Goal: Task Accomplishment & Management: Complete application form

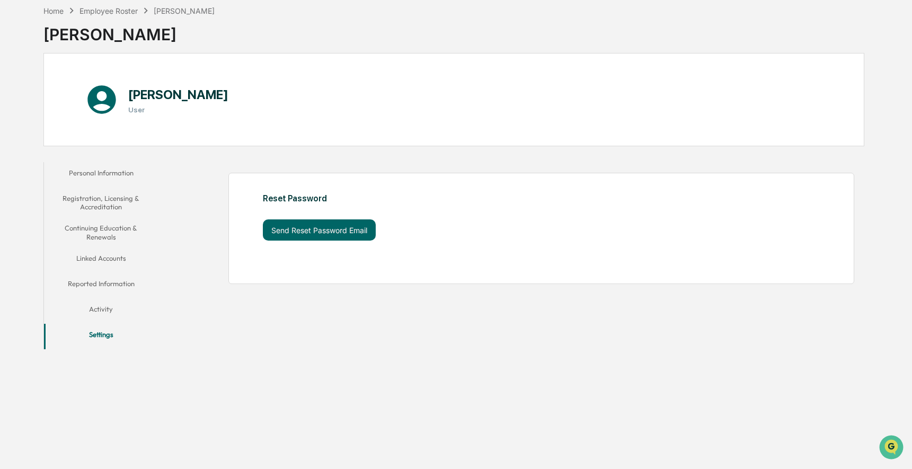
click at [108, 164] on button "Personal Information" at bounding box center [101, 174] width 114 height 25
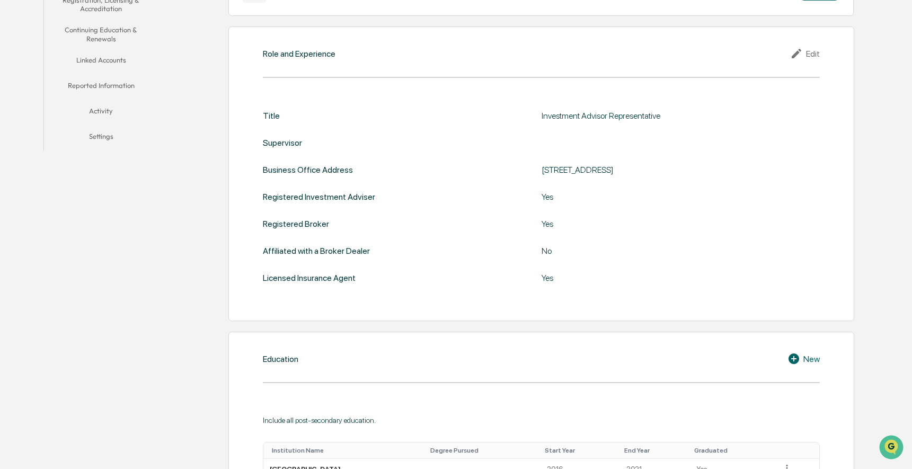
scroll to position [191, 0]
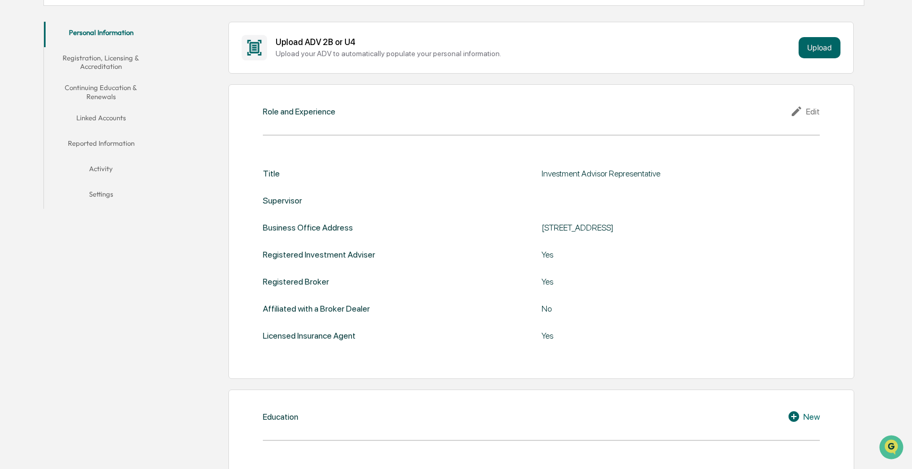
click at [121, 64] on button "Registration, Licensing & Accreditation" at bounding box center [101, 62] width 114 height 30
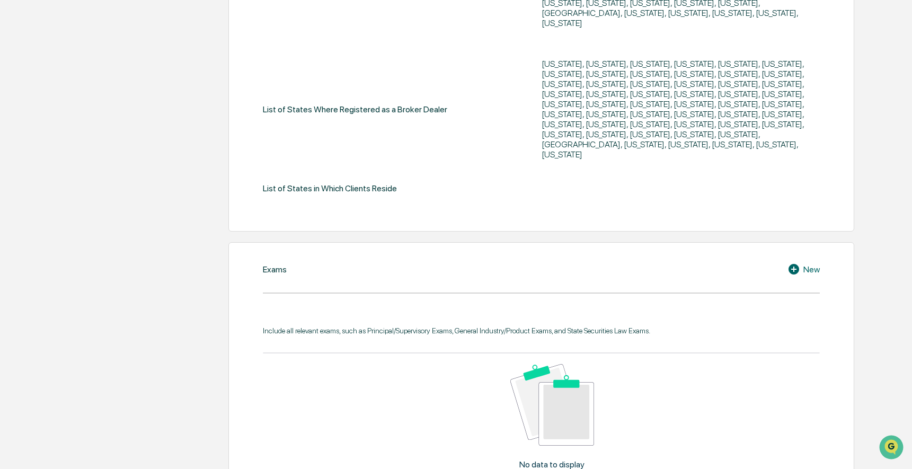
scroll to position [467, 0]
click at [811, 262] on div "New" at bounding box center [803, 268] width 32 height 13
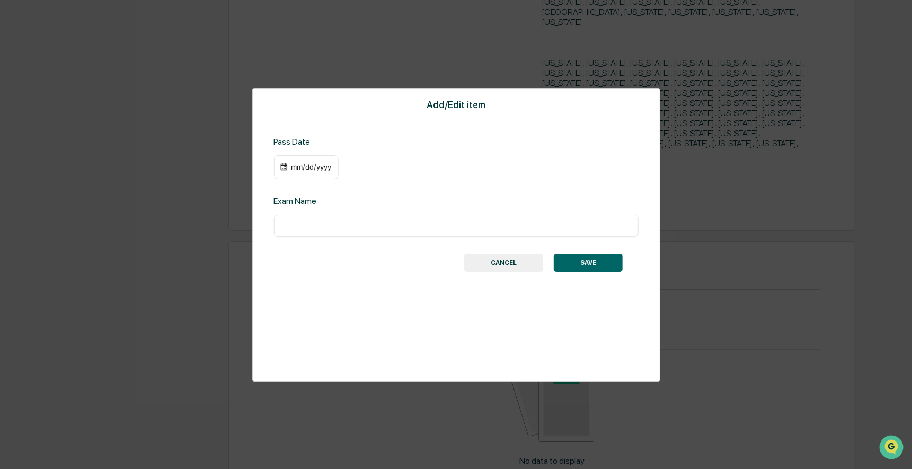
click at [339, 221] on input "text" at bounding box center [455, 225] width 349 height 11
click at [356, 229] on input "***" at bounding box center [455, 225] width 349 height 11
paste input "**********"
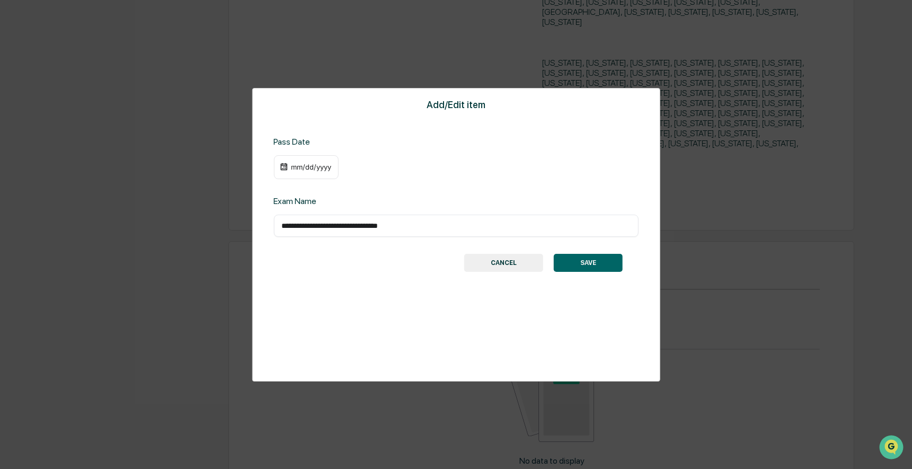
type input "**********"
click at [303, 160] on div "mm/dd/yyyy" at bounding box center [305, 167] width 65 height 24
click at [303, 168] on div "mm/dd/yyyy" at bounding box center [311, 167] width 42 height 8
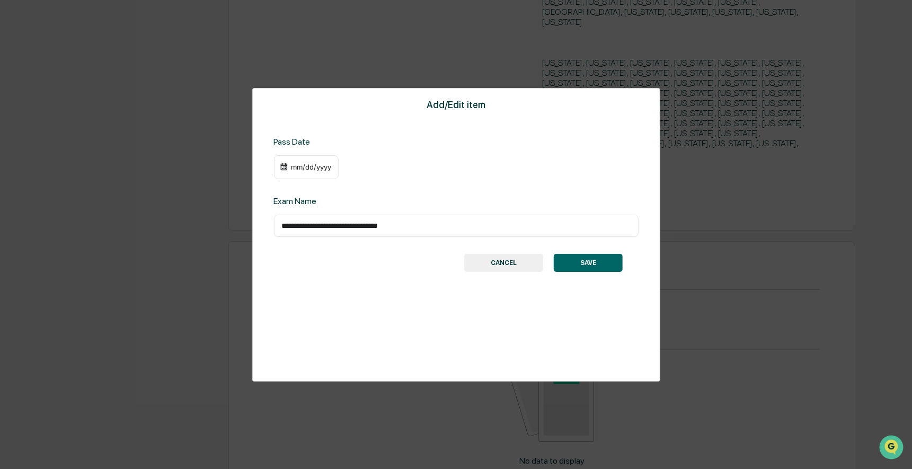
click at [321, 168] on div "09/18/2023" at bounding box center [311, 167] width 42 height 8
click at [327, 171] on div "09/18/2023" at bounding box center [305, 167] width 65 height 24
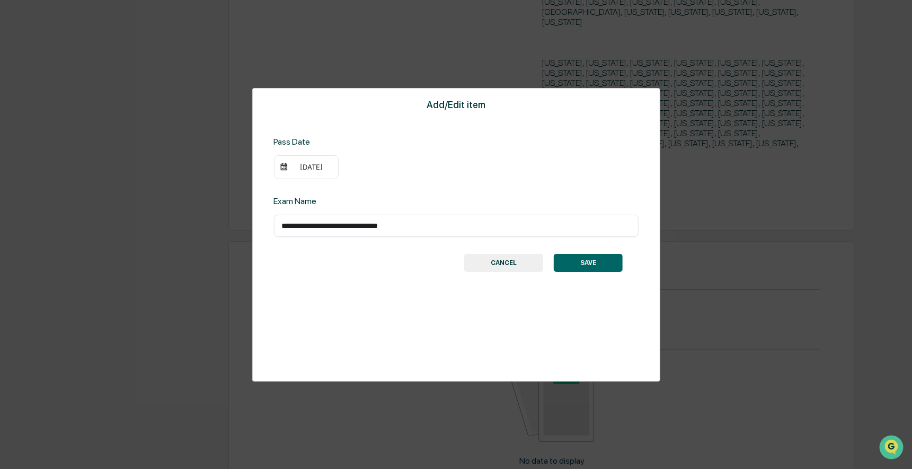
click at [321, 168] on div "09/18/2023" at bounding box center [311, 167] width 42 height 8
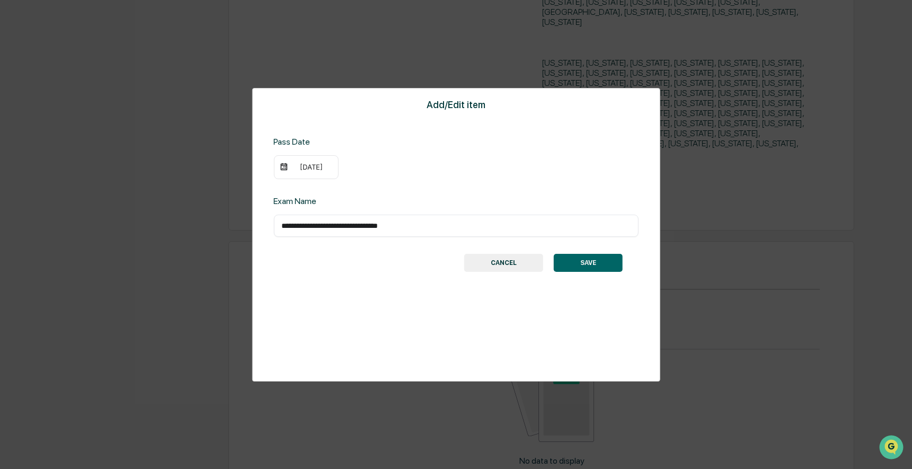
click at [321, 164] on div "02/01/2023" at bounding box center [311, 167] width 42 height 8
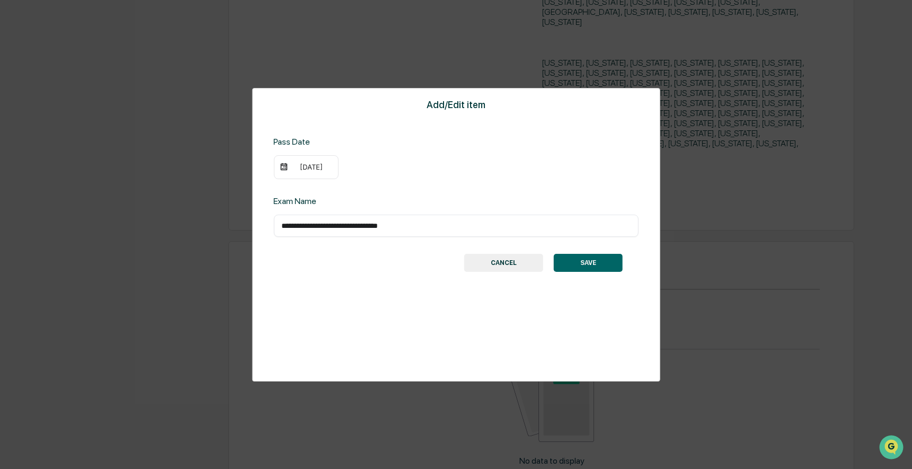
click at [592, 259] on button "SAVE" at bounding box center [588, 263] width 69 height 18
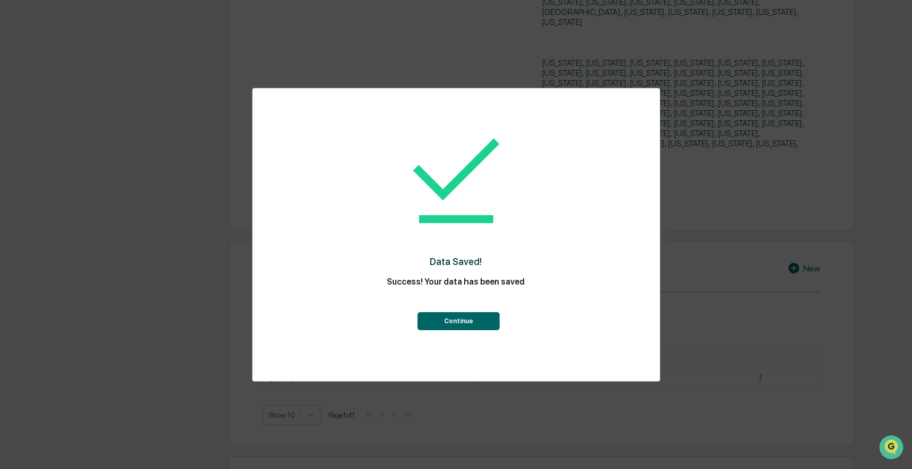
click at [456, 313] on button "Continue" at bounding box center [459, 321] width 82 height 18
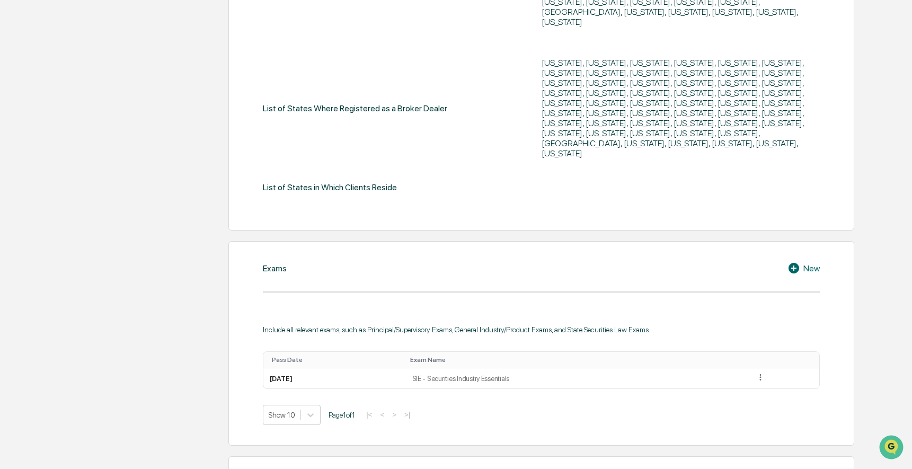
click at [812, 262] on div "New" at bounding box center [803, 268] width 32 height 13
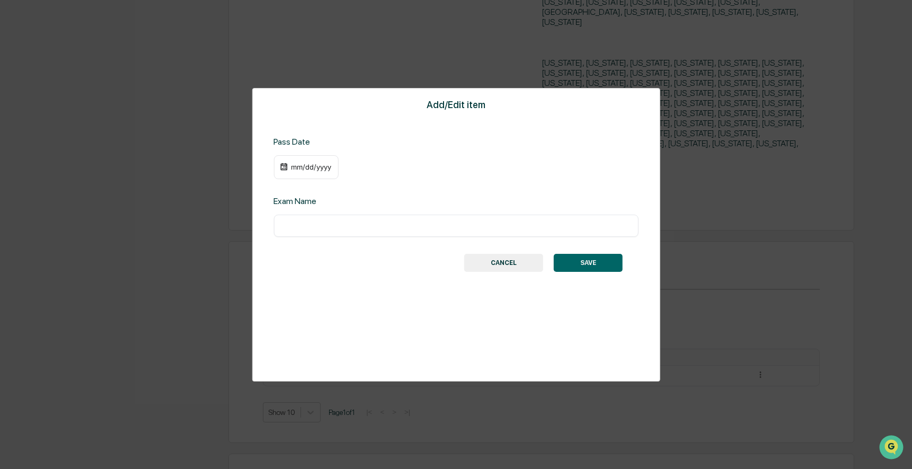
click at [354, 227] on input "text" at bounding box center [455, 225] width 349 height 11
paste input "**********"
type input "**********"
click at [313, 167] on div "mm/dd/yyyy" at bounding box center [311, 167] width 42 height 8
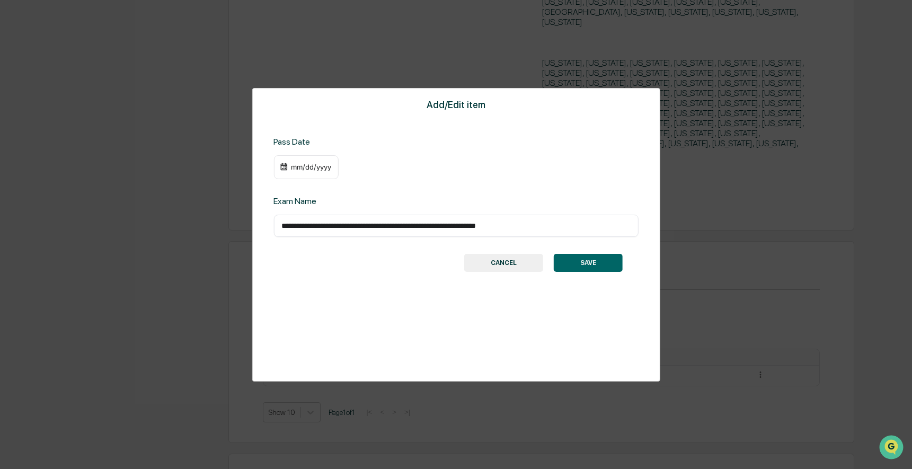
click at [587, 260] on button "SAVE" at bounding box center [588, 263] width 69 height 18
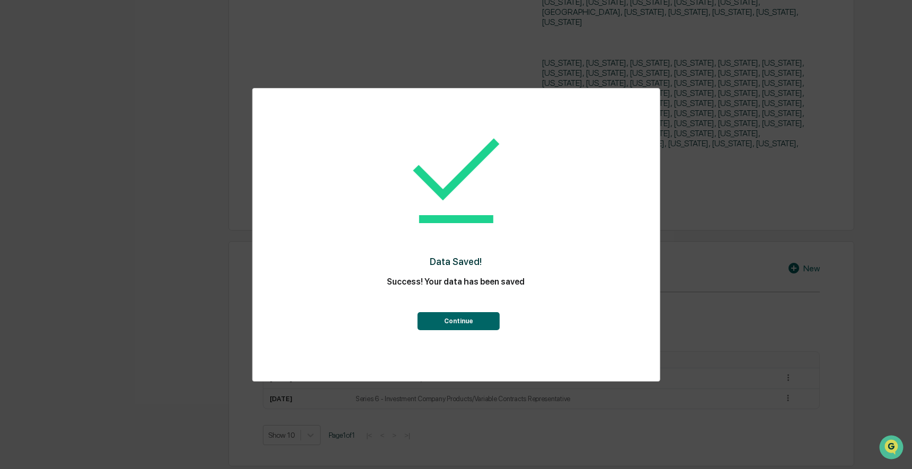
click at [456, 323] on button "Continue" at bounding box center [459, 321] width 82 height 18
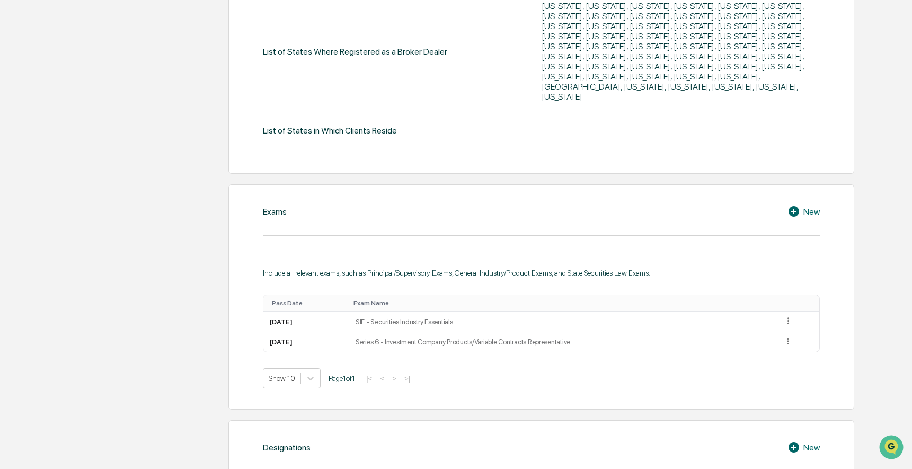
scroll to position [520, 0]
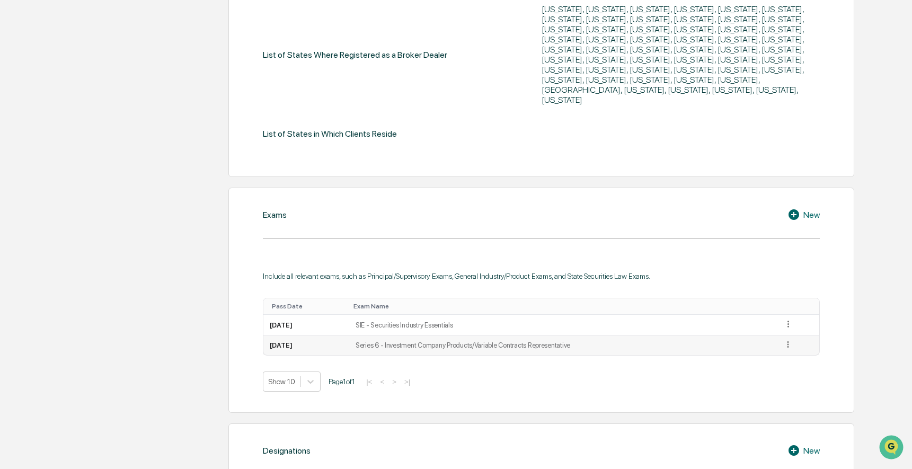
click at [793, 340] on icon at bounding box center [788, 345] width 10 height 10
click at [777, 351] on div "Edit" at bounding box center [776, 359] width 34 height 17
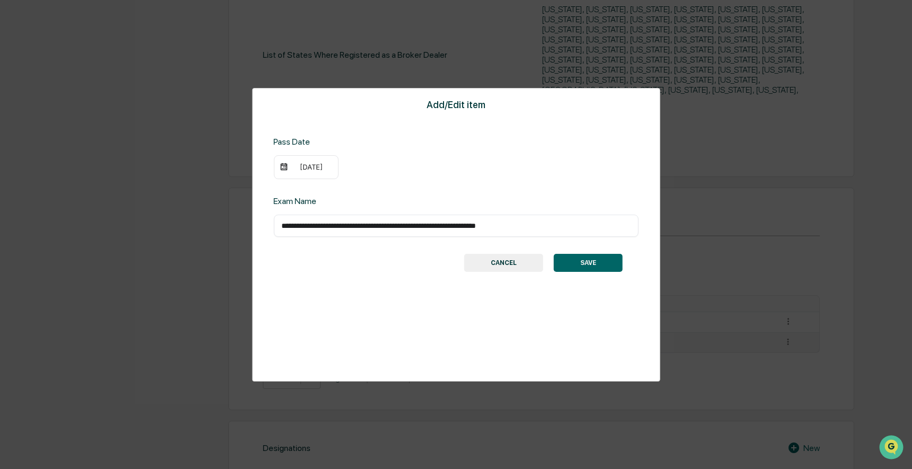
click at [317, 168] on div "09/18/2023" at bounding box center [311, 167] width 42 height 8
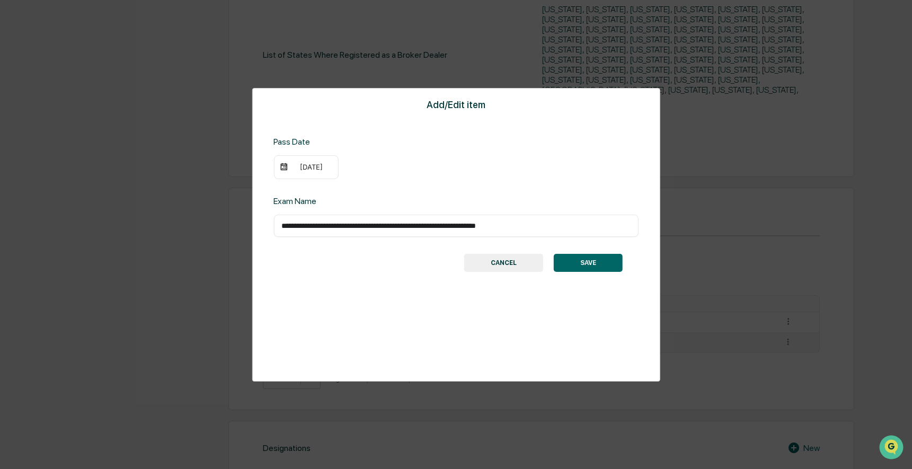
click at [566, 259] on button "SAVE" at bounding box center [588, 263] width 69 height 18
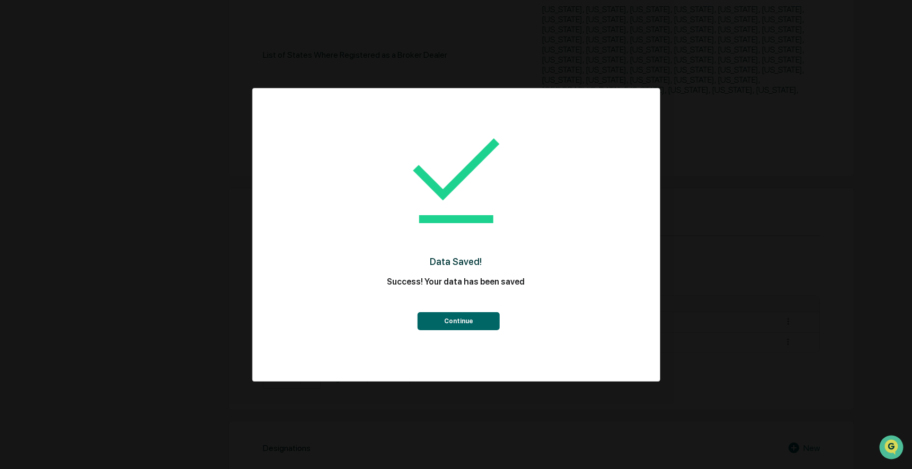
click at [439, 322] on button "Continue" at bounding box center [459, 321] width 82 height 18
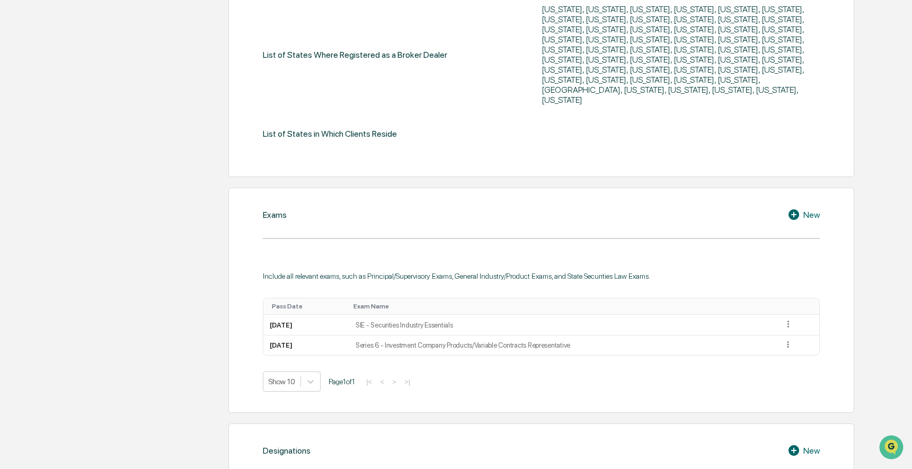
click at [800, 208] on icon at bounding box center [795, 214] width 16 height 13
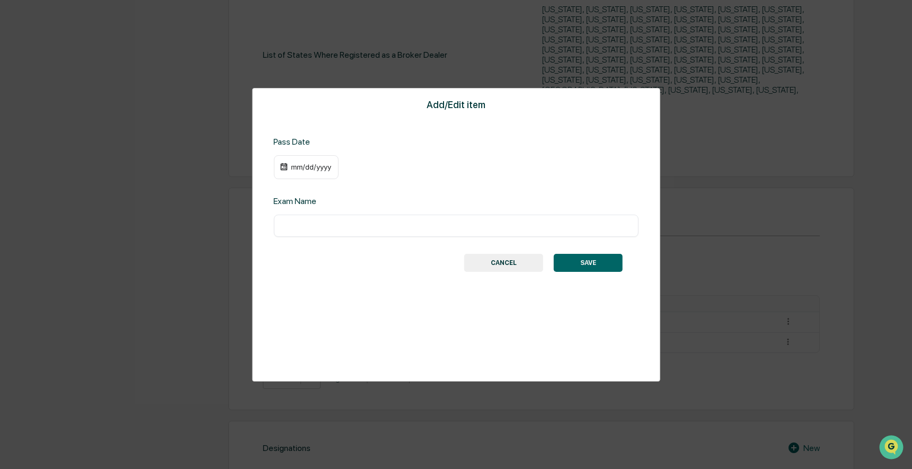
click at [324, 220] on div "​" at bounding box center [455, 226] width 365 height 22
click at [324, 229] on input "text" at bounding box center [455, 225] width 349 height 11
paste input "**********"
type input "**********"
click at [309, 161] on div "mm/dd/yyyy" at bounding box center [305, 167] width 65 height 24
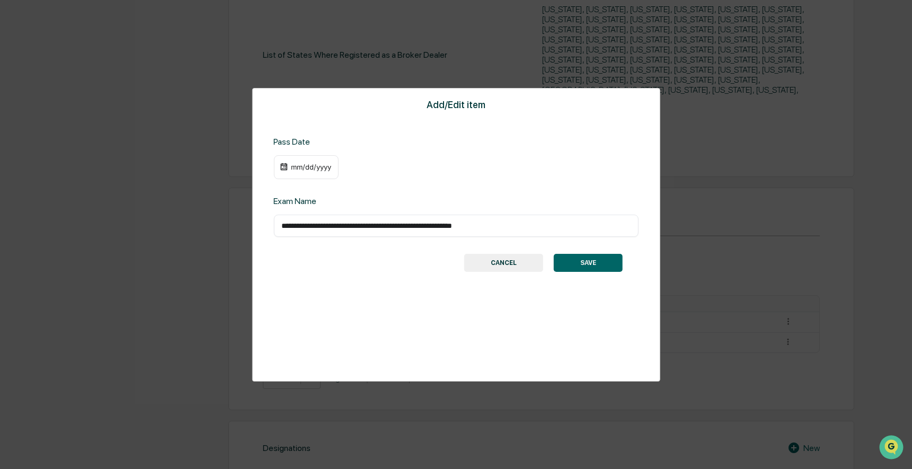
click at [309, 166] on div "mm/dd/yyyy" at bounding box center [311, 167] width 42 height 8
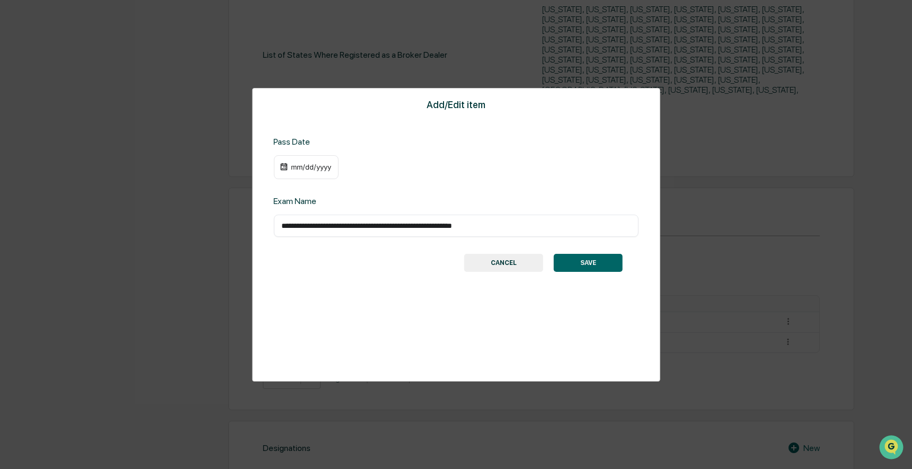
scroll to position [981, 0]
click at [311, 168] on div "09/18/2024" at bounding box center [311, 167] width 42 height 8
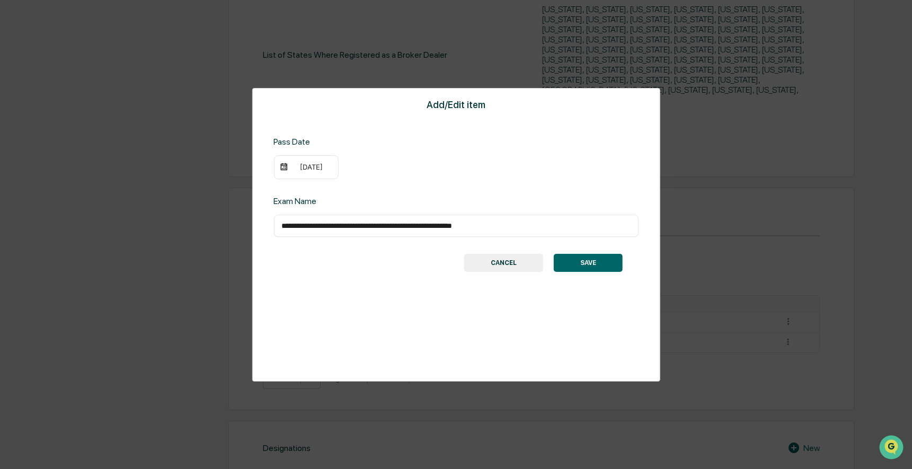
click at [590, 268] on button "SAVE" at bounding box center [588, 263] width 69 height 18
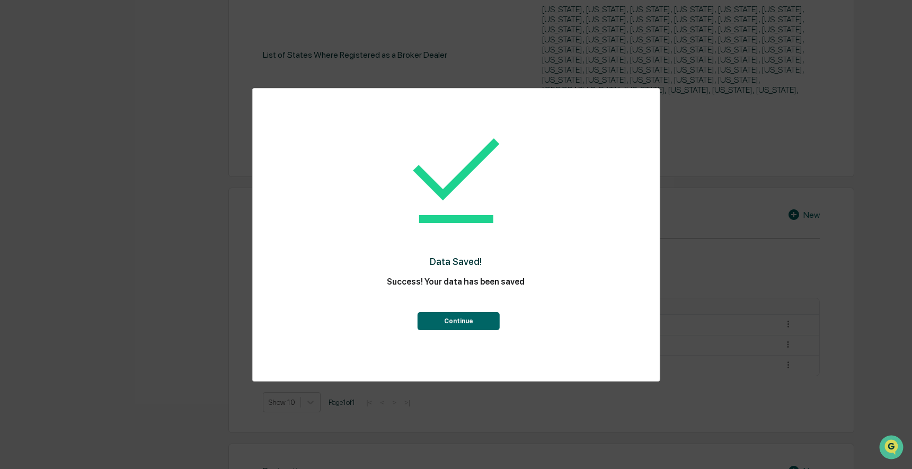
click at [468, 317] on button "Continue" at bounding box center [459, 321] width 82 height 18
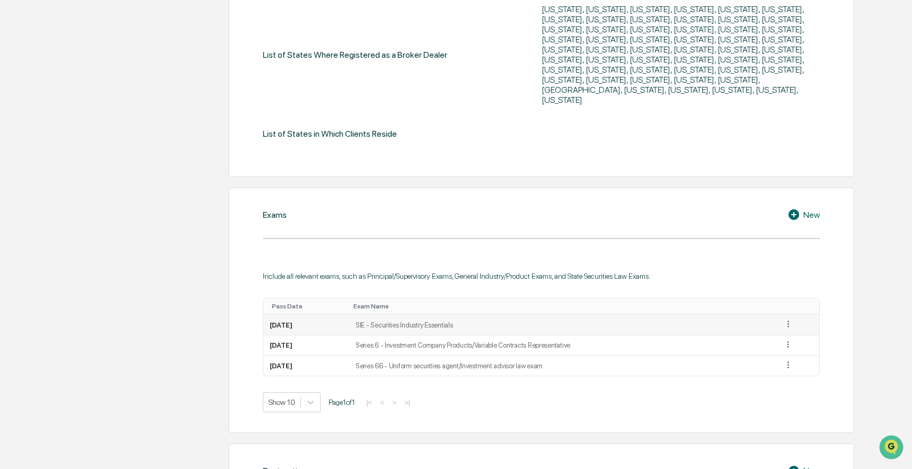
scroll to position [543, 0]
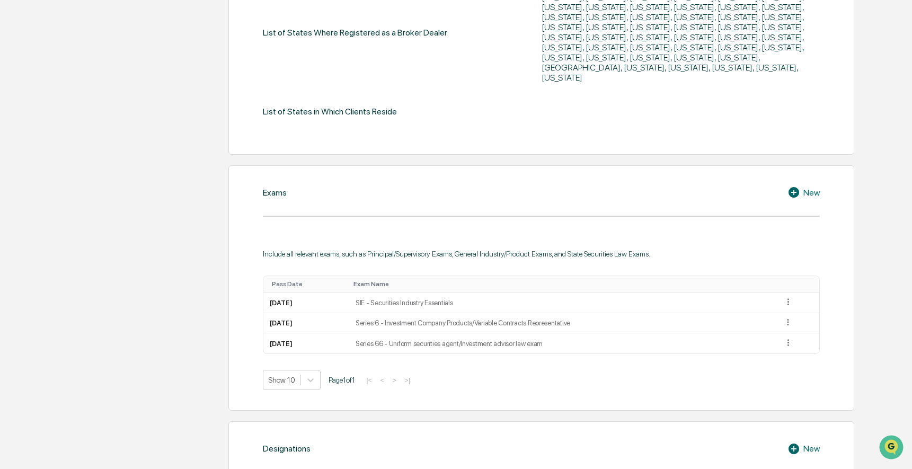
click at [800, 186] on icon at bounding box center [795, 192] width 16 height 13
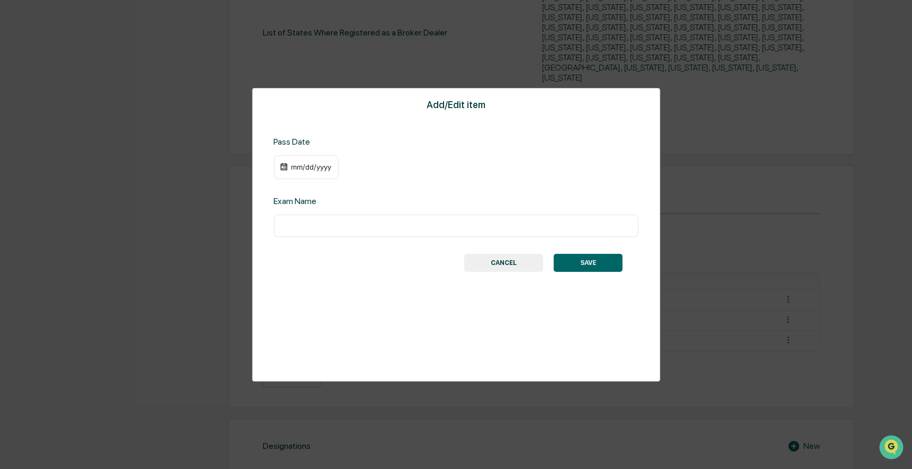
click at [327, 226] on input "text" at bounding box center [455, 225] width 349 height 11
paste input "**********"
type input "**********"
click at [312, 167] on div "mm/dd/yyyy" at bounding box center [311, 167] width 42 height 8
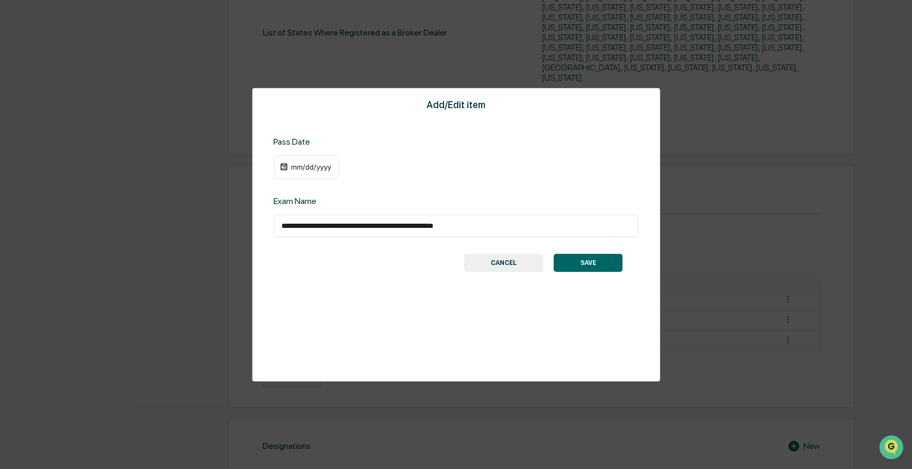
scroll to position [981, 0]
click at [315, 169] on div "09/18/2024" at bounding box center [311, 167] width 42 height 8
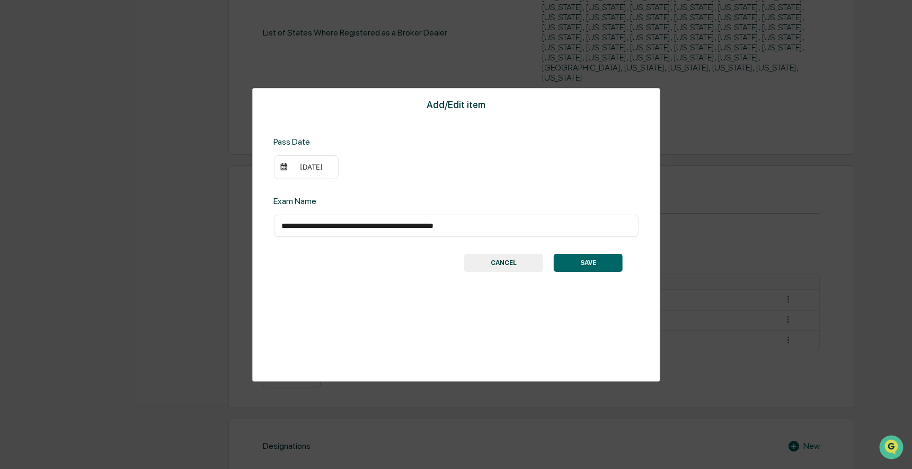
click at [583, 270] on button "SAVE" at bounding box center [588, 263] width 69 height 18
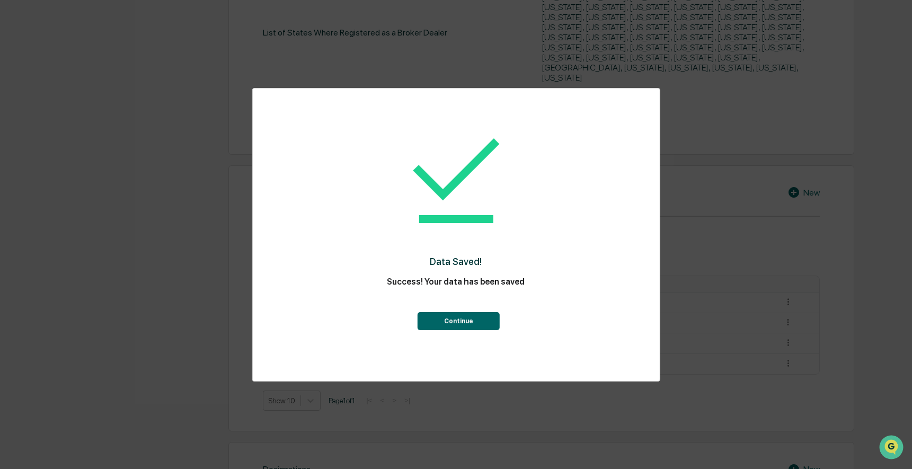
click at [428, 321] on button "Continue" at bounding box center [459, 321] width 82 height 18
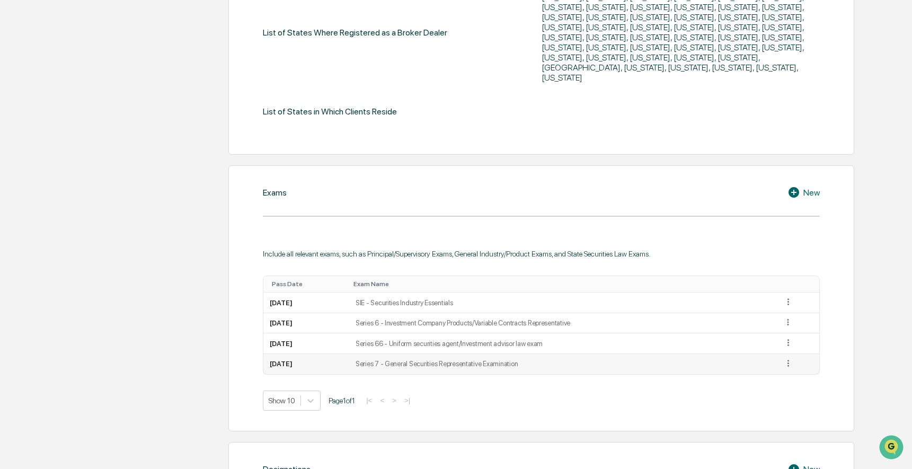
click at [791, 358] on icon at bounding box center [788, 363] width 10 height 10
click at [783, 370] on div "Edit" at bounding box center [776, 378] width 34 height 17
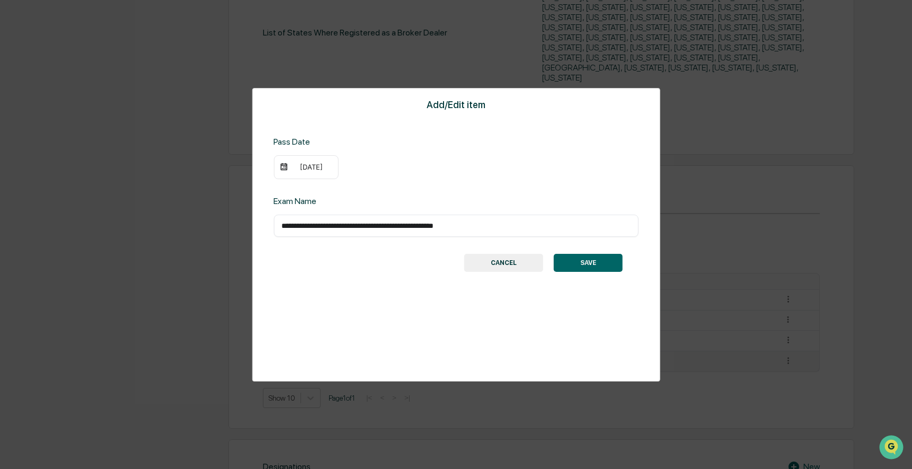
click at [308, 157] on div "05/01/2024" at bounding box center [305, 167] width 65 height 24
click at [308, 164] on div "05/01/2024" at bounding box center [311, 167] width 42 height 8
click at [587, 260] on button "SAVE" at bounding box center [588, 263] width 69 height 18
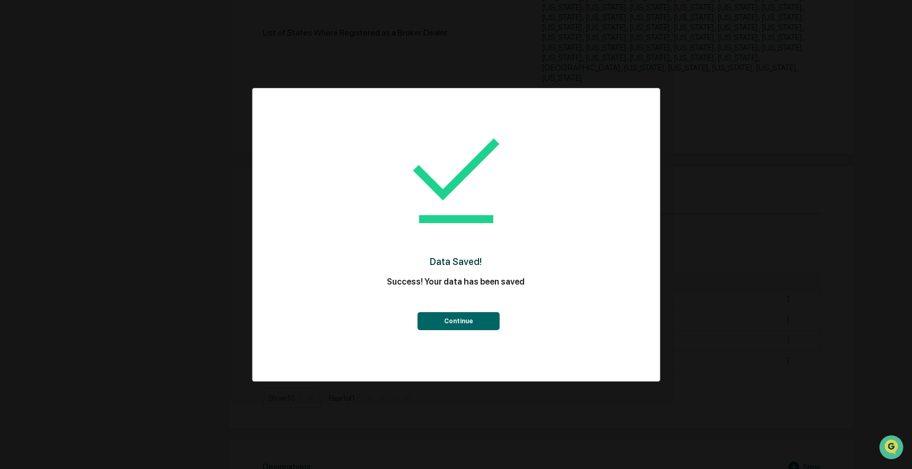
click at [467, 327] on button "Continue" at bounding box center [459, 321] width 82 height 18
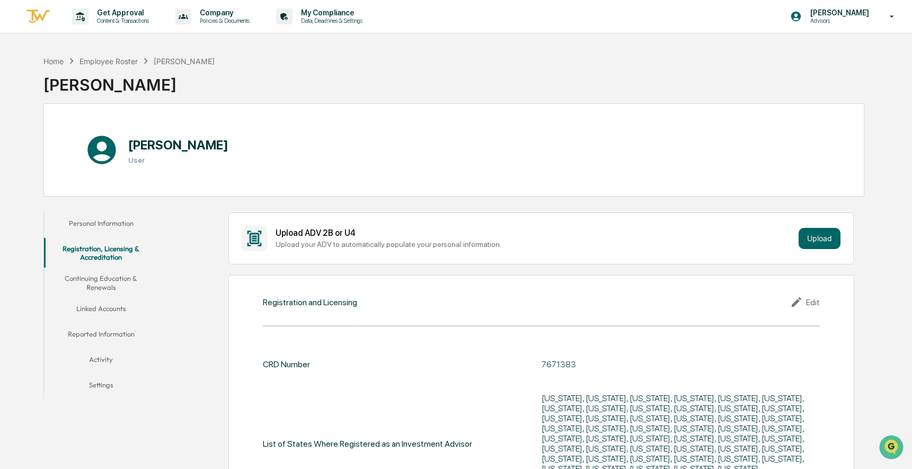
scroll to position [66, 0]
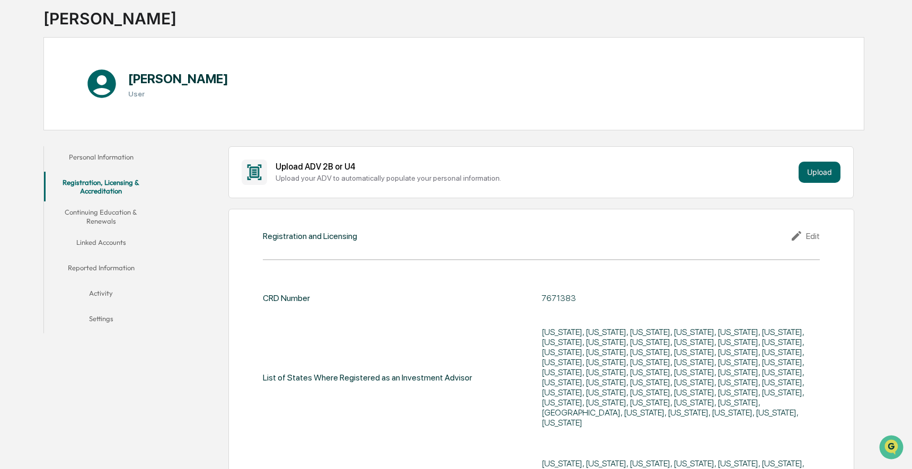
click at [819, 238] on div "Edit" at bounding box center [805, 235] width 30 height 13
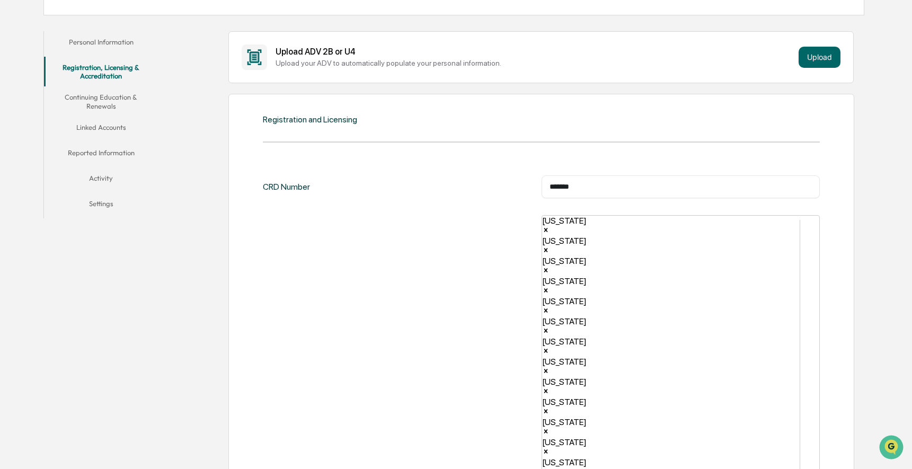
scroll to position [165, 0]
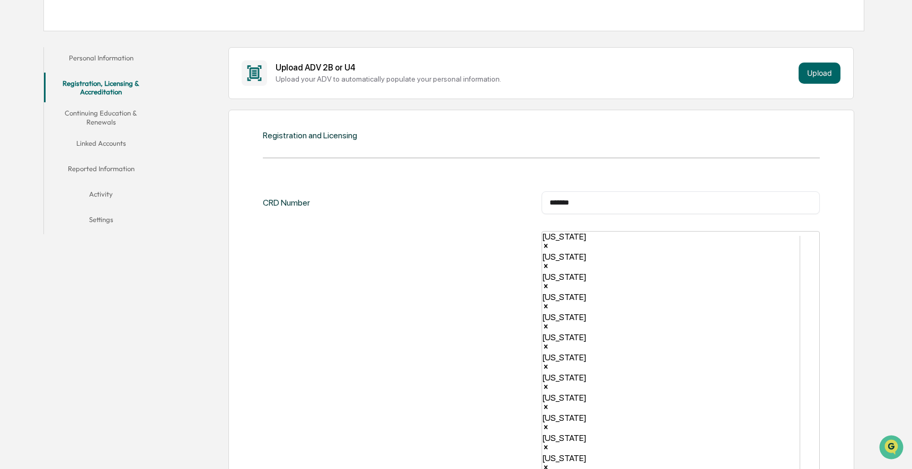
click at [87, 112] on button "Continuing Education & Renewals" at bounding box center [101, 117] width 114 height 30
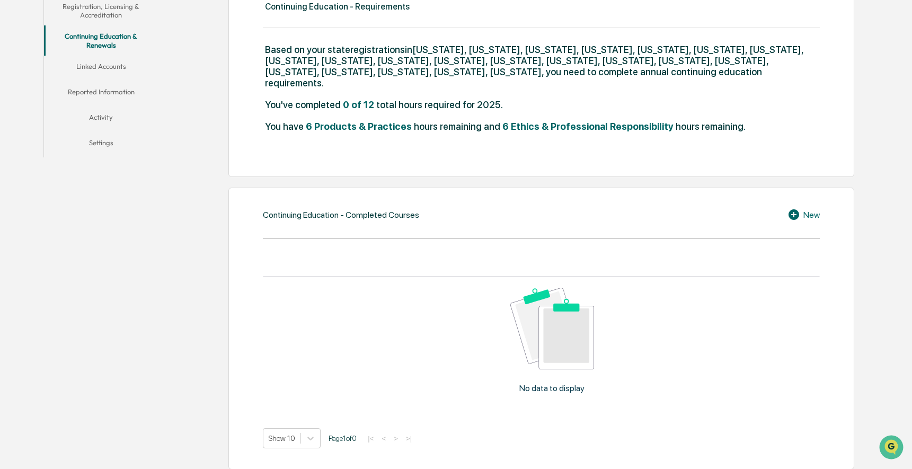
scroll to position [268, 0]
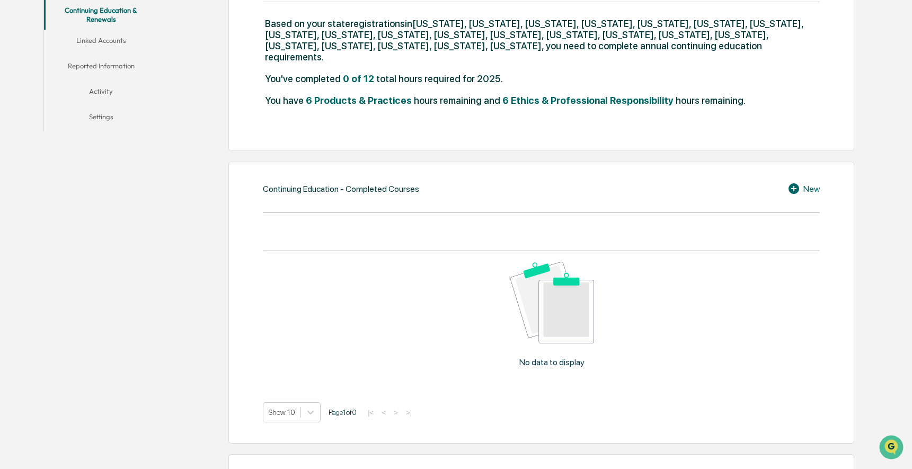
click at [819, 182] on div "New" at bounding box center [803, 188] width 32 height 13
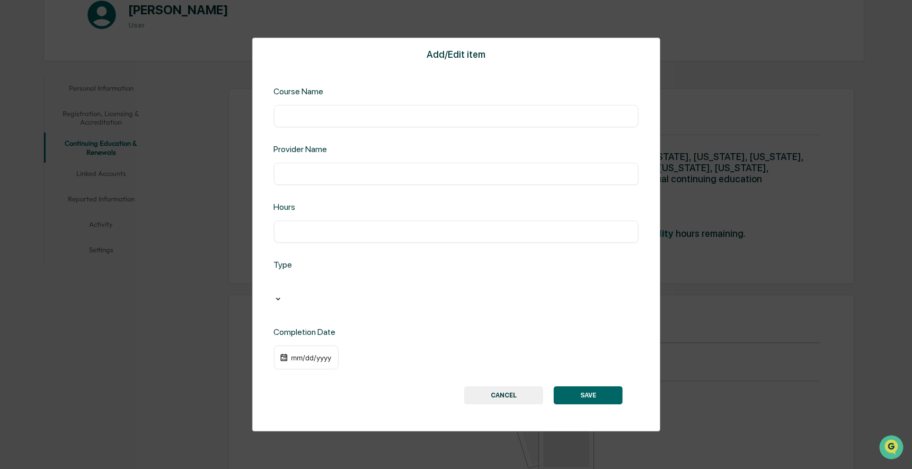
scroll to position [121, 0]
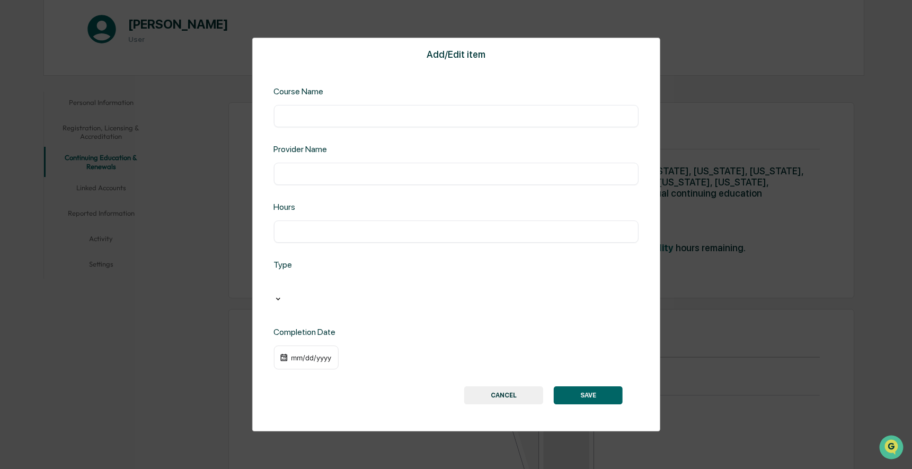
click at [742, 194] on div "Add/Edit item Course Name ​ Provider Name ​ Hours ​ Type Completion Date mm/dd/…" at bounding box center [456, 234] width 912 height 469
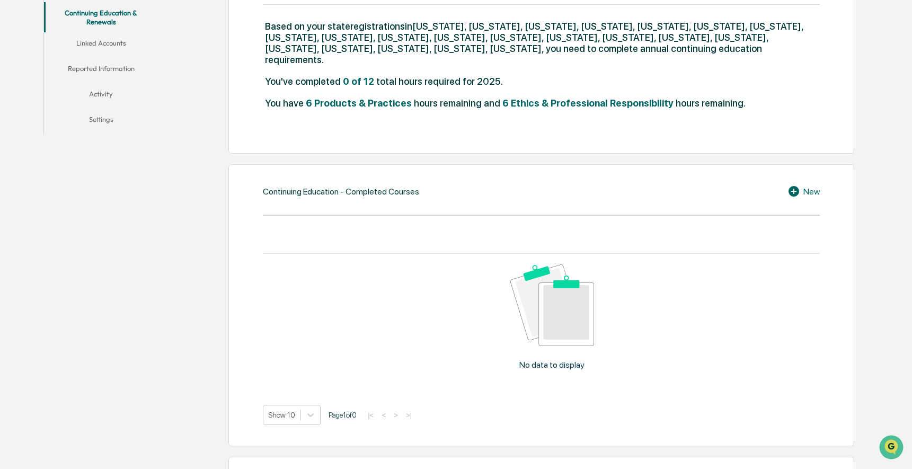
scroll to position [267, 0]
click at [803, 184] on div "New" at bounding box center [803, 190] width 32 height 13
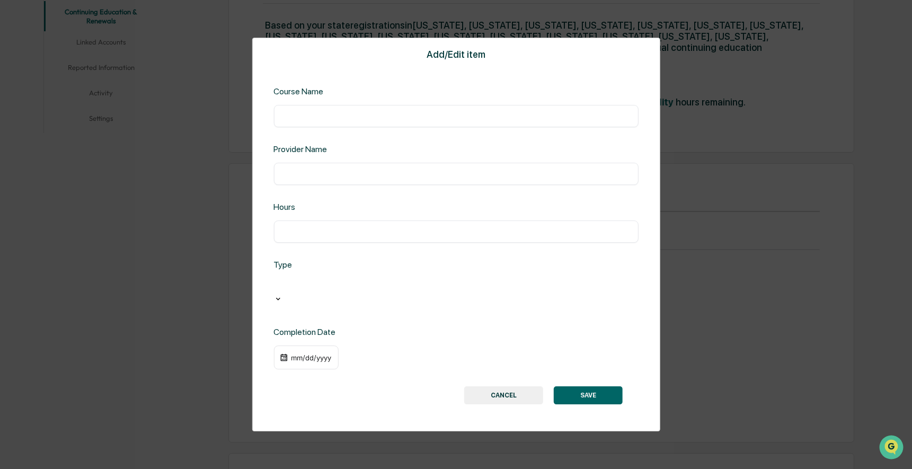
click at [414, 118] on input "text" at bounding box center [455, 116] width 349 height 11
paste input "**********"
type input "**********"
click at [373, 185] on div "​" at bounding box center [455, 174] width 365 height 22
click at [374, 179] on input "text" at bounding box center [455, 173] width 349 height 11
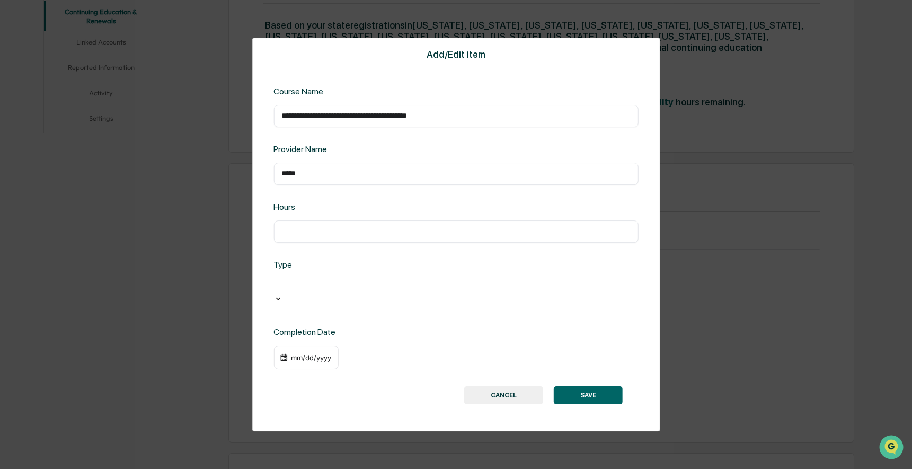
type input "*****"
type input "*"
click at [316, 292] on div at bounding box center [353, 286] width 148 height 12
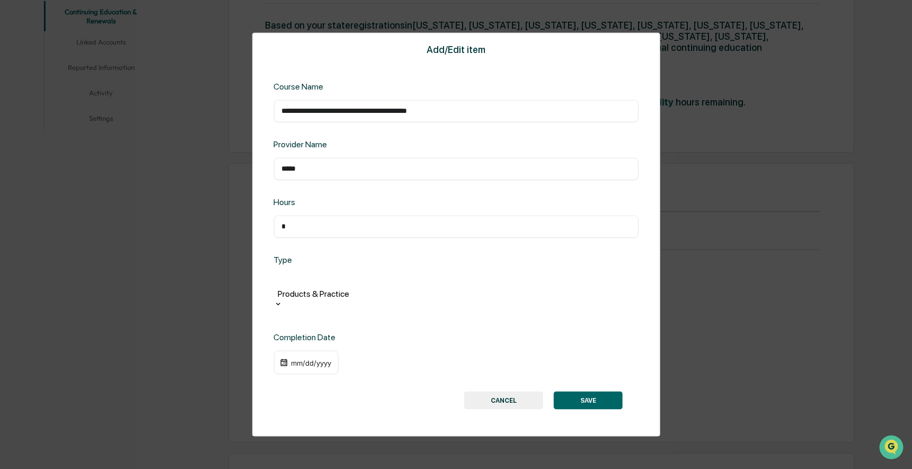
click at [322, 350] on div "mm/dd/yyyy" at bounding box center [305, 362] width 65 height 24
click at [322, 358] on div "mm/dd/yyyy" at bounding box center [311, 362] width 42 height 8
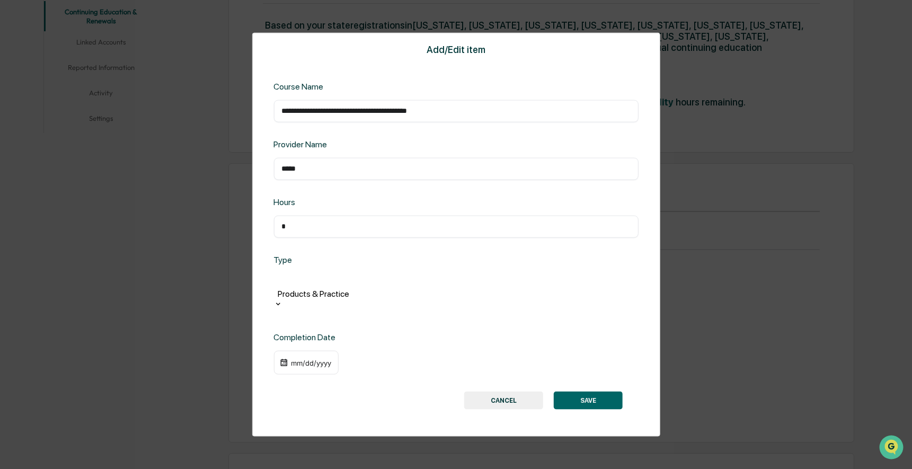
click at [606, 392] on button "SAVE" at bounding box center [588, 401] width 69 height 18
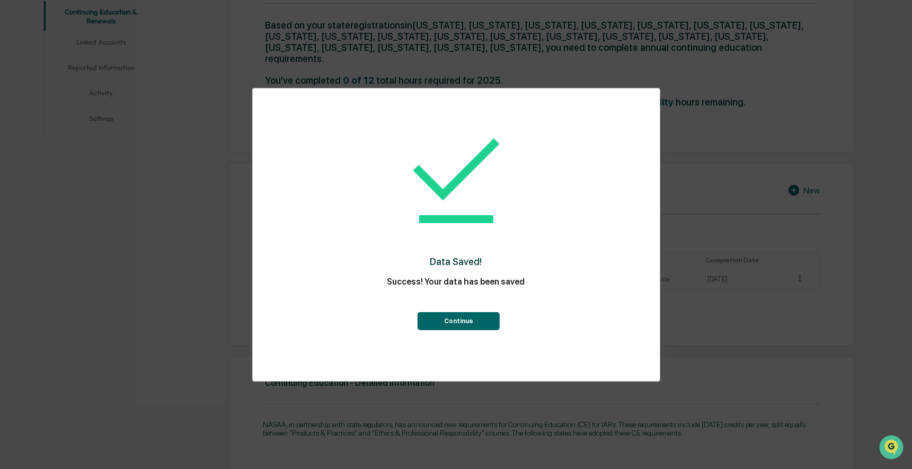
click at [487, 322] on button "Continue" at bounding box center [459, 321] width 82 height 18
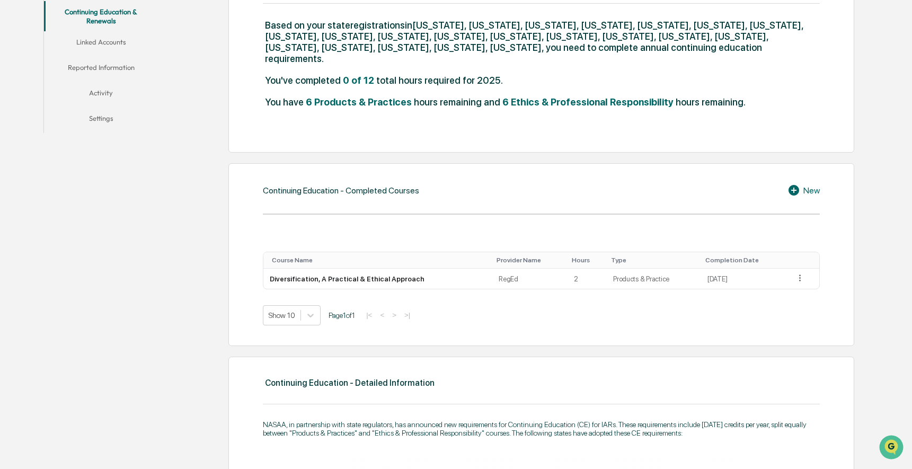
click at [795, 184] on icon at bounding box center [795, 190] width 16 height 13
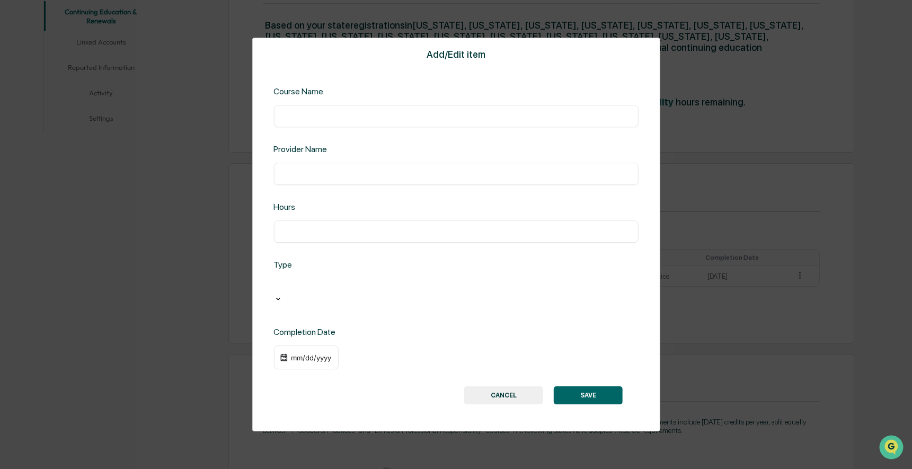
click at [469, 177] on input "text" at bounding box center [455, 173] width 349 height 11
type input "*****"
type input "*"
click at [387, 290] on div at bounding box center [353, 286] width 148 height 12
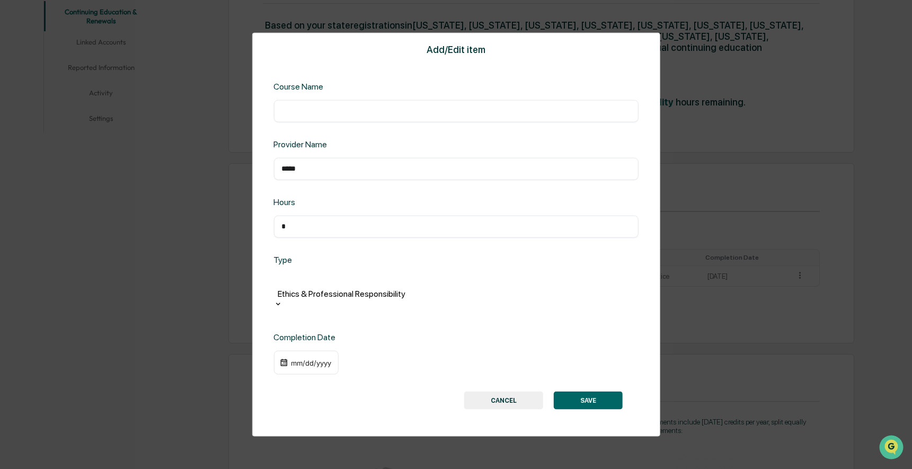
click at [318, 350] on div "mm/dd/yyyy" at bounding box center [305, 362] width 65 height 24
click at [318, 358] on div "mm/dd/yyyy" at bounding box center [311, 362] width 42 height 8
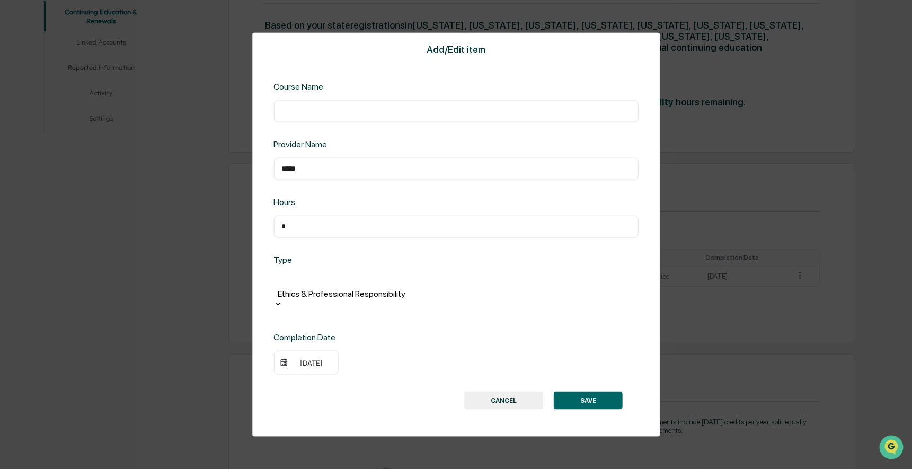
click at [317, 106] on div "Course Name ​" at bounding box center [455, 101] width 365 height 41
click at [317, 115] on div "​" at bounding box center [455, 111] width 365 height 22
click at [318, 122] on div "​" at bounding box center [455, 111] width 365 height 22
click at [315, 116] on input "text" at bounding box center [455, 110] width 349 height 11
paste input "**********"
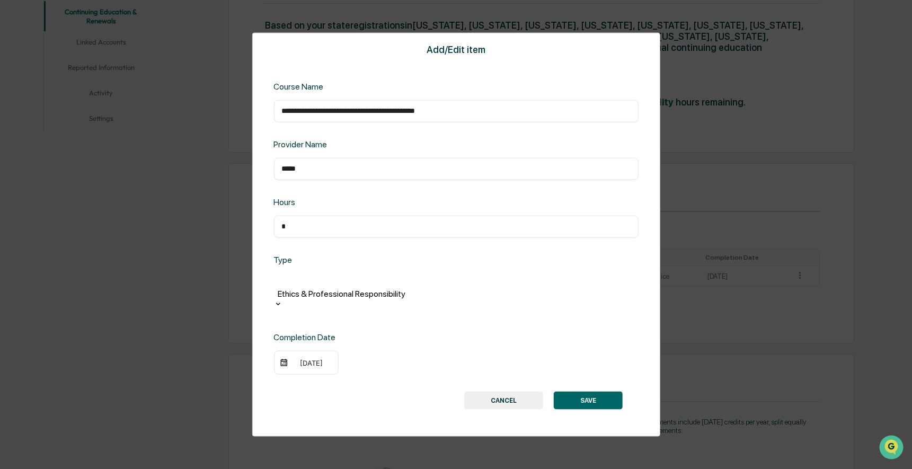
type input "**********"
click at [593, 392] on button "SAVE" at bounding box center [588, 401] width 69 height 18
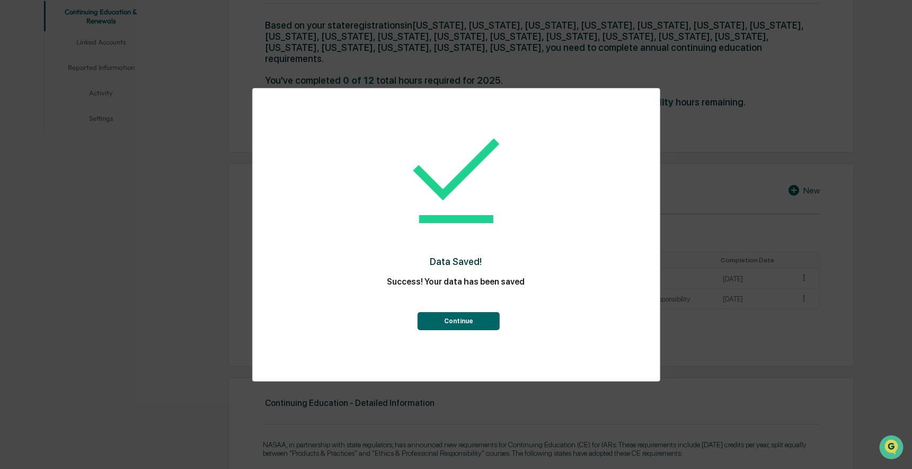
click at [469, 318] on button "Continue" at bounding box center [459, 321] width 82 height 18
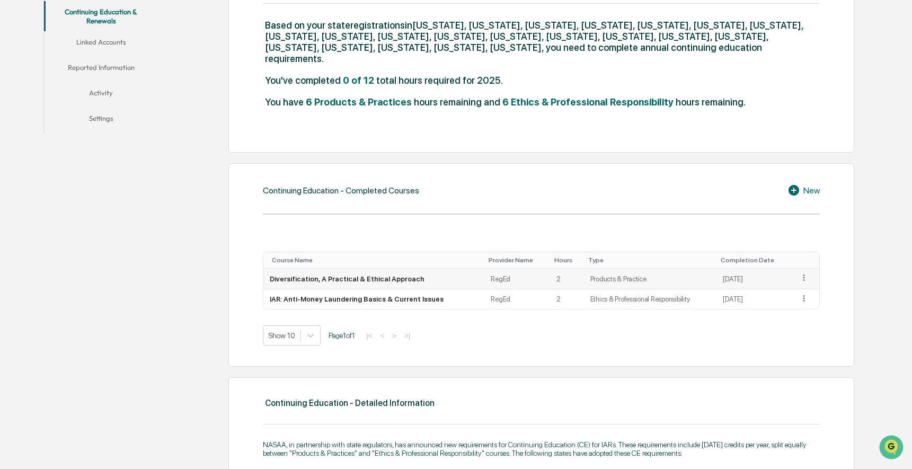
click at [800, 273] on icon at bounding box center [804, 278] width 10 height 10
click at [788, 285] on div "Edit" at bounding box center [792, 293] width 34 height 17
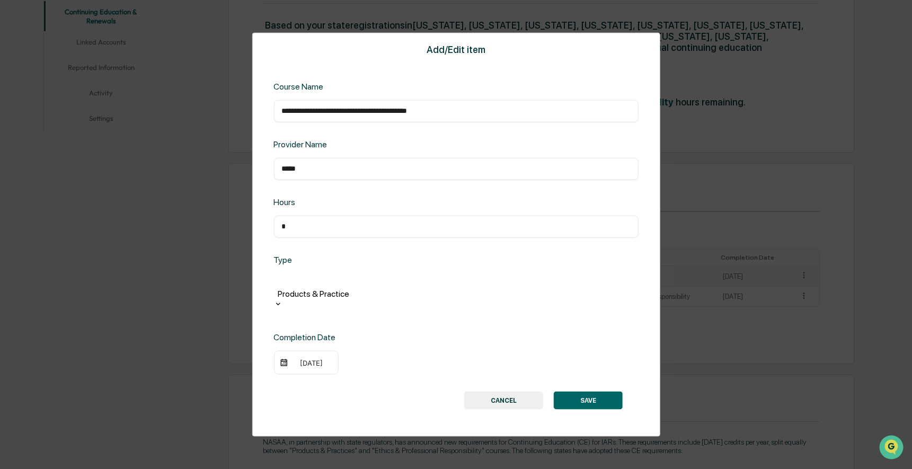
click at [351, 287] on div at bounding box center [353, 281] width 148 height 12
click at [620, 392] on button "SAVE" at bounding box center [588, 401] width 69 height 18
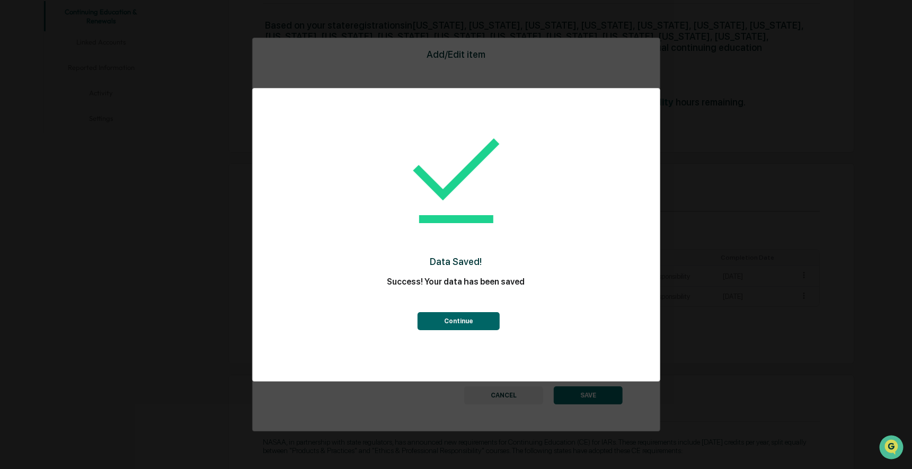
click at [471, 326] on button "Continue" at bounding box center [459, 321] width 82 height 18
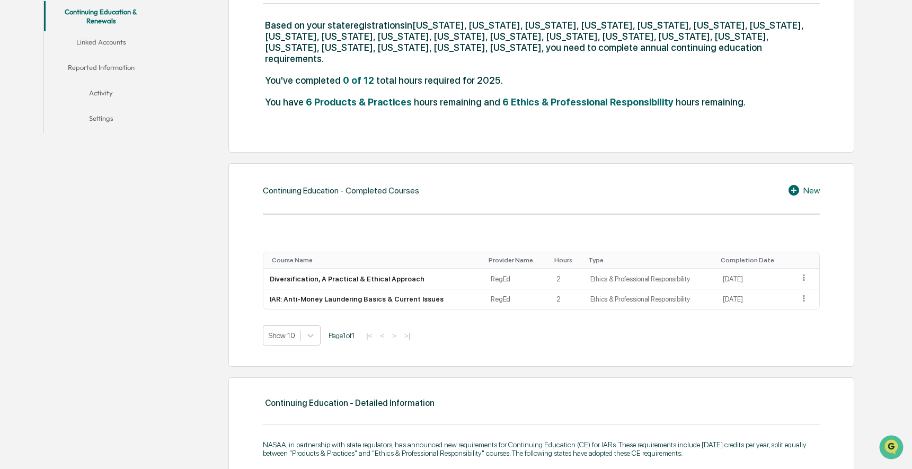
click at [796, 185] on icon at bounding box center [793, 190] width 11 height 11
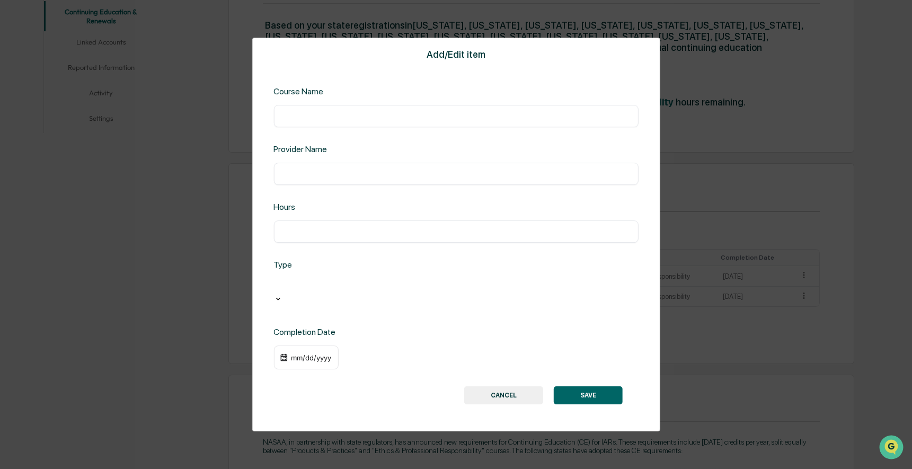
click at [356, 179] on input "text" at bounding box center [455, 173] width 349 height 11
type input "*****"
type input "*"
click at [386, 313] on div "Add/Edit item Course Name ​ Provider Name ***** ​ Hours * ​ Type option , selec…" at bounding box center [456, 235] width 408 height 394
click at [386, 292] on div at bounding box center [353, 286] width 148 height 12
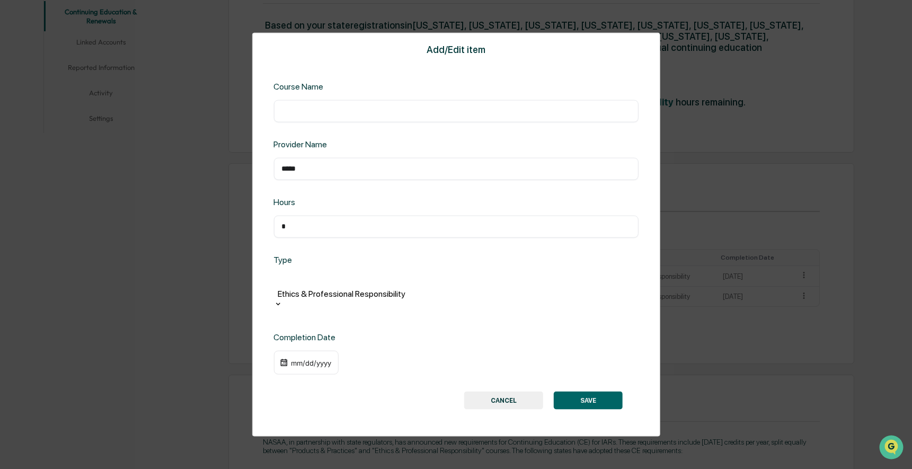
click at [327, 350] on div "mm/dd/yyyy" at bounding box center [305, 362] width 65 height 24
click at [324, 357] on div "mm/dd/yyyy" at bounding box center [305, 362] width 65 height 24
click at [324, 358] on div "mm/dd/yyyy" at bounding box center [311, 362] width 42 height 8
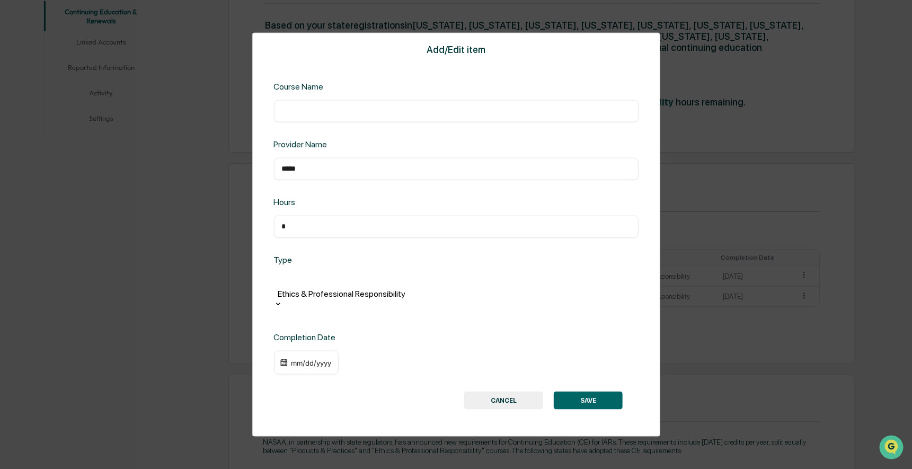
click at [313, 358] on div "06/30/2025" at bounding box center [311, 362] width 42 height 8
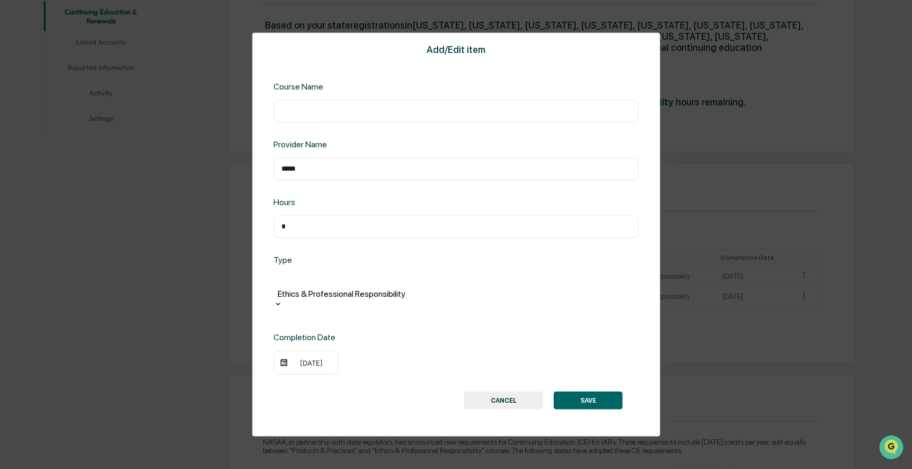
click at [333, 122] on div "​" at bounding box center [455, 111] width 365 height 22
click at [333, 116] on input "text" at bounding box center [455, 110] width 349 height 11
paste input "**********"
type input "**********"
click at [587, 392] on button "SAVE" at bounding box center [588, 401] width 69 height 18
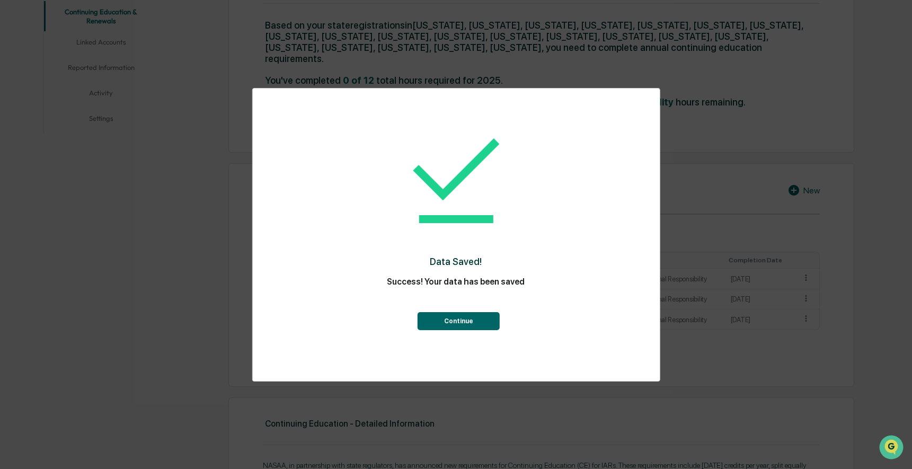
click at [490, 320] on button "Continue" at bounding box center [459, 321] width 82 height 18
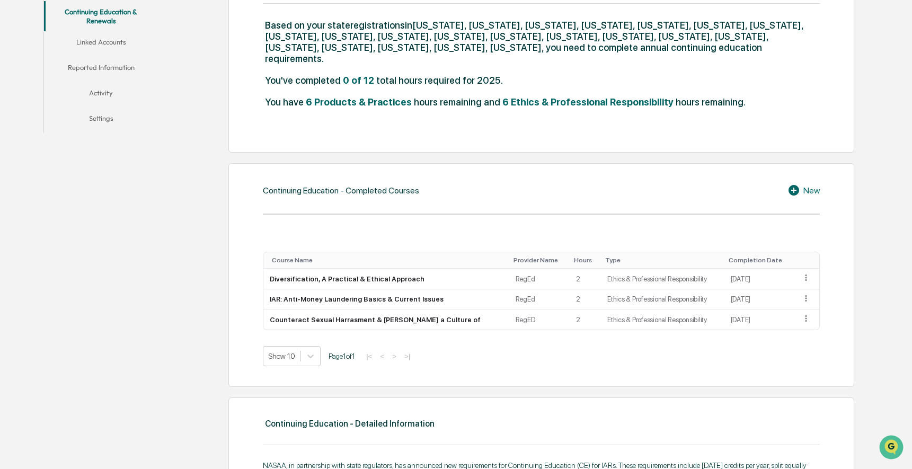
click at [811, 184] on div "New" at bounding box center [803, 190] width 32 height 13
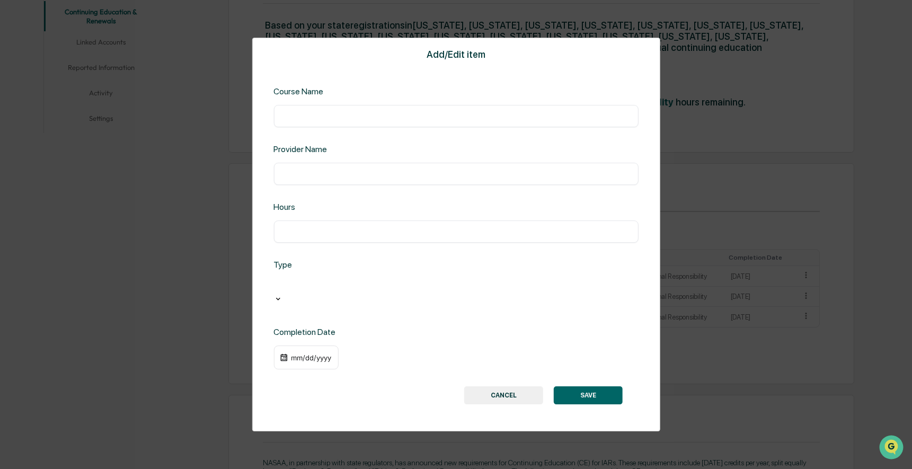
click at [281, 105] on div "Course Name ​" at bounding box center [455, 106] width 365 height 41
click at [284, 114] on div "​" at bounding box center [455, 116] width 365 height 22
click at [290, 121] on input "text" at bounding box center [455, 116] width 349 height 11
paste input "**********"
type input "**********"
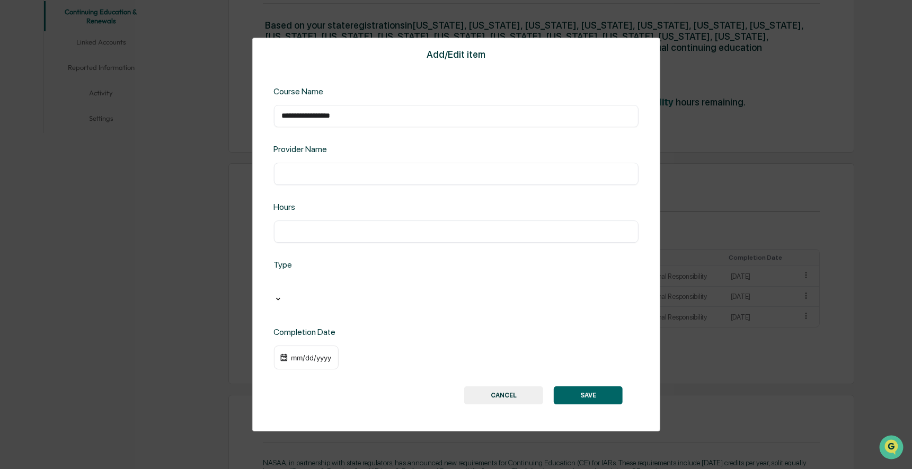
click at [303, 179] on input "text" at bounding box center [455, 173] width 349 height 11
type input "*****"
type input "*"
click at [336, 308] on div "**********" at bounding box center [456, 235] width 408 height 394
click at [338, 292] on div at bounding box center [353, 286] width 148 height 12
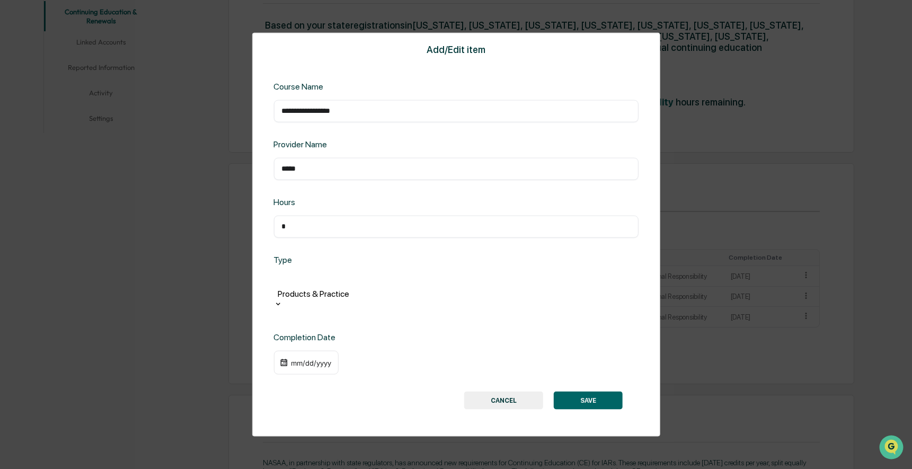
click at [307, 358] on div "mm/dd/yyyy" at bounding box center [311, 362] width 42 height 8
click at [566, 392] on button "SAVE" at bounding box center [588, 401] width 69 height 18
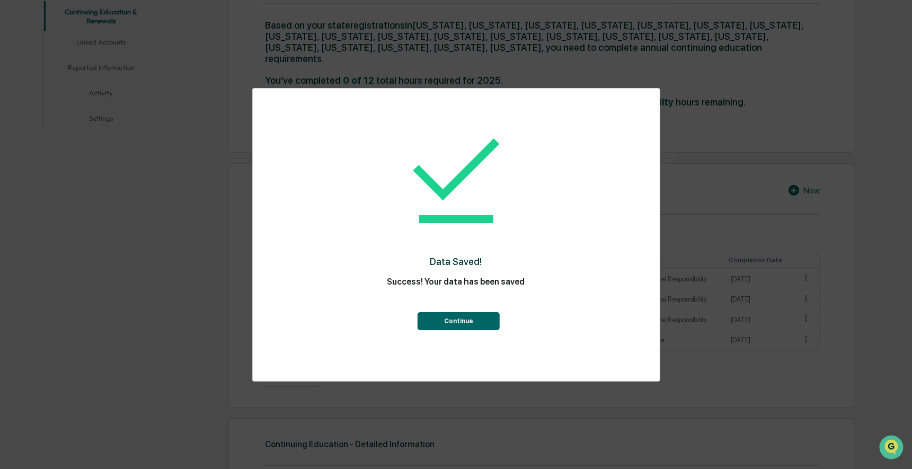
click at [492, 319] on button "Continue" at bounding box center [459, 321] width 82 height 18
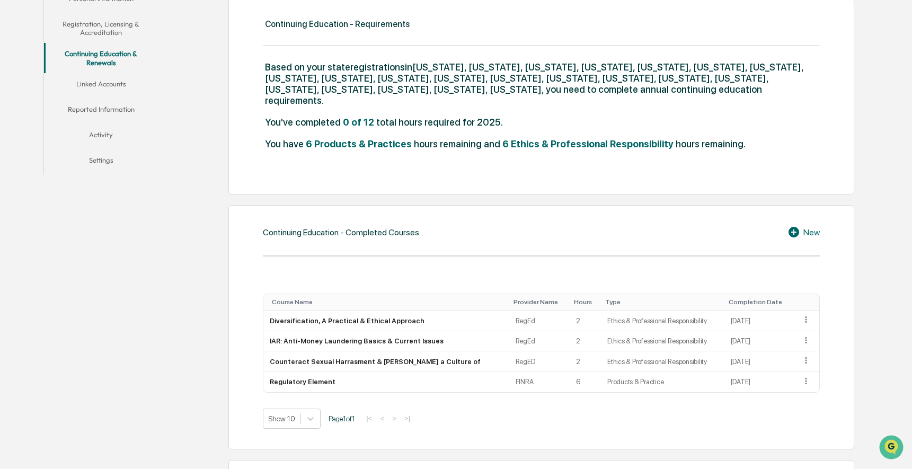
scroll to position [0, 0]
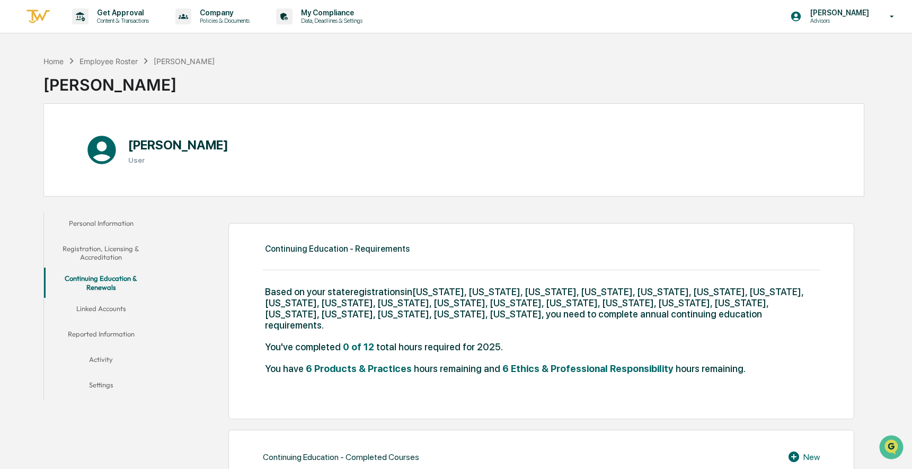
click at [118, 310] on button "Linked Accounts" at bounding box center [101, 310] width 114 height 25
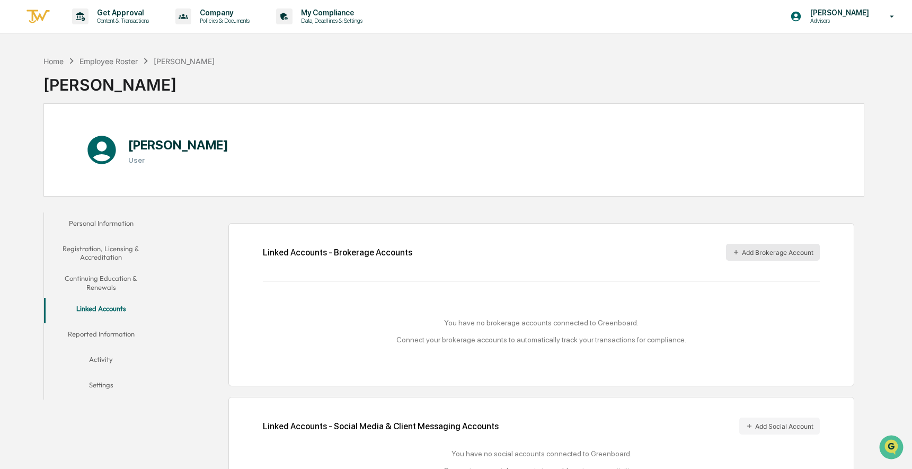
click at [784, 255] on button "Add Brokerage Account" at bounding box center [773, 252] width 94 height 17
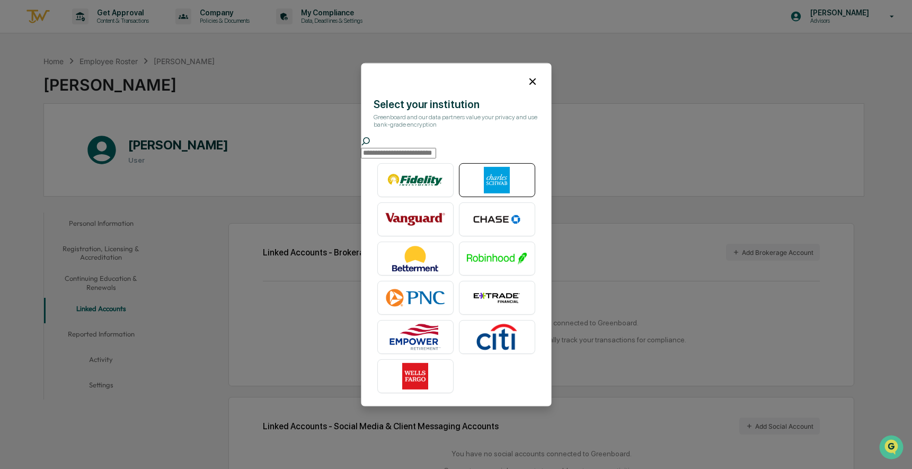
click at [495, 185] on img at bounding box center [497, 180] width 60 height 26
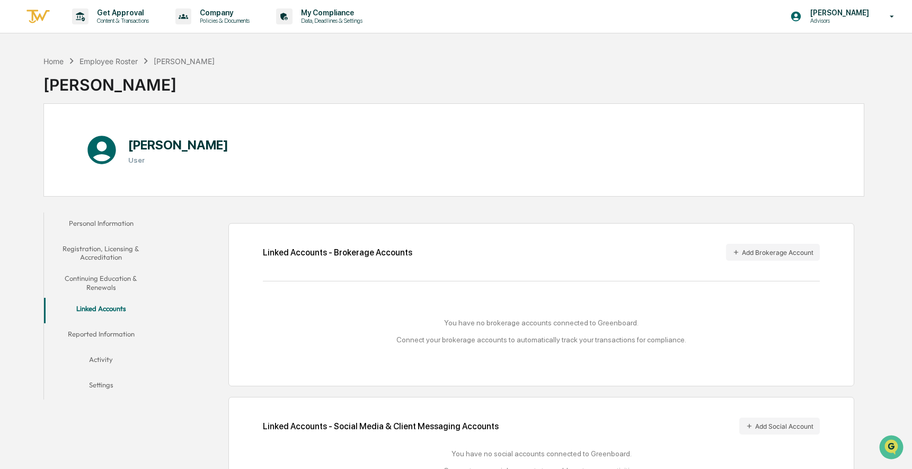
scroll to position [50, 0]
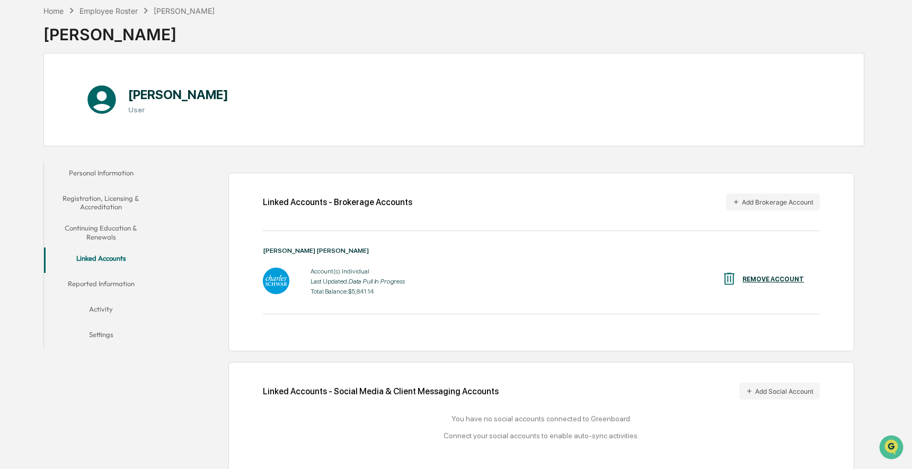
click at [120, 282] on button "Reported Information" at bounding box center [101, 285] width 114 height 25
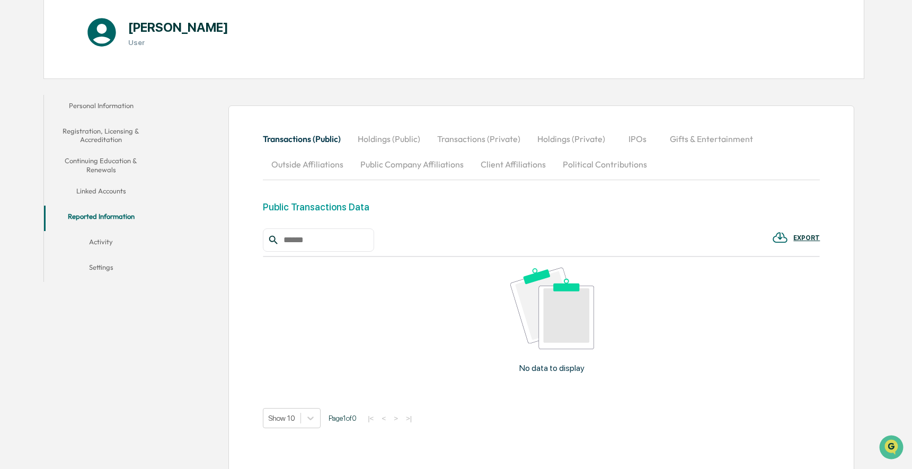
scroll to position [159, 0]
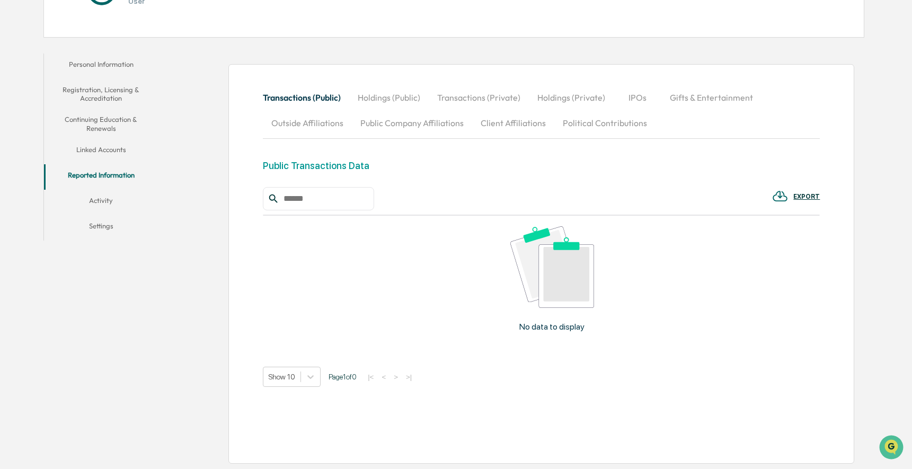
click at [396, 100] on button "Holdings (Public)" at bounding box center [388, 97] width 79 height 25
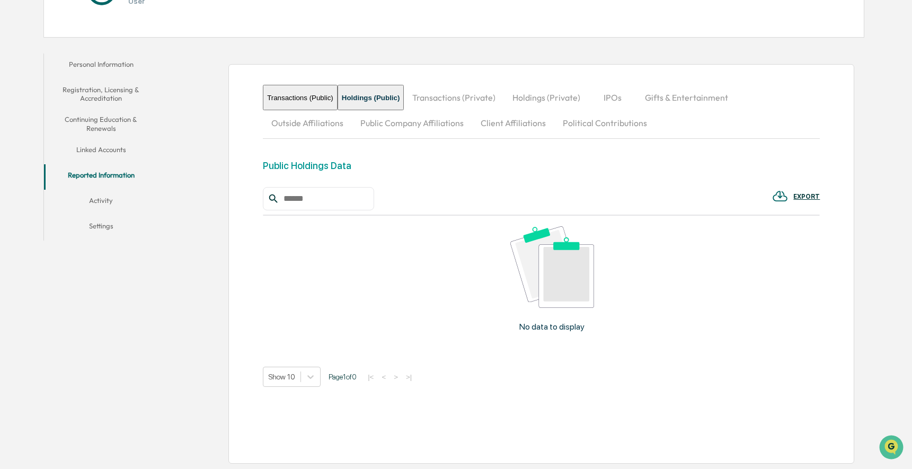
click at [481, 102] on button "Transactions (Private)" at bounding box center [454, 97] width 100 height 25
click at [555, 103] on button "Holdings (Private)" at bounding box center [541, 97] width 85 height 25
click at [105, 200] on button "Activity" at bounding box center [101, 202] width 114 height 25
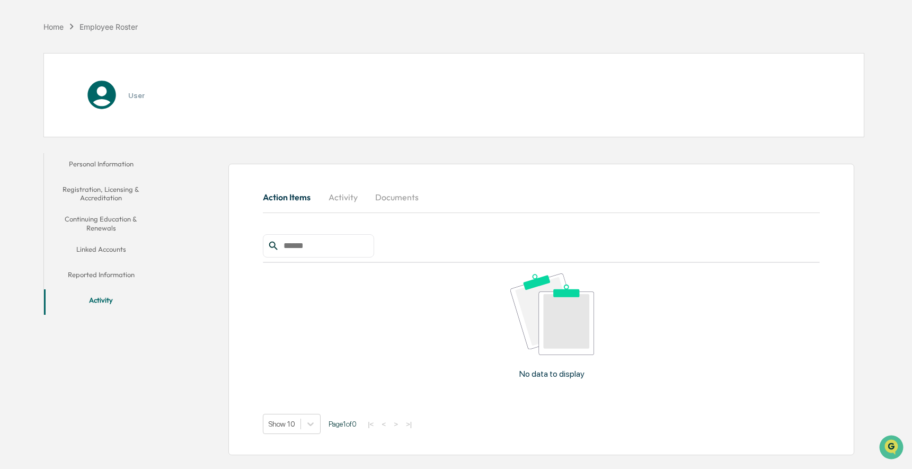
scroll to position [50, 0]
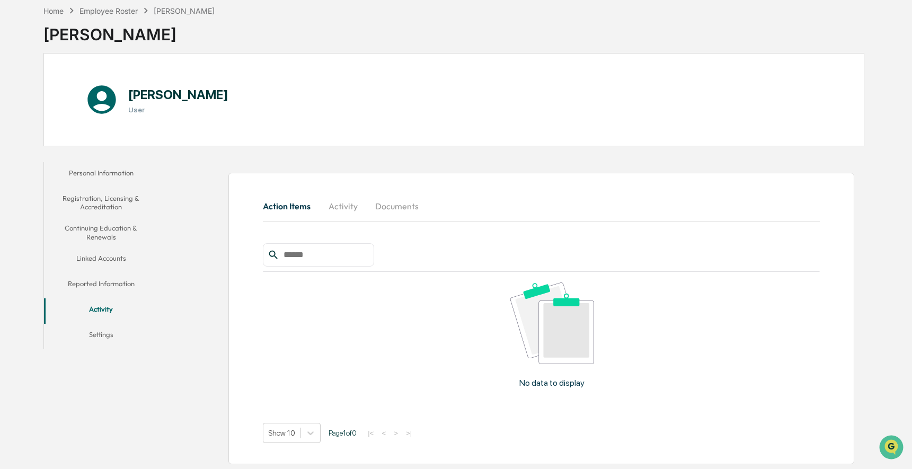
click at [111, 259] on button "Linked Accounts" at bounding box center [101, 259] width 114 height 25
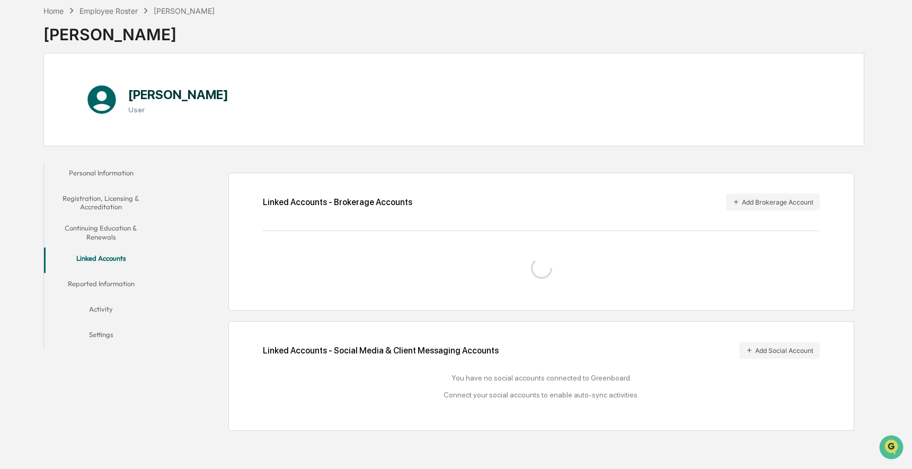
click at [123, 280] on button "Reported Information" at bounding box center [101, 285] width 114 height 25
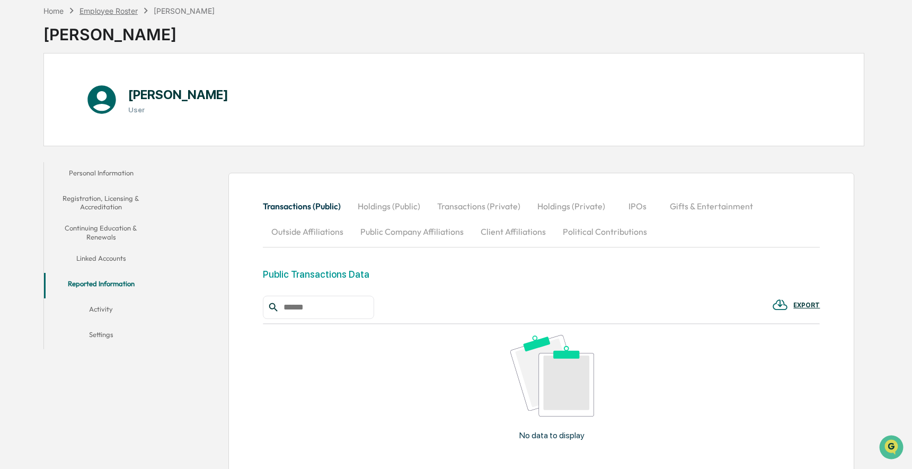
click at [125, 13] on div "Employee Roster" at bounding box center [108, 10] width 58 height 9
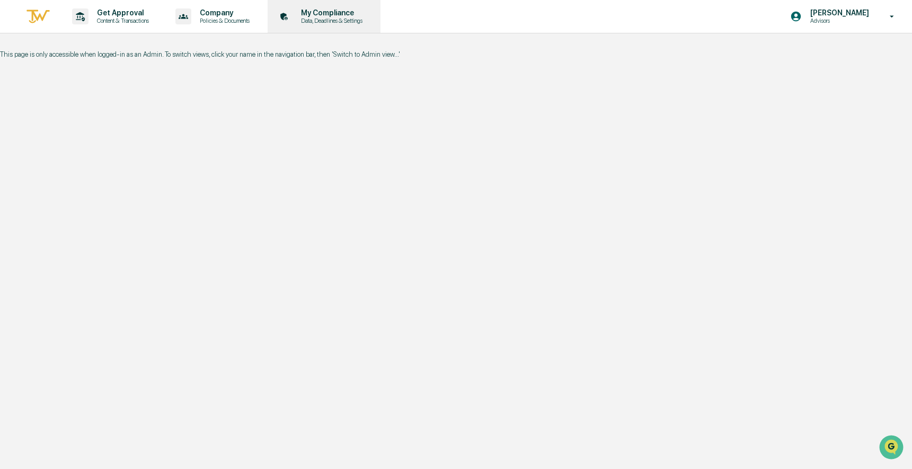
click at [334, 24] on p "Data, Deadlines & Settings" at bounding box center [329, 20] width 75 height 7
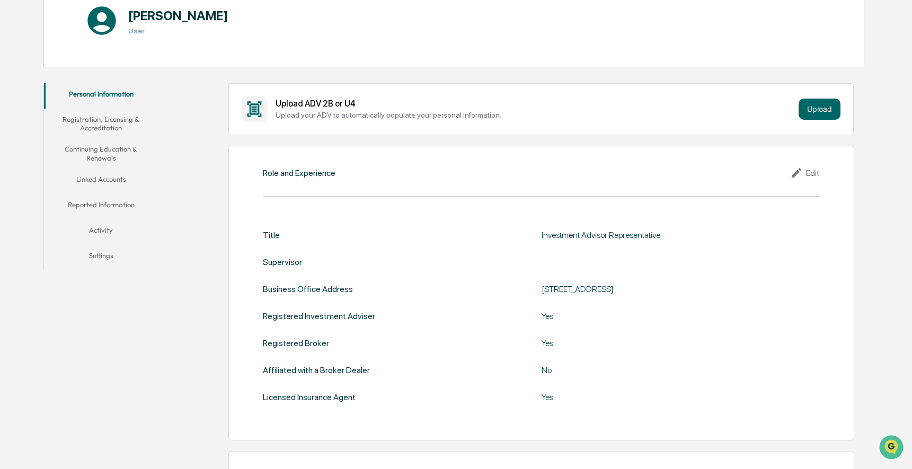
scroll to position [124, 0]
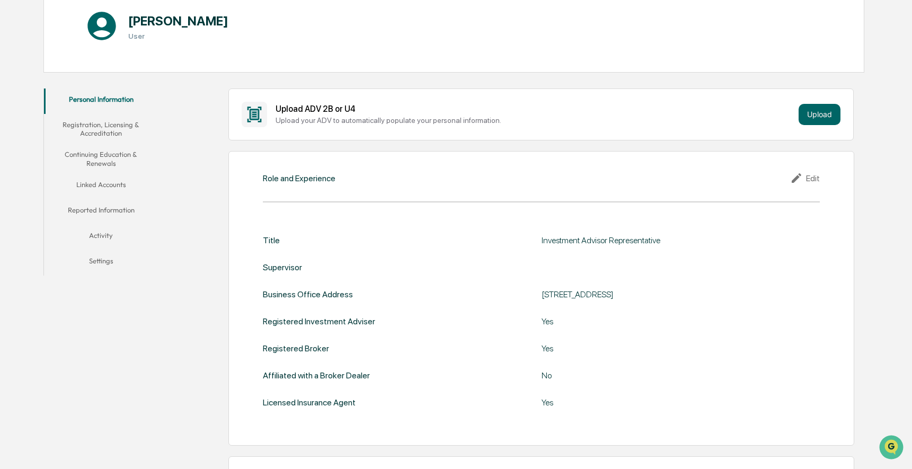
click at [119, 133] on button "Registration, Licensing & Accreditation" at bounding box center [101, 129] width 114 height 30
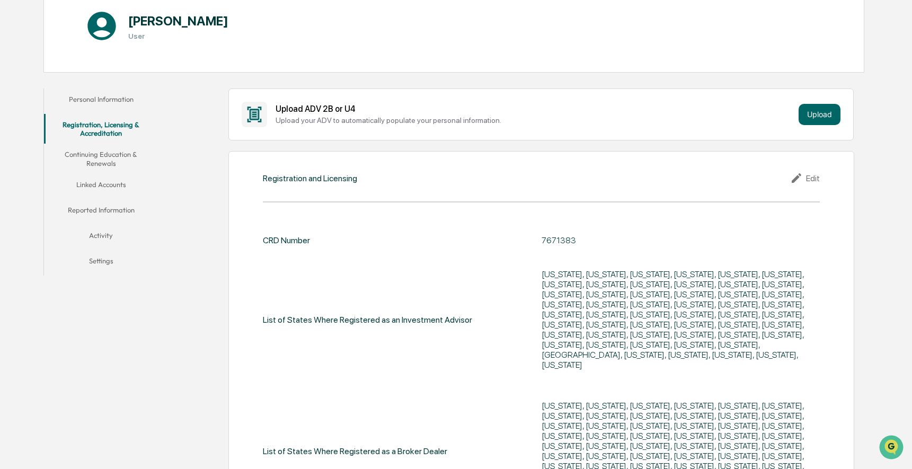
click at [109, 229] on button "Activity" at bounding box center [101, 237] width 114 height 25
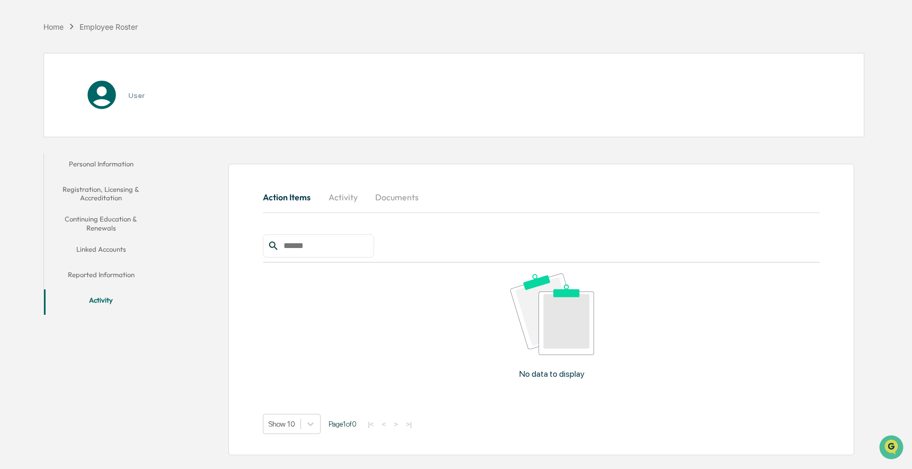
scroll to position [50, 0]
click at [326, 198] on button "Activity" at bounding box center [343, 196] width 48 height 25
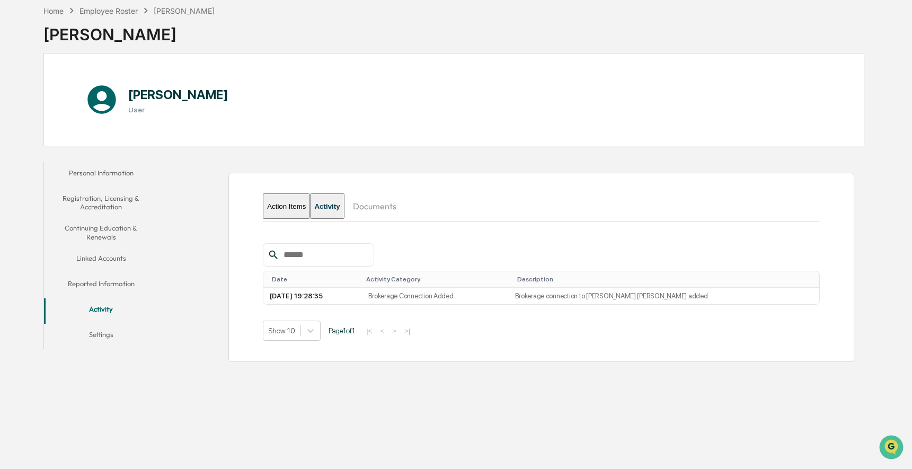
click at [300, 209] on button "Action Items" at bounding box center [286, 205] width 47 height 25
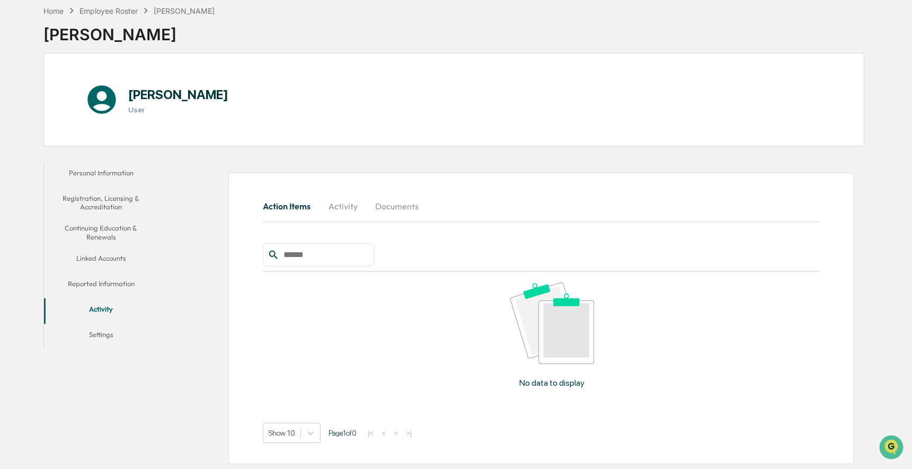
click at [127, 282] on button "Reported Information" at bounding box center [101, 285] width 114 height 25
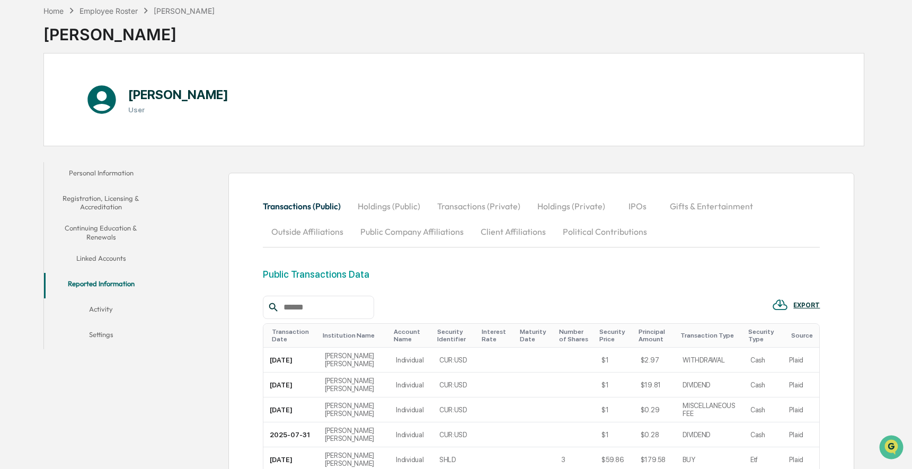
click at [474, 195] on button "Transactions (Private)" at bounding box center [479, 205] width 100 height 25
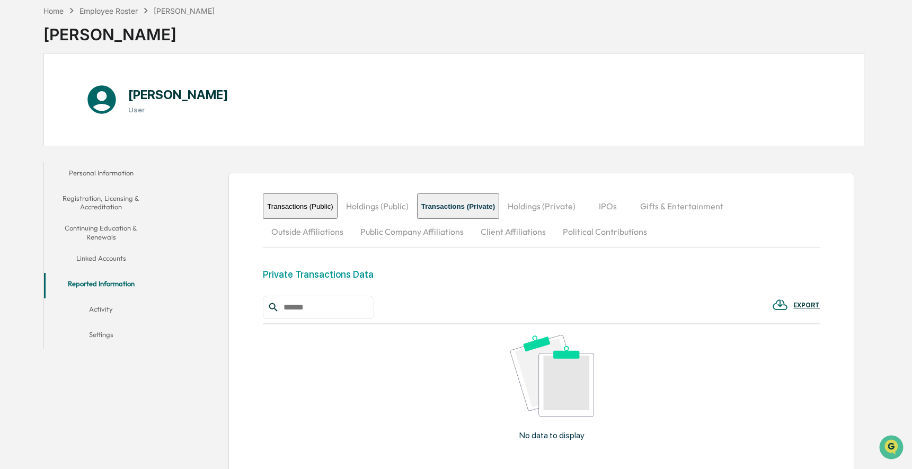
click at [581, 208] on button "Holdings (Private)" at bounding box center [541, 205] width 85 height 25
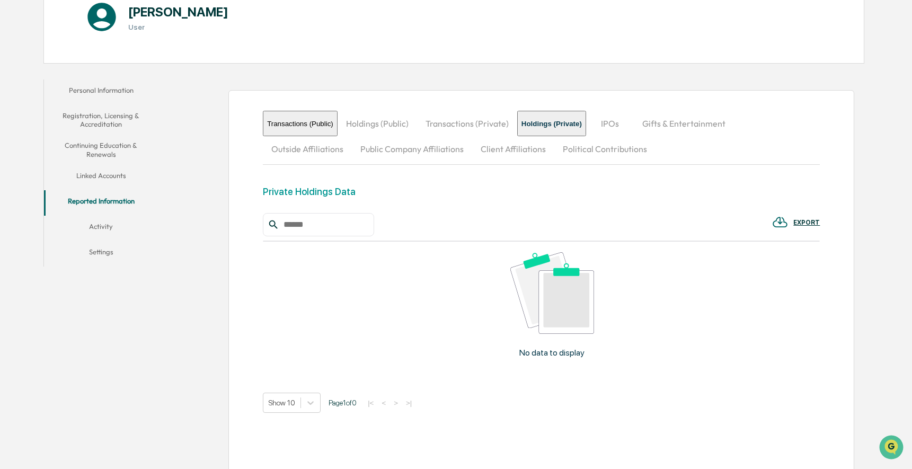
scroll to position [159, 0]
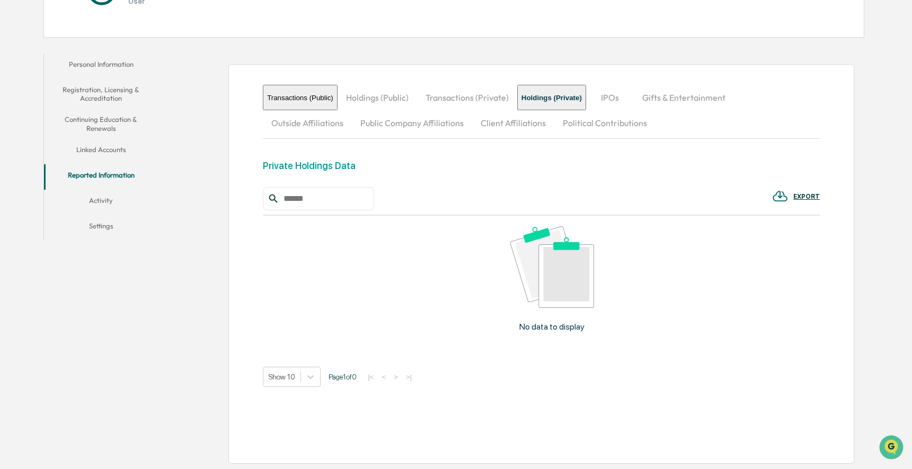
click at [579, 264] on img at bounding box center [552, 267] width 84 height 82
click at [569, 338] on div "No data to display" at bounding box center [552, 283] width 578 height 135
click at [101, 145] on button "Linked Accounts" at bounding box center [101, 151] width 114 height 25
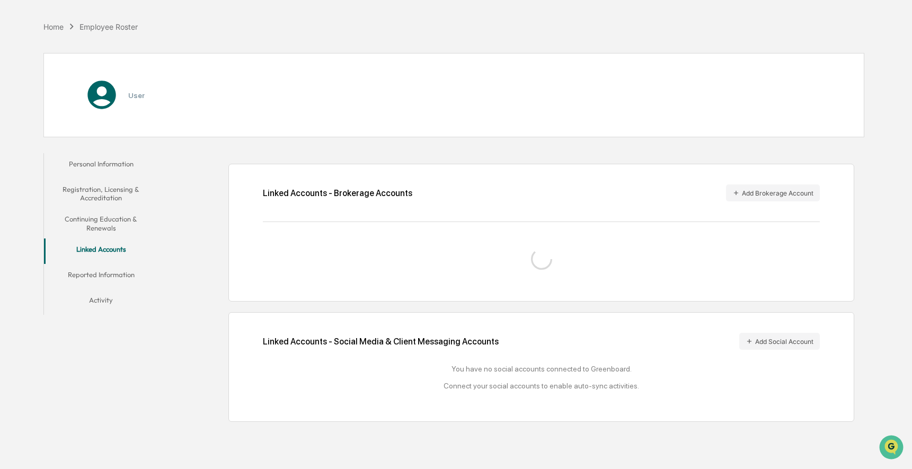
scroll to position [50, 0]
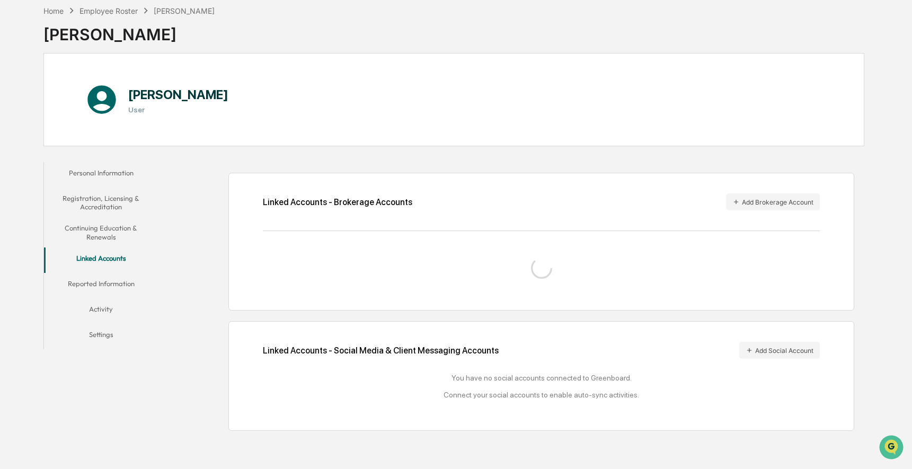
click at [110, 161] on div "Personal Information Registration, Licensing & Accreditation Continuing Educati…" at bounding box center [103, 253] width 120 height 192
click at [110, 176] on button "Personal Information" at bounding box center [101, 174] width 114 height 25
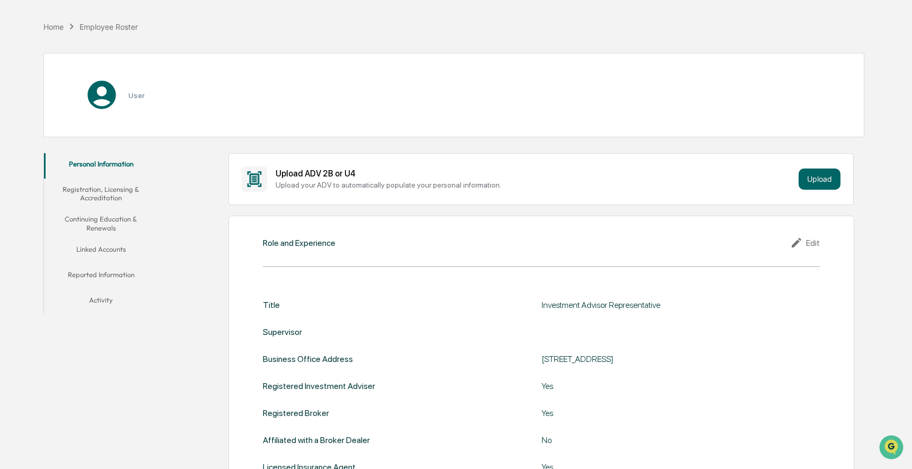
click at [109, 204] on button "Registration, Licensing & Accreditation" at bounding box center [101, 194] width 114 height 30
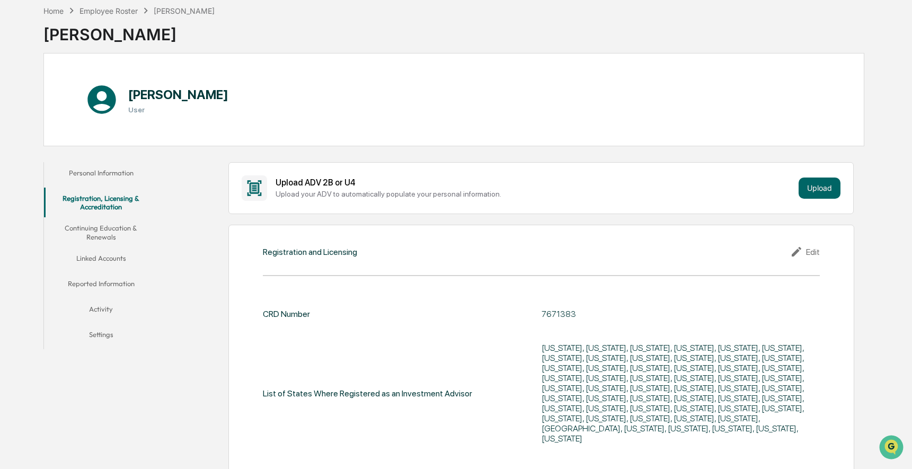
click at [107, 228] on button "Continuing Education & Renewals" at bounding box center [101, 232] width 114 height 30
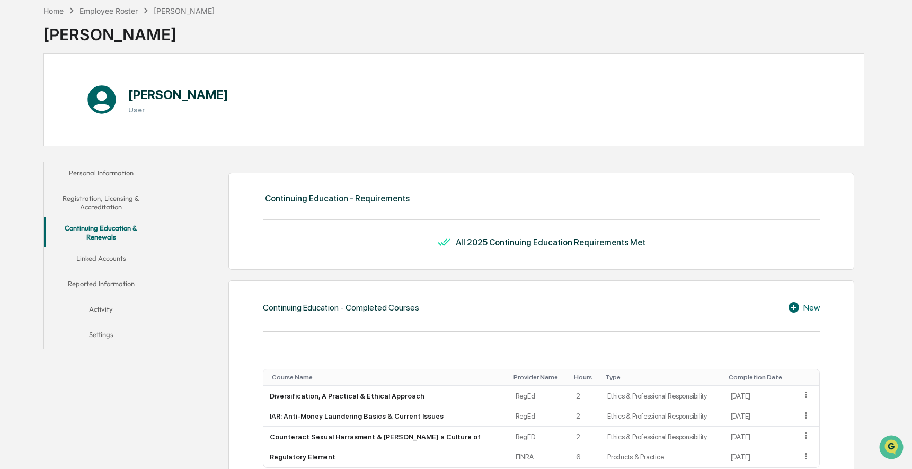
click at [109, 262] on button "Linked Accounts" at bounding box center [101, 259] width 114 height 25
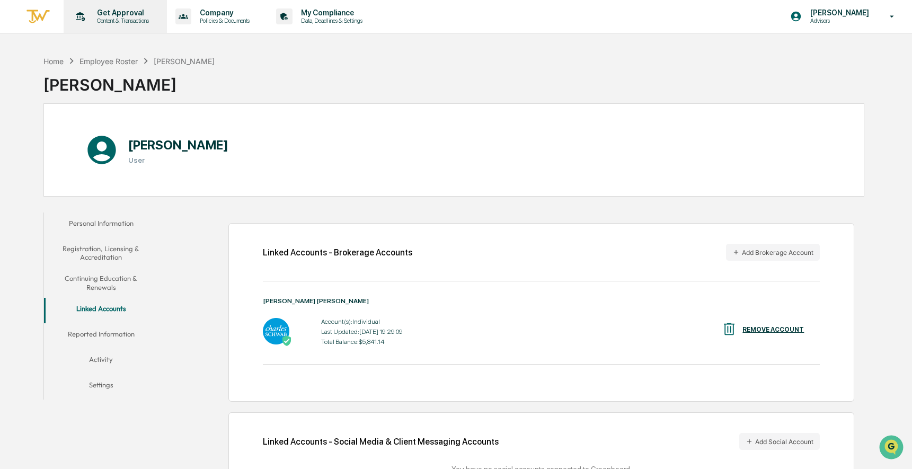
click at [122, 22] on p "Content & Transactions" at bounding box center [121, 20] width 66 height 7
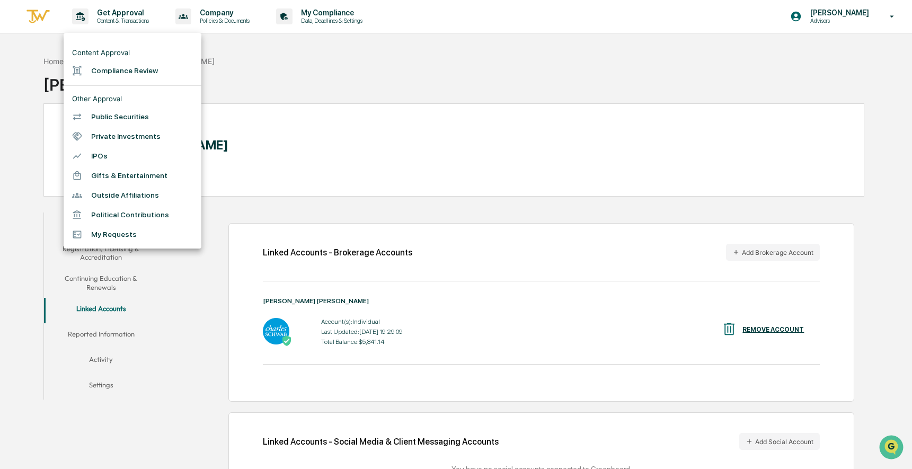
click at [161, 145] on li "Private Investments" at bounding box center [133, 137] width 138 height 20
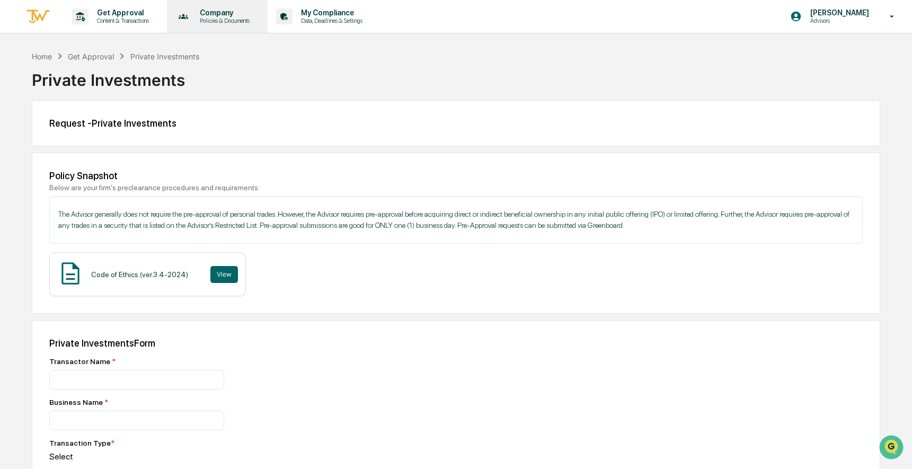
click at [238, 22] on p "Policies & Documents" at bounding box center [223, 20] width 64 height 7
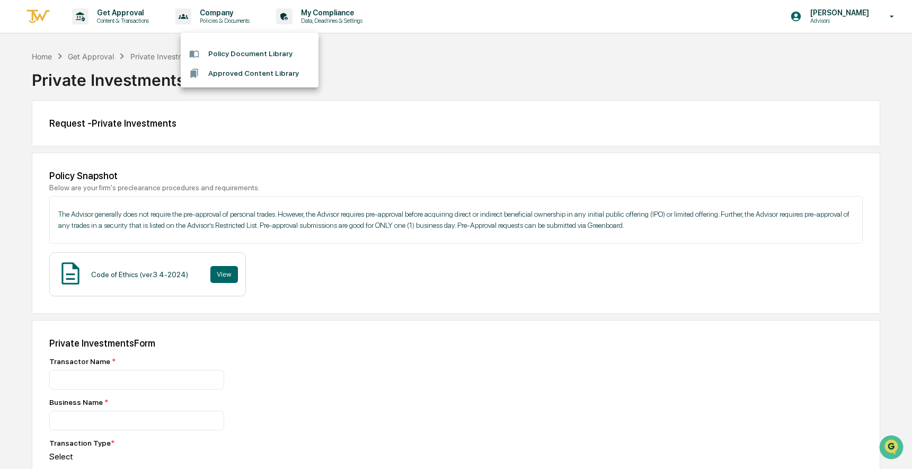
click at [335, 23] on div at bounding box center [456, 234] width 912 height 469
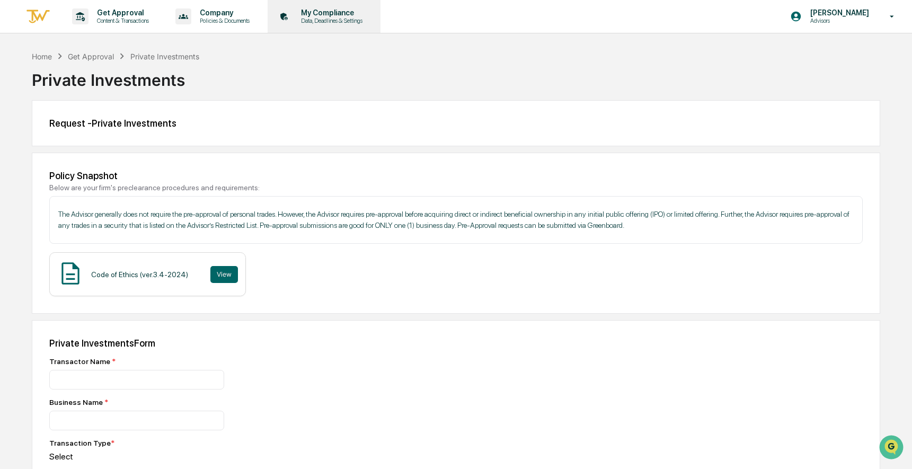
click at [338, 19] on p "Data, Deadlines & Settings" at bounding box center [329, 20] width 75 height 7
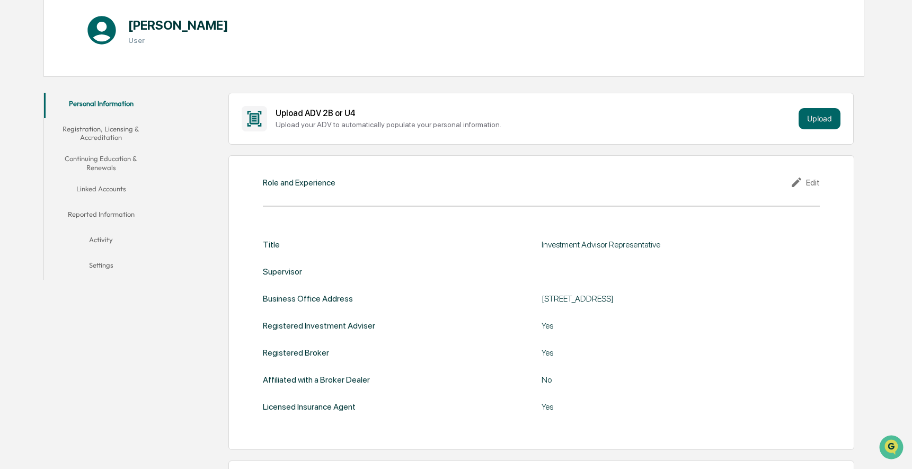
scroll to position [129, 0]
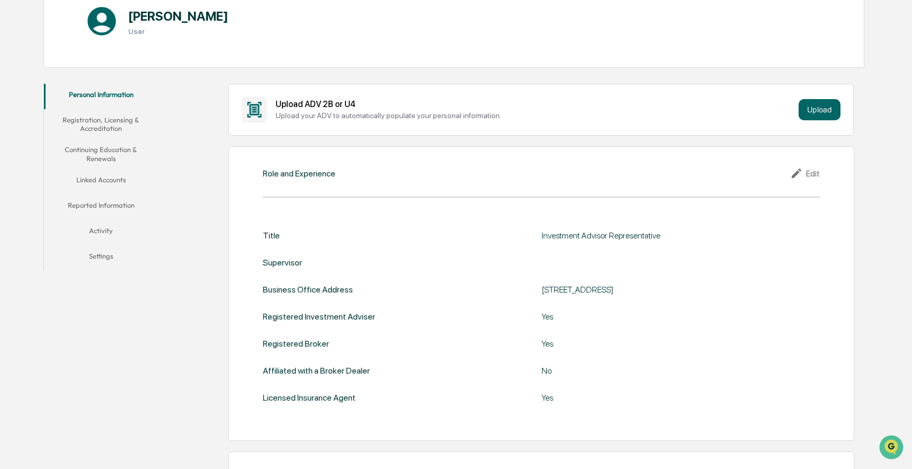
click at [137, 204] on button "Reported Information" at bounding box center [101, 206] width 114 height 25
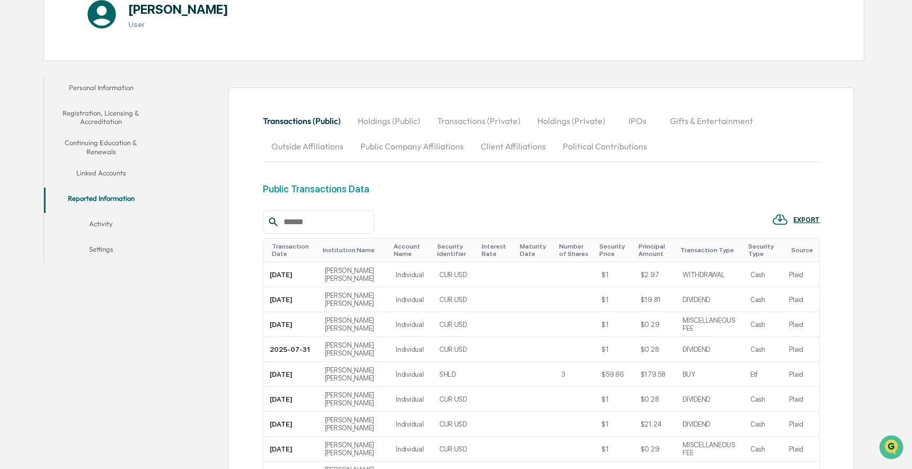
scroll to position [130, 0]
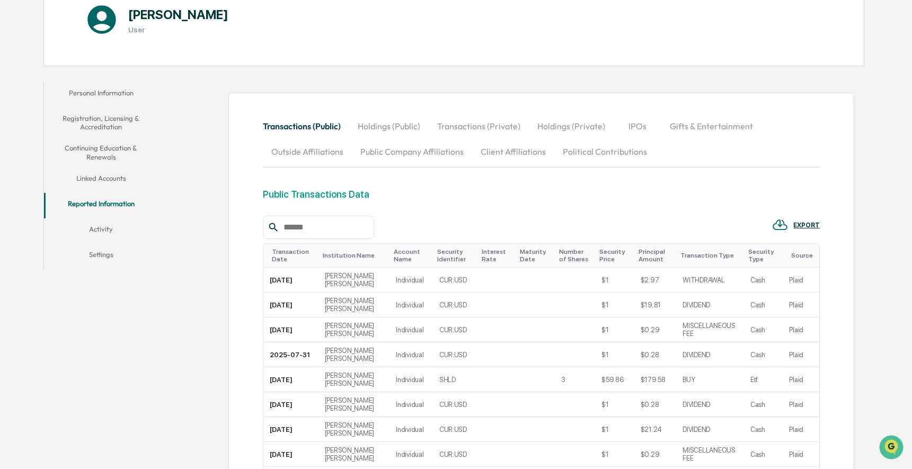
click at [459, 123] on button "Transactions (Private)" at bounding box center [479, 125] width 100 height 25
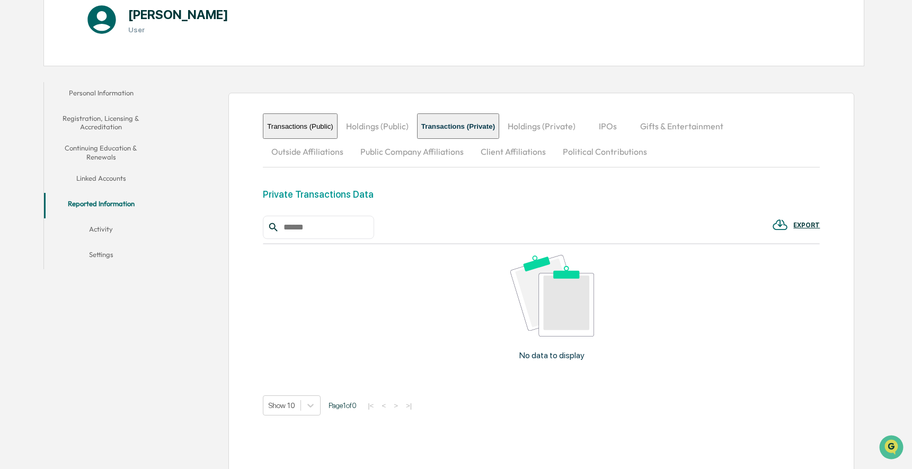
scroll to position [141, 0]
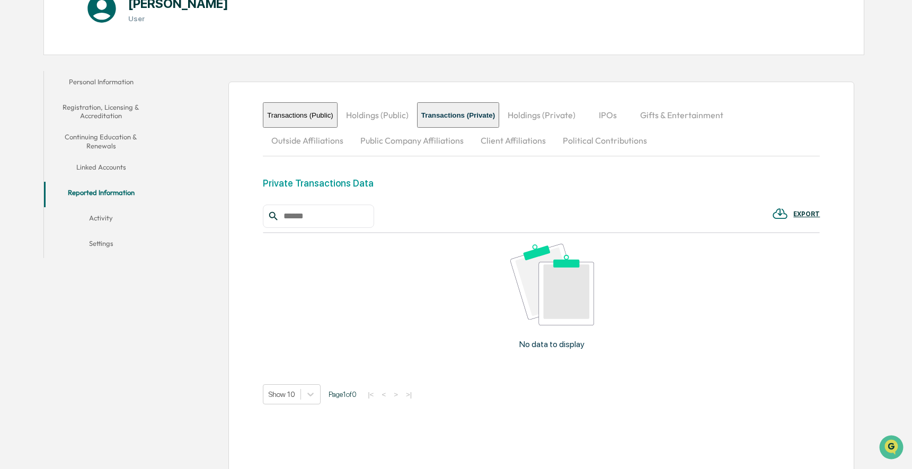
click at [138, 138] on button "Continuing Education & Renewals" at bounding box center [101, 141] width 114 height 30
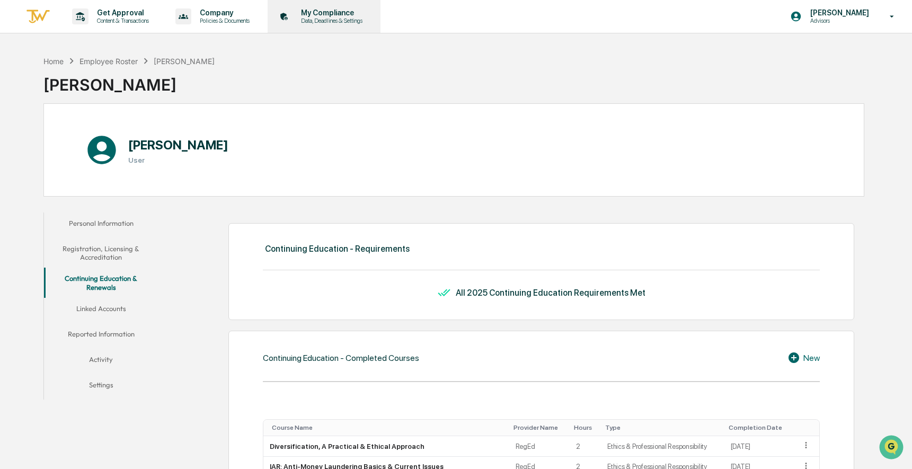
click at [368, 23] on p "Data, Deadlines & Settings" at bounding box center [329, 20] width 75 height 7
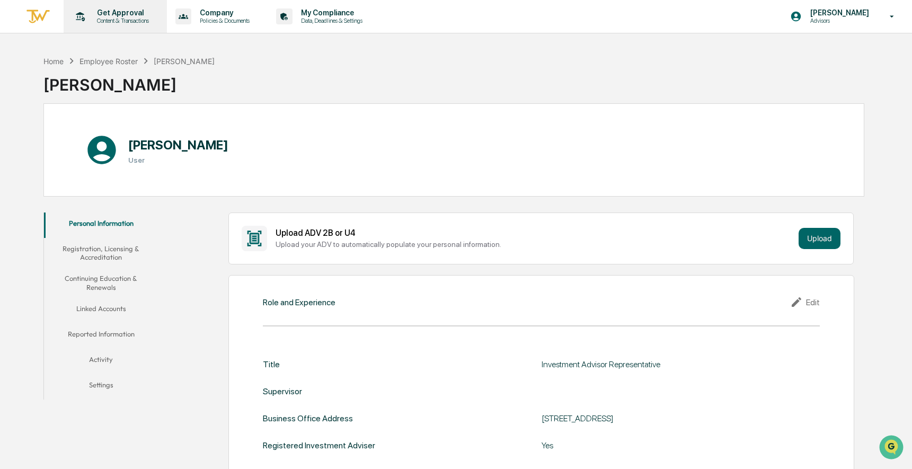
click at [114, 19] on p "Content & Transactions" at bounding box center [121, 20] width 66 height 7
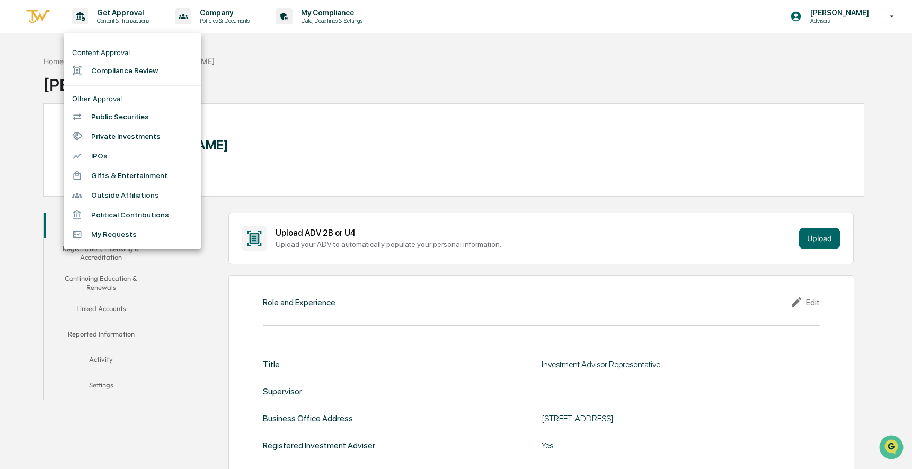
click at [172, 16] on div at bounding box center [456, 234] width 912 height 469
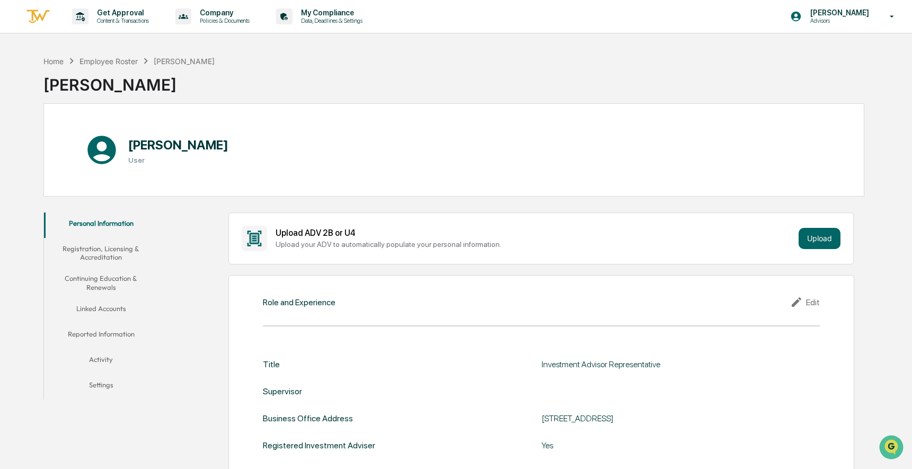
click at [210, 16] on p "Company" at bounding box center [223, 12] width 64 height 8
click at [365, 12] on div at bounding box center [456, 234] width 912 height 469
click at [365, 12] on p "My Compliance" at bounding box center [329, 12] width 75 height 8
click at [113, 61] on div "Employee Roster" at bounding box center [108, 61] width 58 height 9
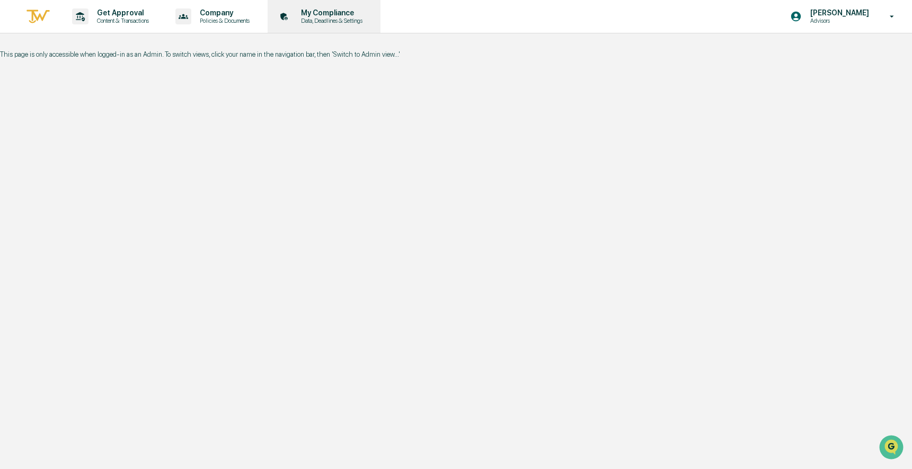
click at [341, 15] on p "My Compliance" at bounding box center [329, 12] width 75 height 8
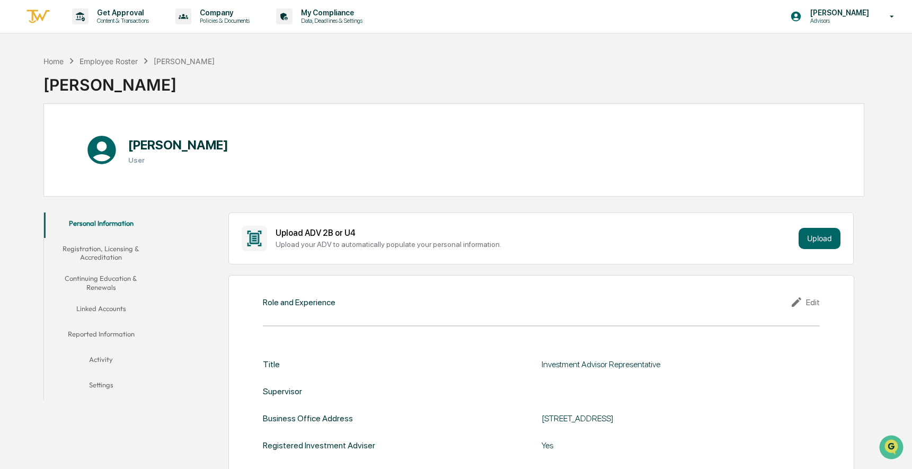
click at [121, 235] on button "Personal Information" at bounding box center [101, 224] width 114 height 25
click at [120, 243] on button "Registration, Licensing & Accreditation" at bounding box center [101, 253] width 114 height 30
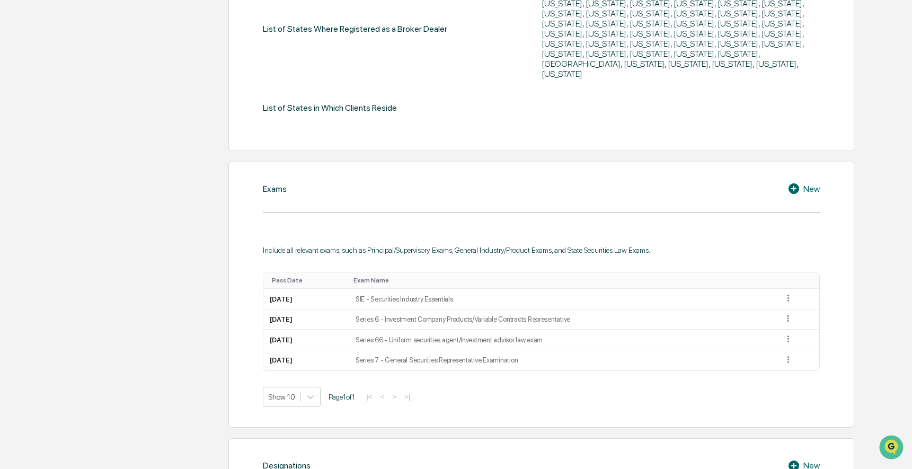
scroll to position [221, 0]
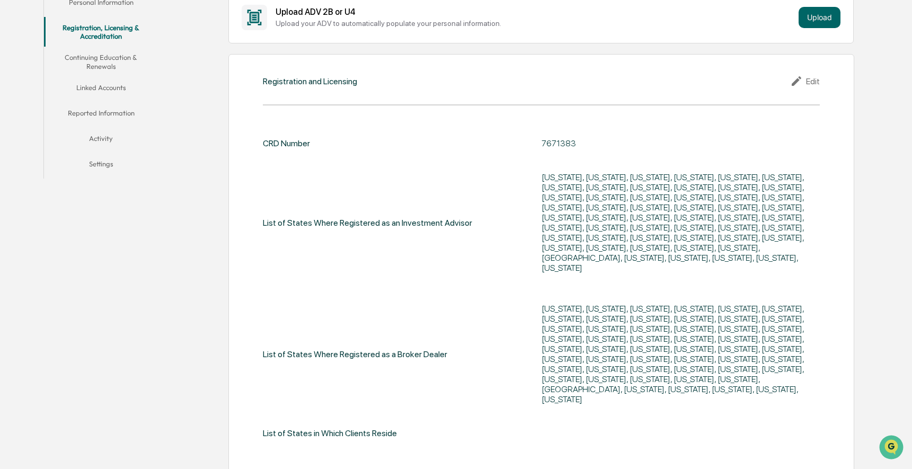
click at [120, 55] on button "Continuing Education & Renewals" at bounding box center [101, 62] width 114 height 30
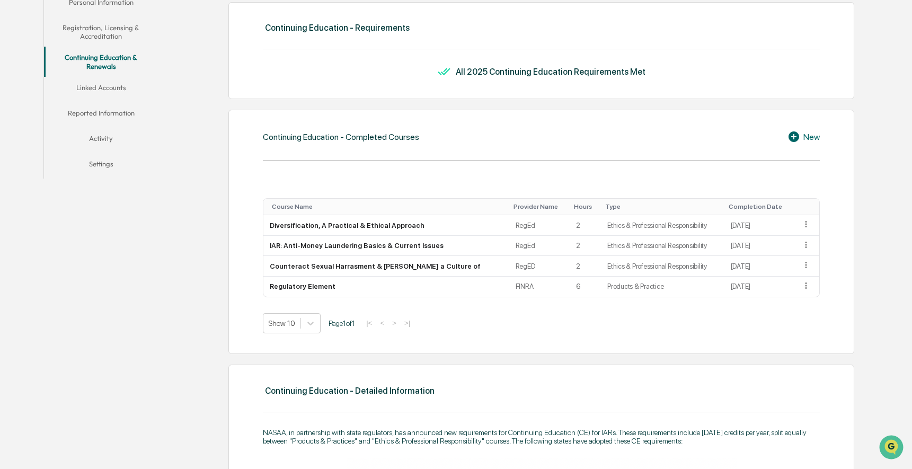
click at [119, 143] on button "Activity" at bounding box center [101, 140] width 114 height 25
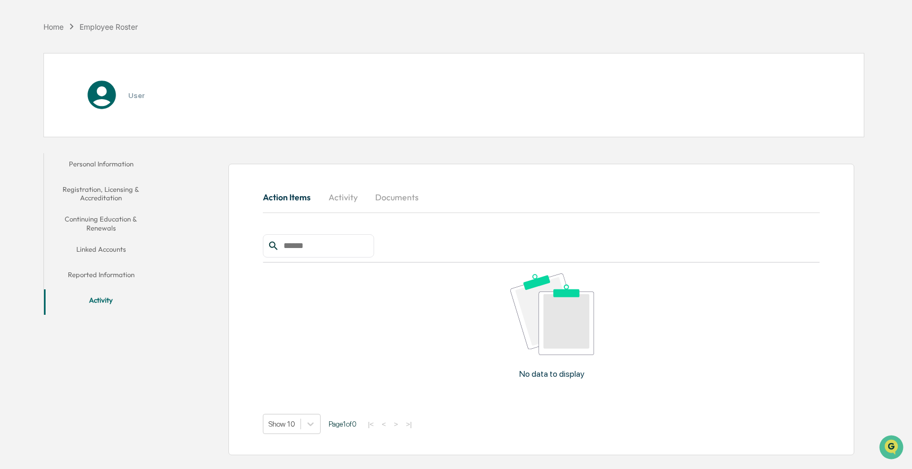
scroll to position [50, 0]
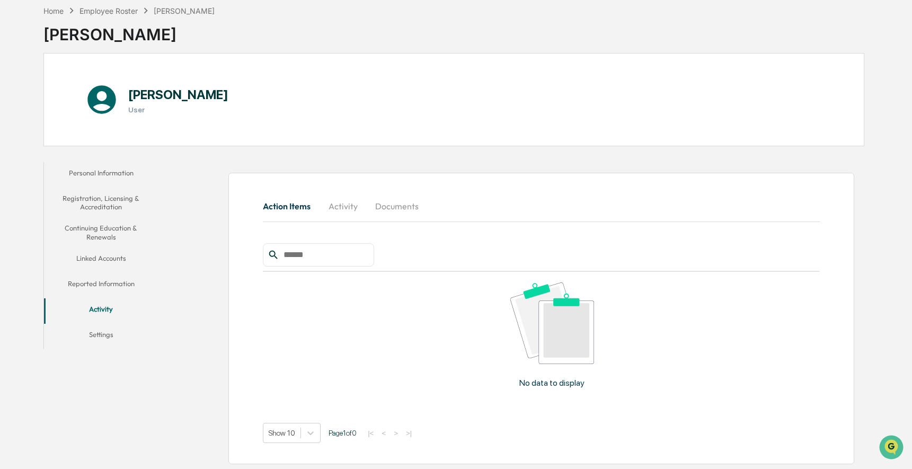
click at [351, 211] on button "Activity" at bounding box center [343, 205] width 48 height 25
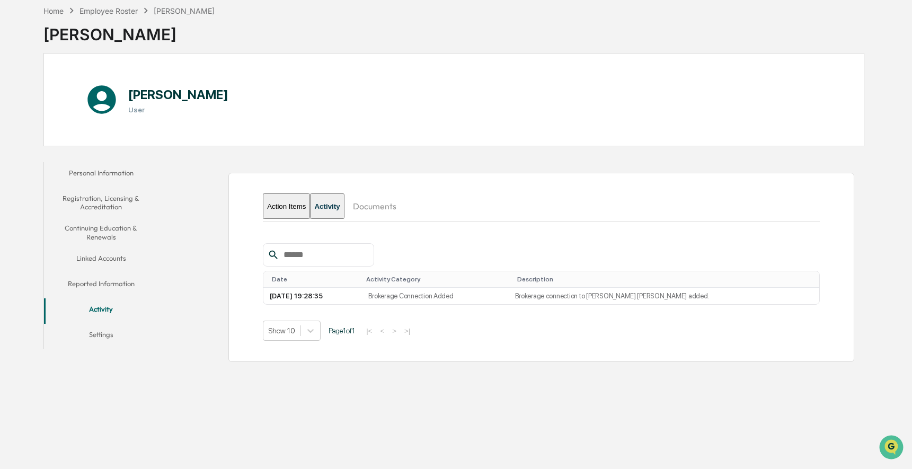
click at [384, 211] on button "Documents" at bounding box center [374, 205] width 60 height 25
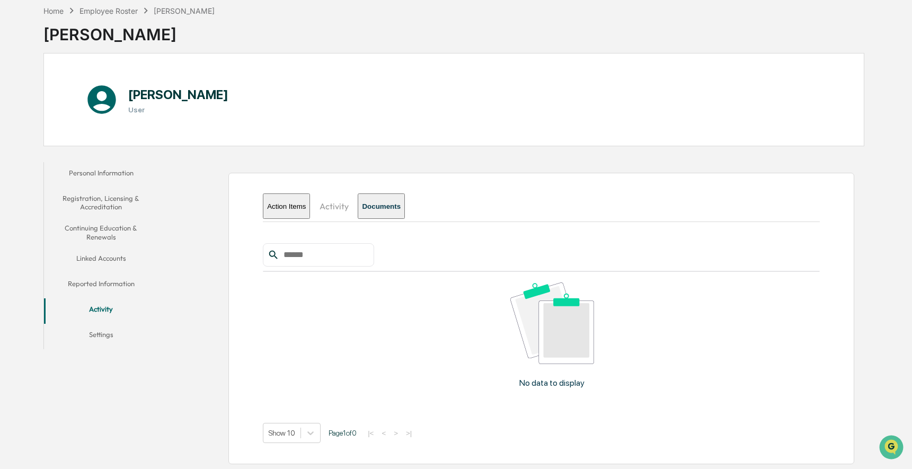
click at [115, 334] on button "Settings" at bounding box center [101, 336] width 114 height 25
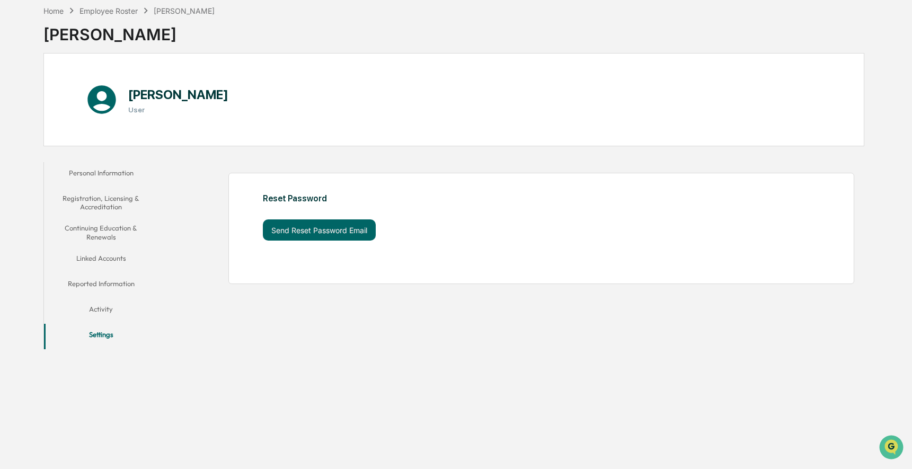
click at [108, 273] on button "Reported Information" at bounding box center [101, 285] width 114 height 25
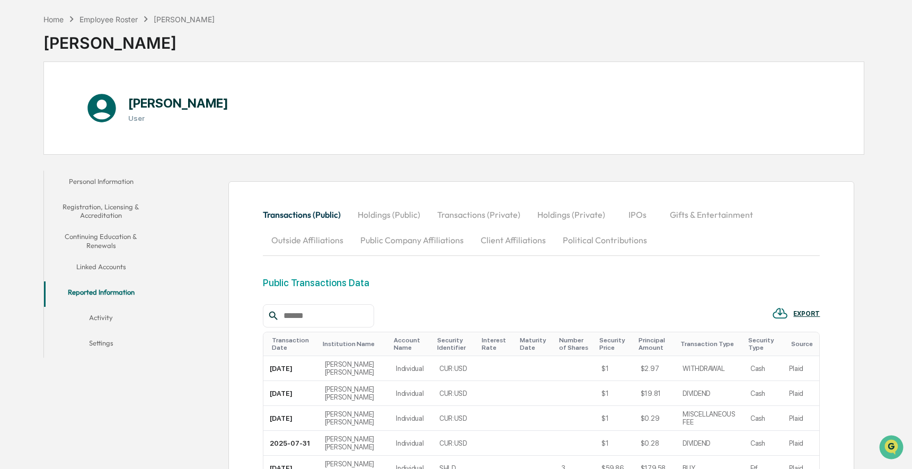
scroll to position [17, 0]
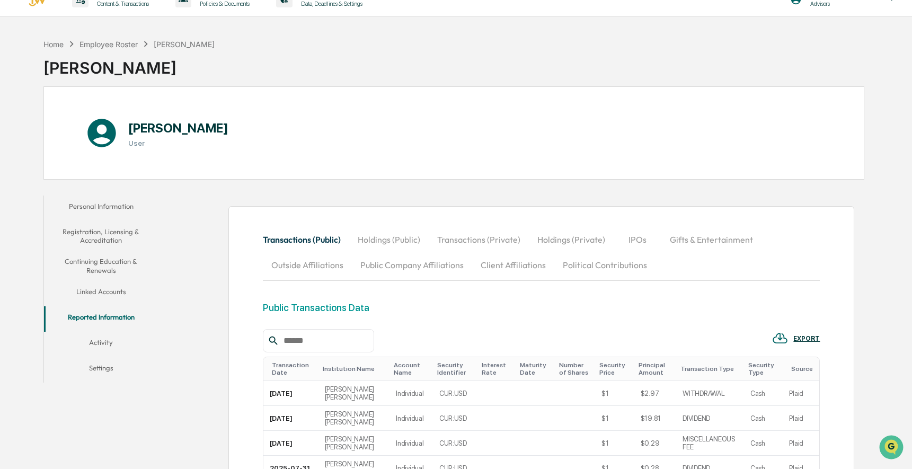
click at [105, 289] on button "Linked Accounts" at bounding box center [101, 293] width 114 height 25
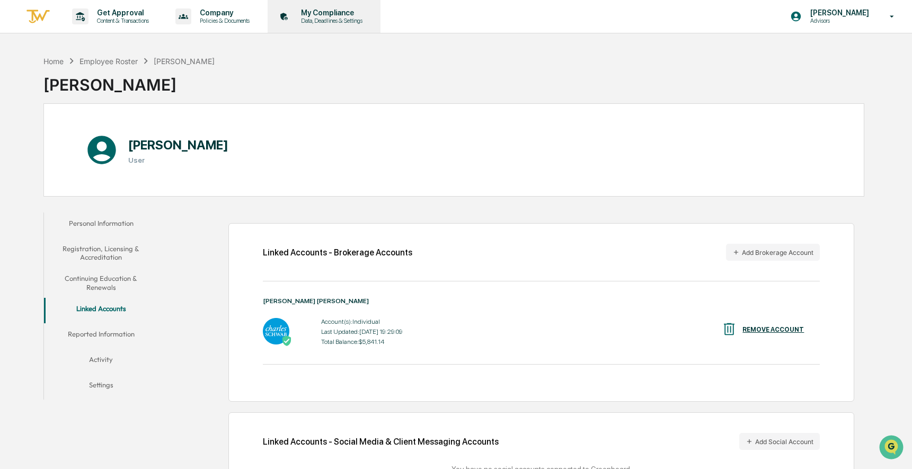
click at [366, 13] on p "My Compliance" at bounding box center [329, 12] width 75 height 8
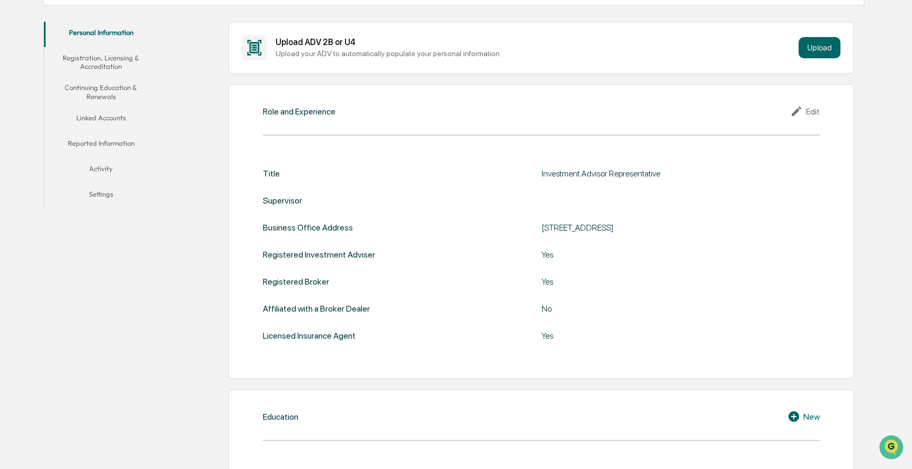
scroll to position [190, 0]
click at [135, 59] on button "Registration, Licensing & Accreditation" at bounding box center [101, 63] width 114 height 30
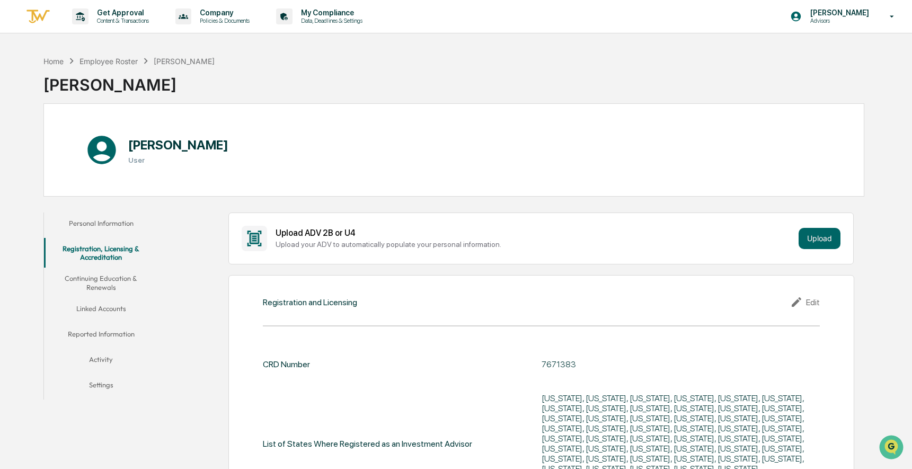
click at [116, 280] on button "Continuing Education & Renewals" at bounding box center [101, 283] width 114 height 30
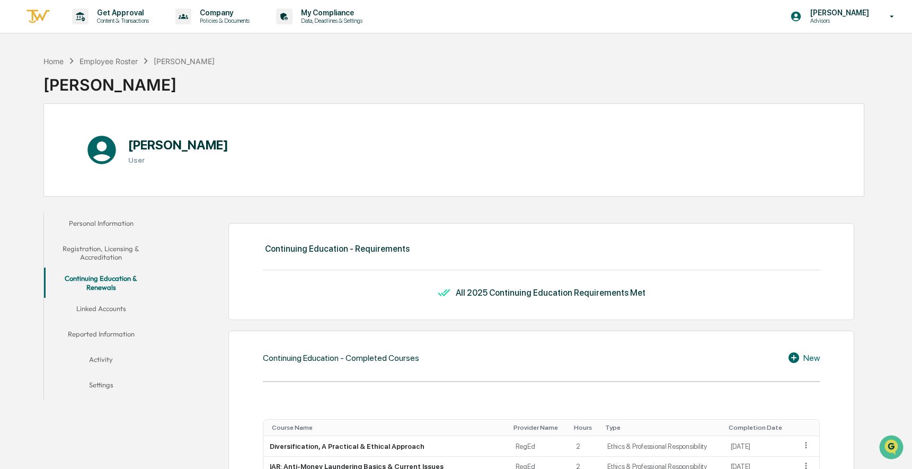
click at [118, 311] on button "Linked Accounts" at bounding box center [101, 310] width 114 height 25
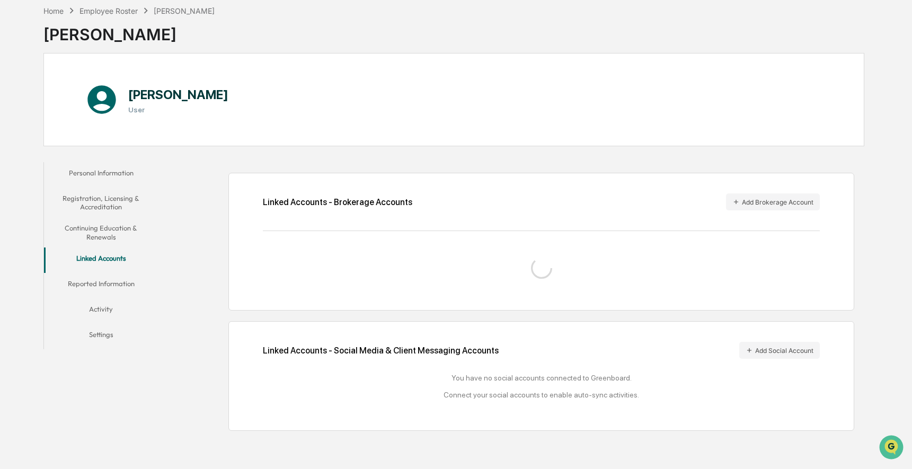
scroll to position [53, 0]
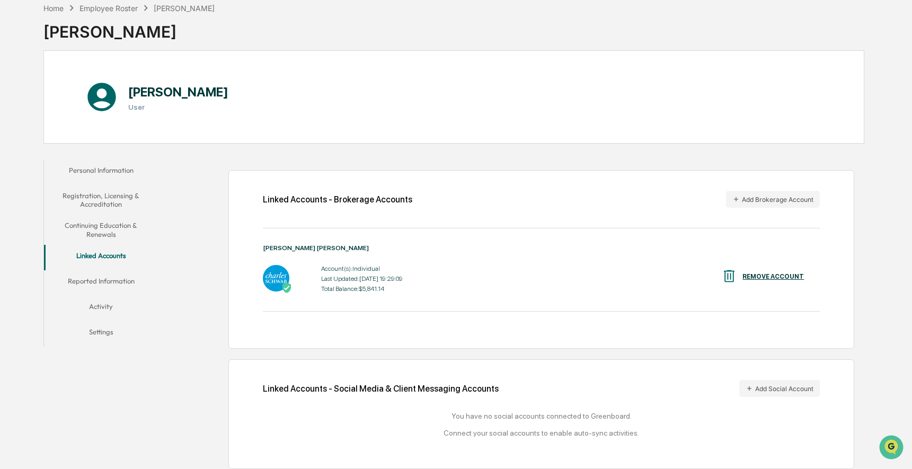
click at [99, 282] on button "Reported Information" at bounding box center [101, 282] width 114 height 25
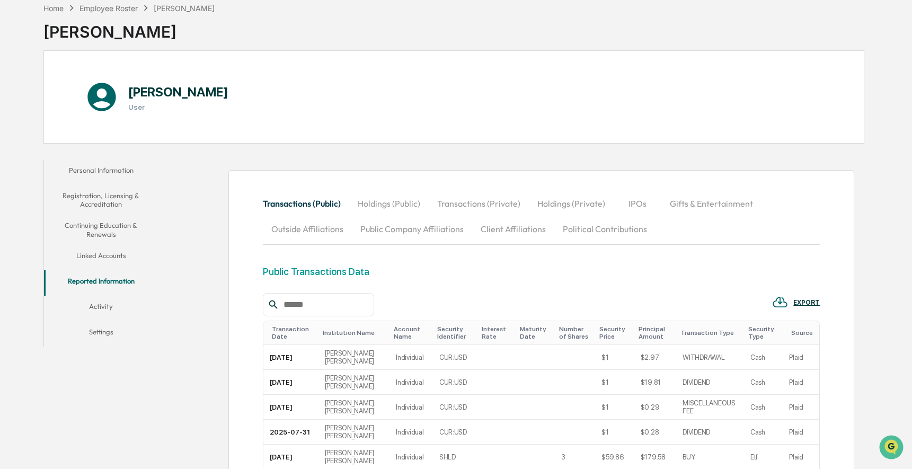
click at [631, 225] on button "Political Contributions" at bounding box center [604, 228] width 101 height 25
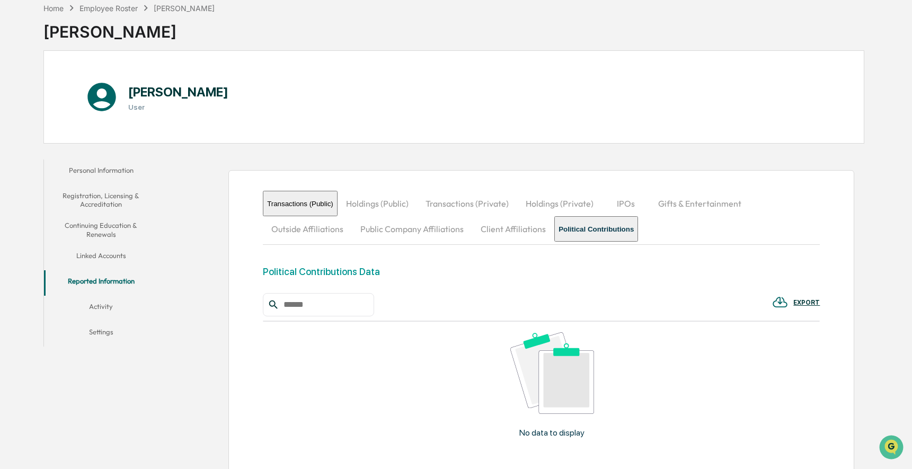
scroll to position [159, 0]
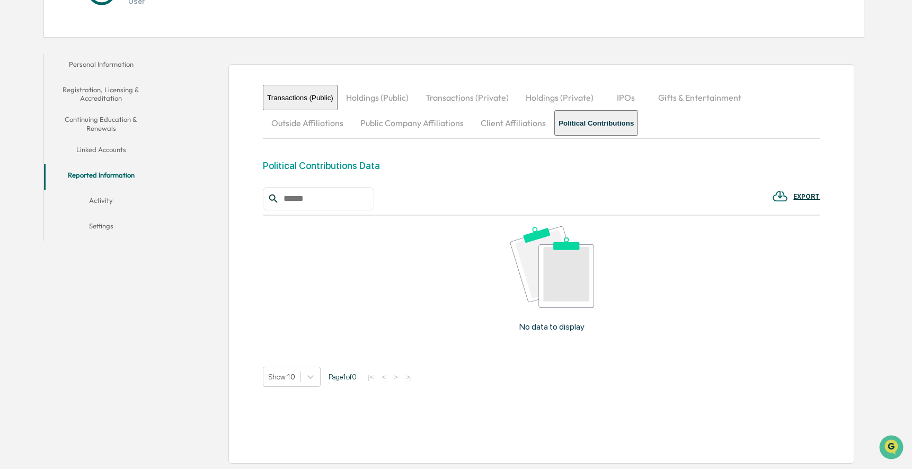
click at [102, 207] on button "Activity" at bounding box center [101, 202] width 114 height 25
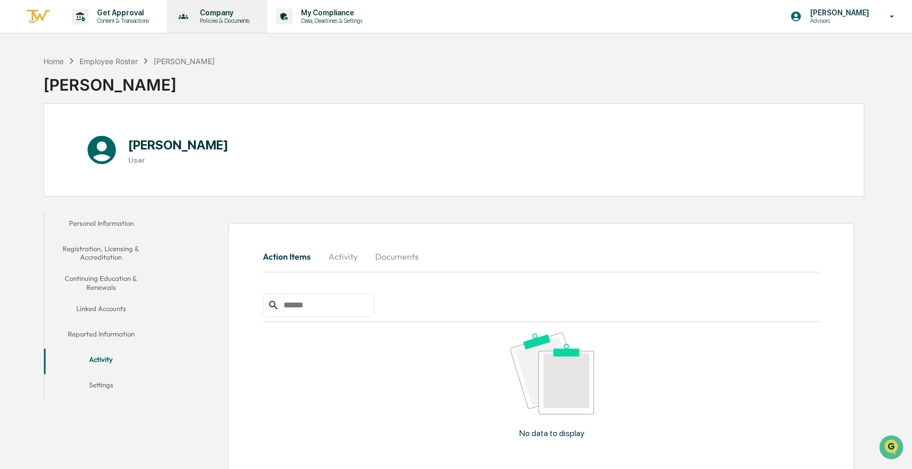
click at [256, 28] on div "Company Policies & Documents" at bounding box center [216, 16] width 91 height 33
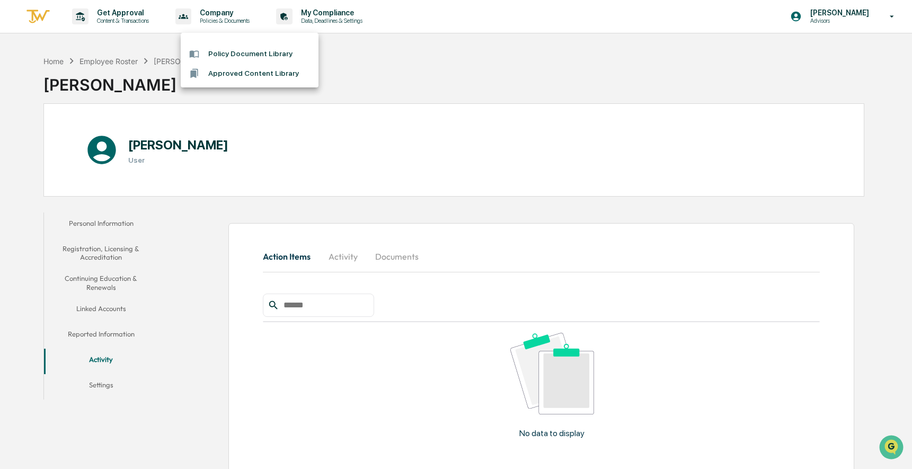
click at [261, 52] on li "Policy Document Library" at bounding box center [250, 54] width 138 height 20
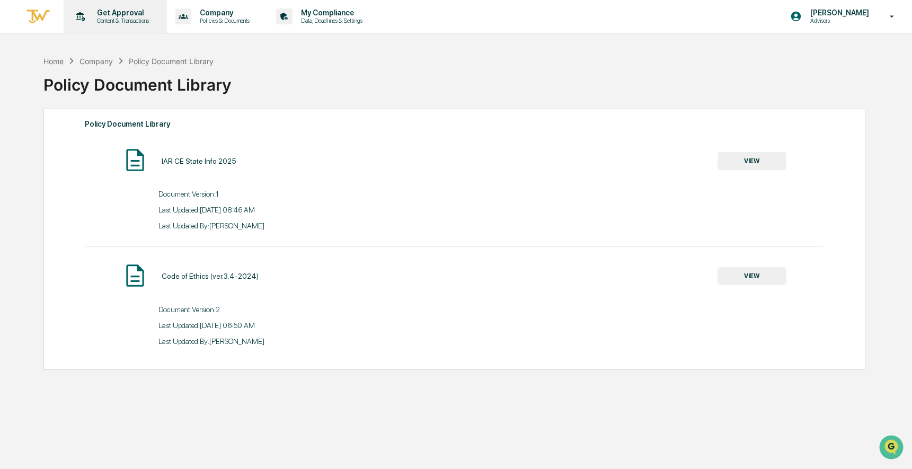
click at [114, 11] on p "Get Approval" at bounding box center [121, 12] width 66 height 8
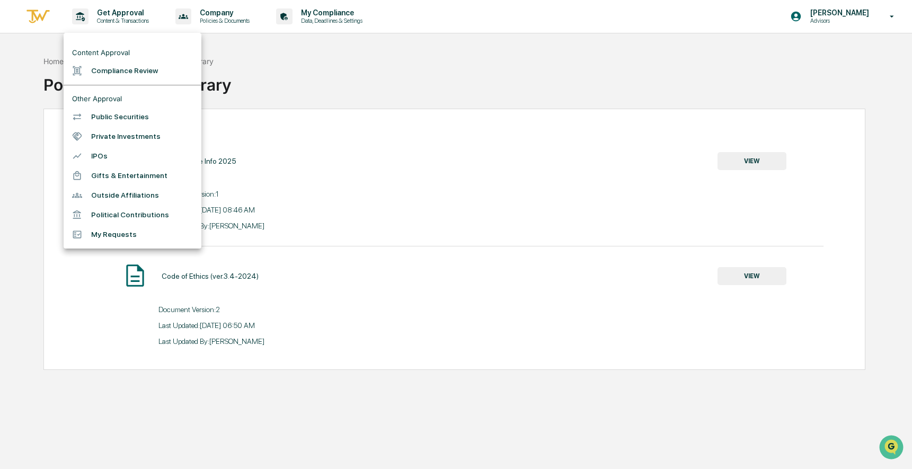
click at [167, 144] on li "Private Investments" at bounding box center [133, 137] width 138 height 20
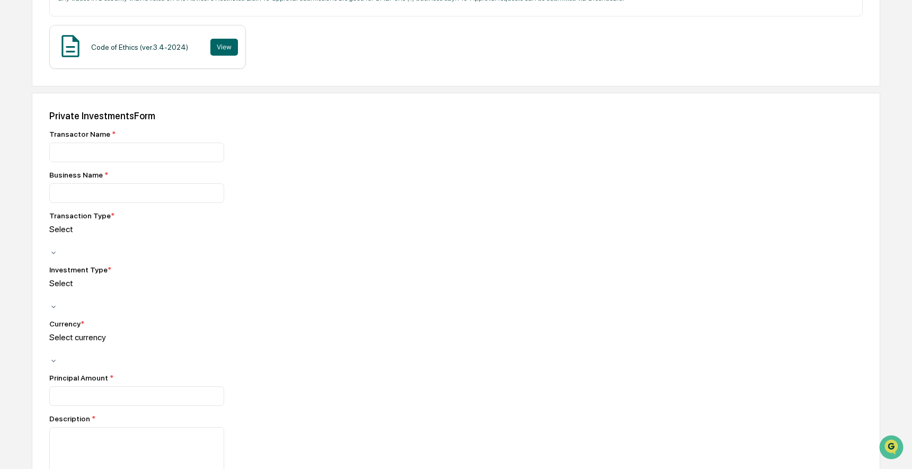
scroll to position [228, 0]
click at [52, 235] on div at bounding box center [51, 241] width 2 height 12
click at [252, 182] on div "Business Name *" at bounding box center [234, 186] width 371 height 32
click at [146, 266] on div "Investment Type * Select" at bounding box center [234, 288] width 371 height 46
click at [52, 289] on div at bounding box center [51, 295] width 2 height 12
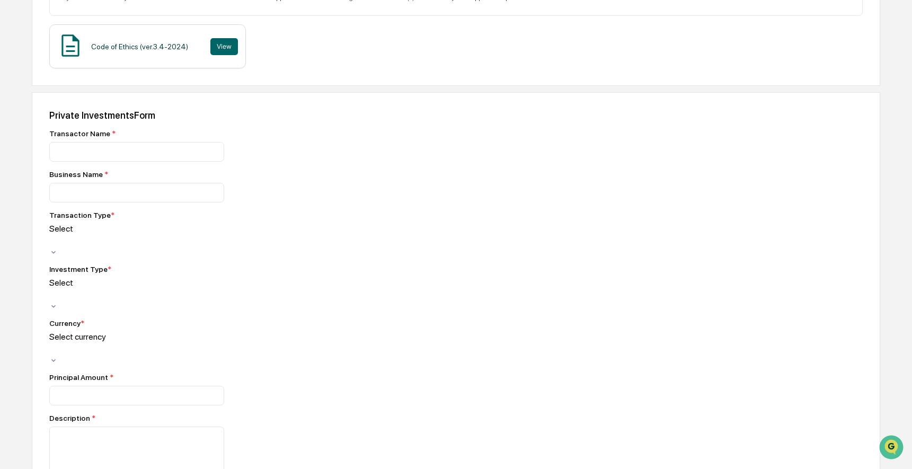
click at [335, 250] on div "Transactor Name * Business Name * Transaction Type * Select Investment Type * S…" at bounding box center [234, 366] width 371 height 474
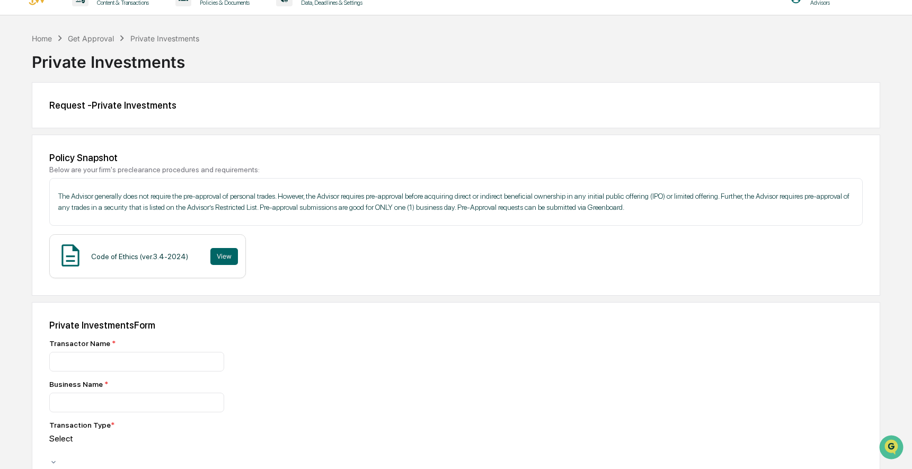
scroll to position [0, 0]
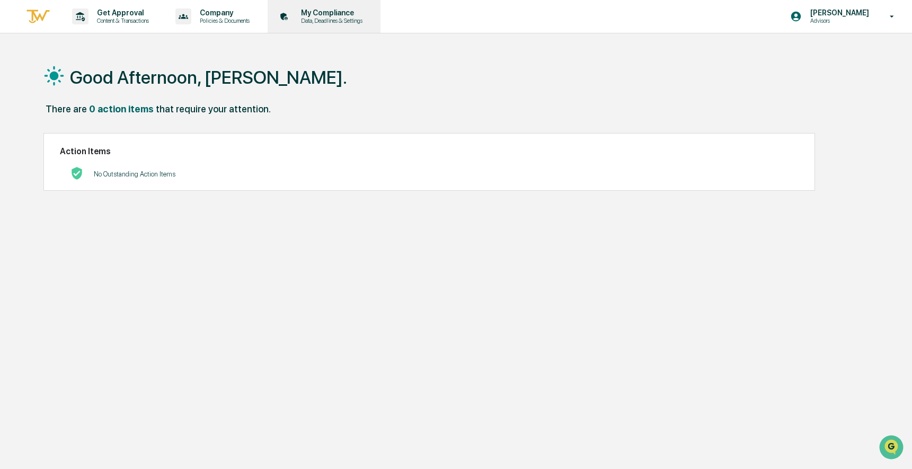
click at [366, 20] on p "Data, Deadlines & Settings" at bounding box center [329, 20] width 75 height 7
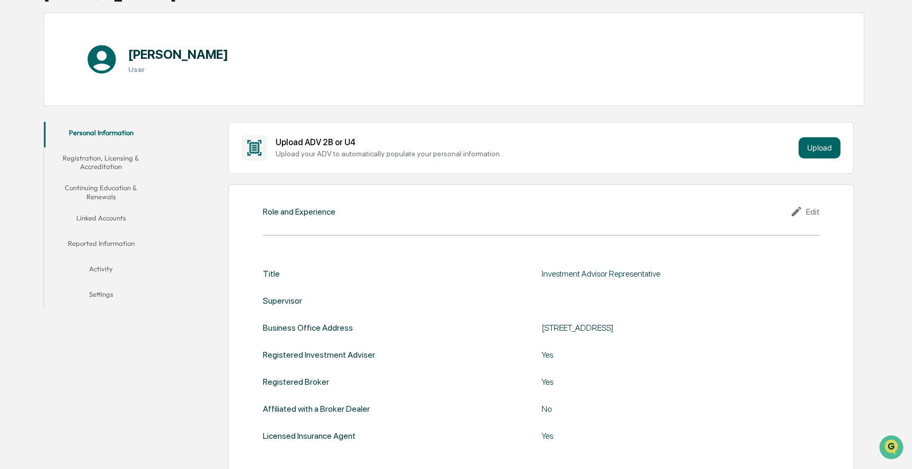
scroll to position [92, 0]
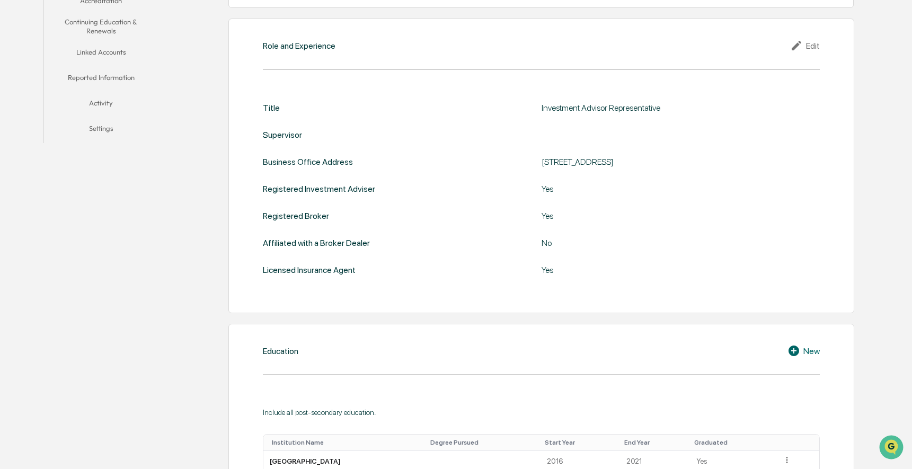
click at [91, 131] on button "Settings" at bounding box center [101, 130] width 114 height 25
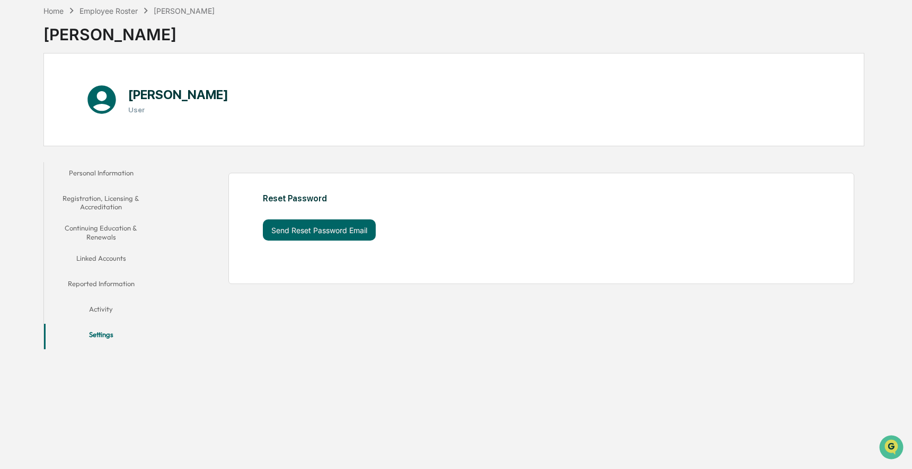
click at [109, 304] on button "Activity" at bounding box center [101, 310] width 114 height 25
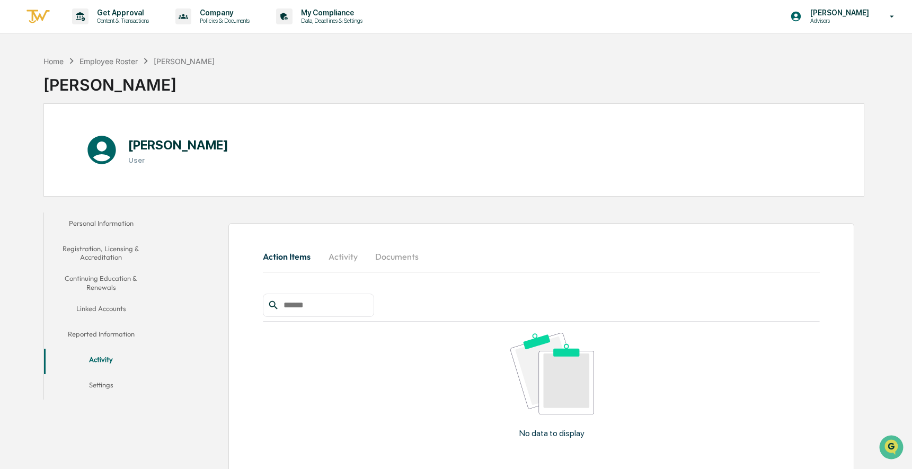
click at [113, 335] on button "Reported Information" at bounding box center [101, 335] width 114 height 25
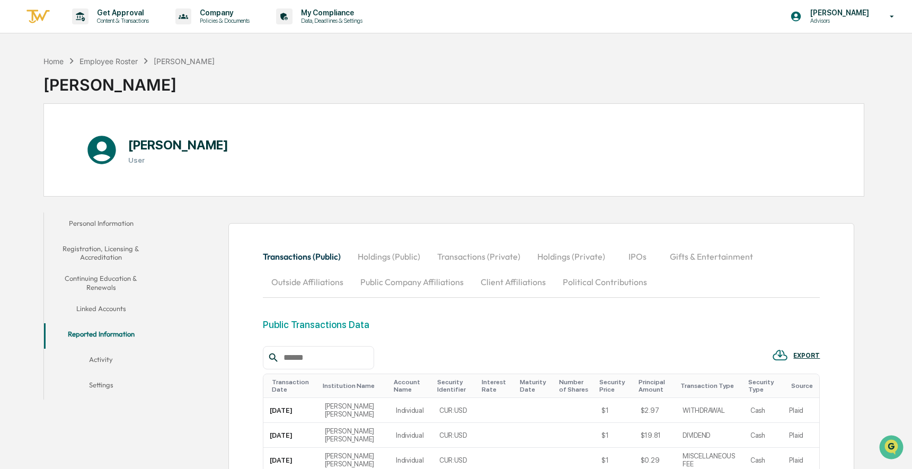
click at [119, 309] on button "Linked Accounts" at bounding box center [101, 310] width 114 height 25
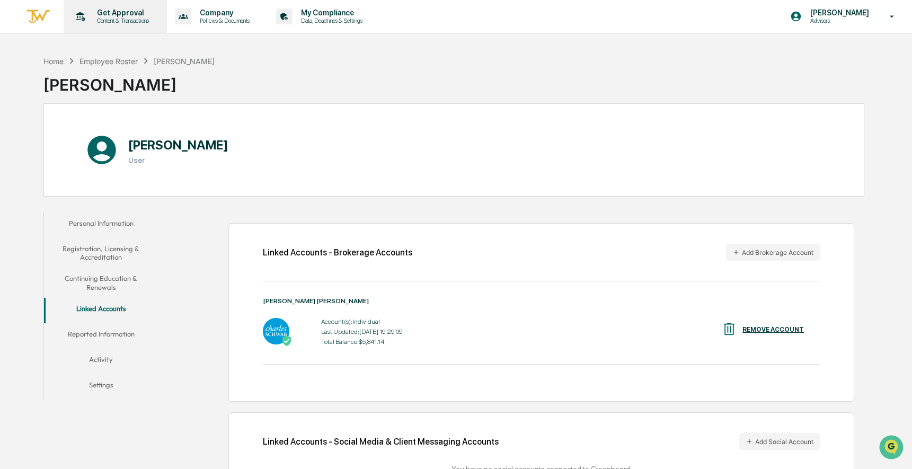
click at [138, 21] on p "Content & Transactions" at bounding box center [121, 20] width 66 height 7
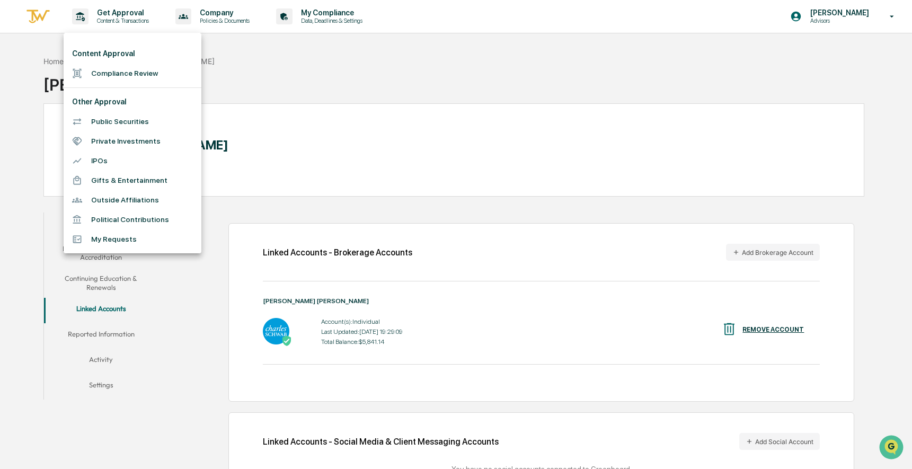
click at [149, 139] on li "Private Investments" at bounding box center [133, 141] width 138 height 20
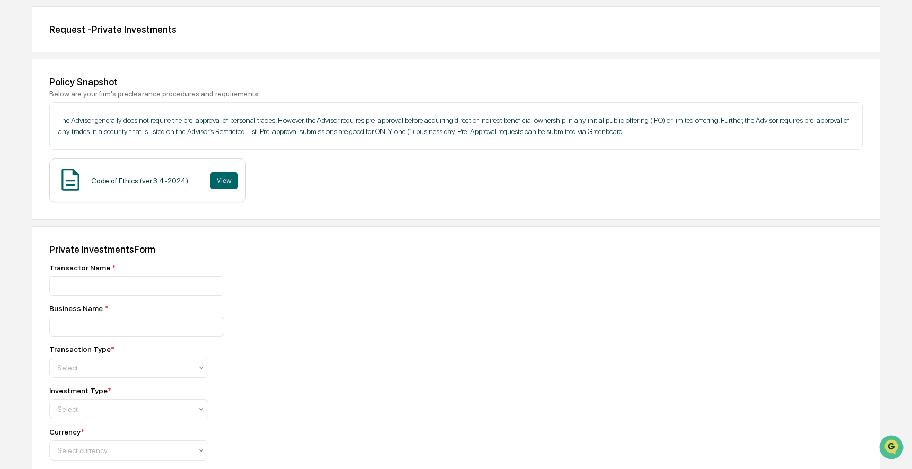
scroll to position [95, 0]
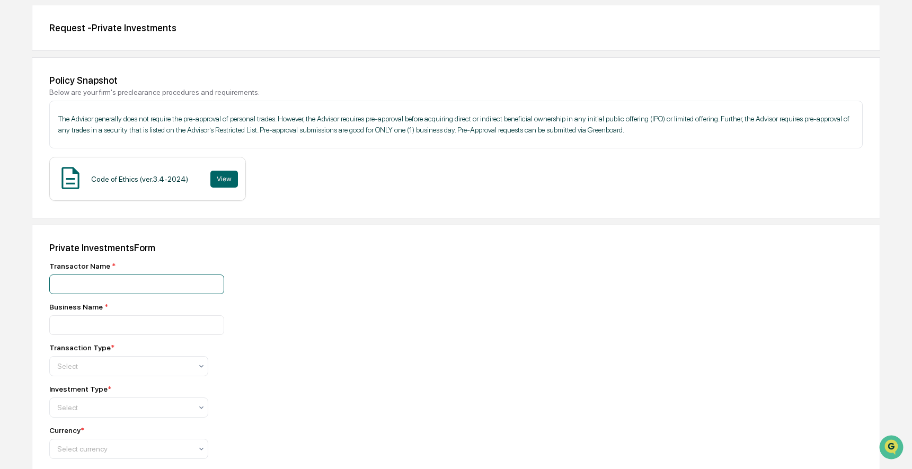
click at [140, 288] on input at bounding box center [136, 284] width 175 height 20
type input "**********"
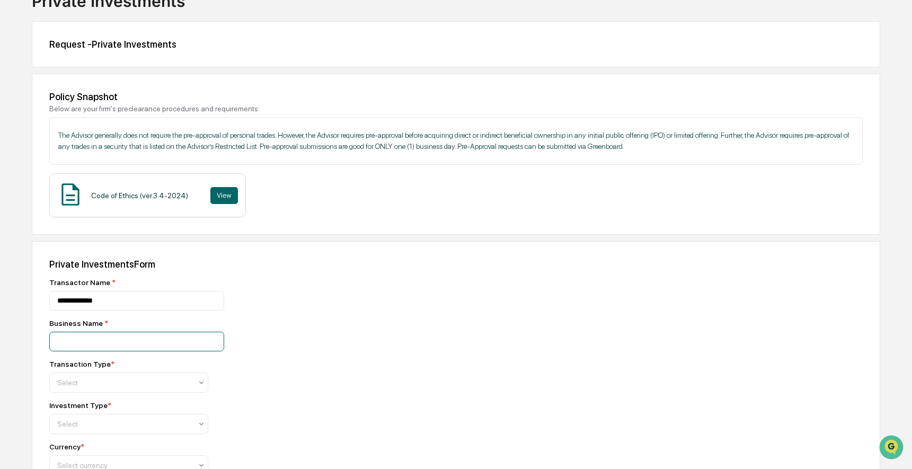
scroll to position [78, 0]
click at [132, 341] on input at bounding box center [136, 342] width 175 height 20
type input "*******"
click at [152, 375] on div "Transaction Type * Select" at bounding box center [234, 376] width 371 height 33
click at [152, 380] on div at bounding box center [124, 383] width 135 height 11
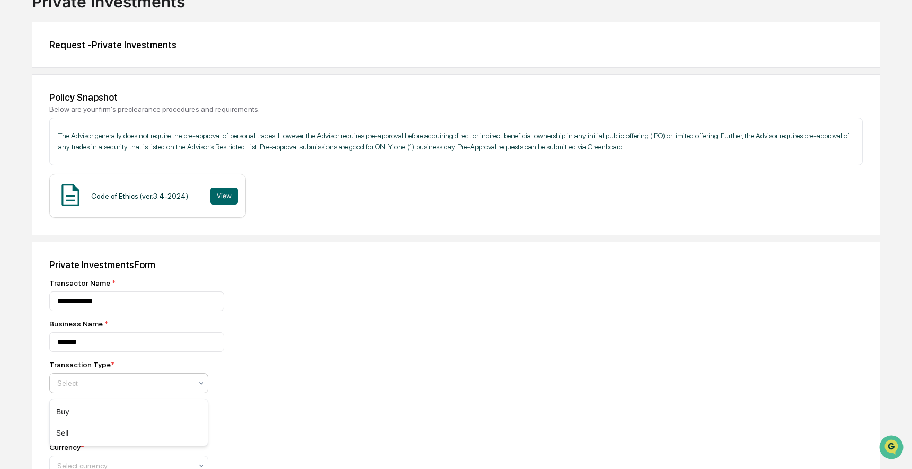
click at [152, 403] on div "Buy" at bounding box center [129, 411] width 158 height 21
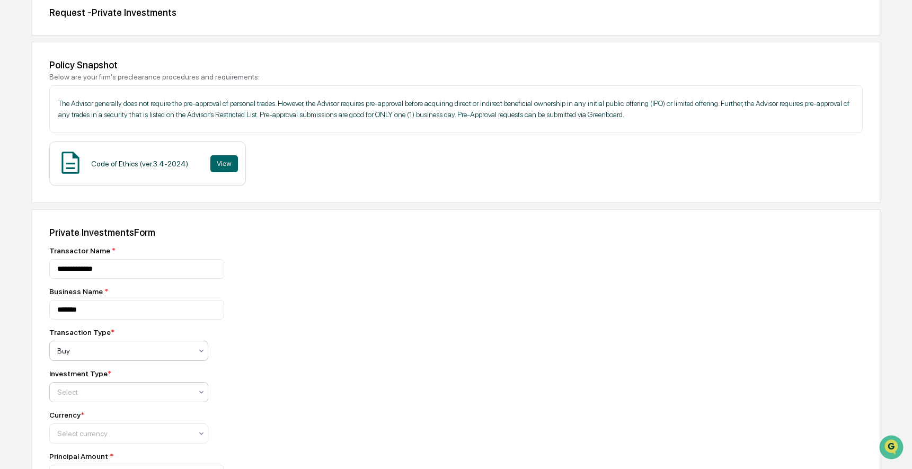
click at [155, 385] on div "Select" at bounding box center [128, 392] width 159 height 20
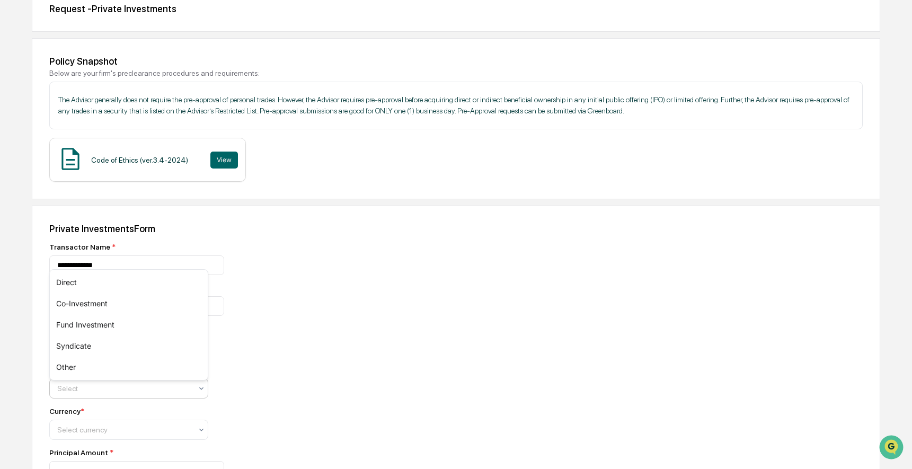
scroll to position [116, 0]
click at [257, 248] on div "Transactor Name *" at bounding box center [234, 245] width 371 height 8
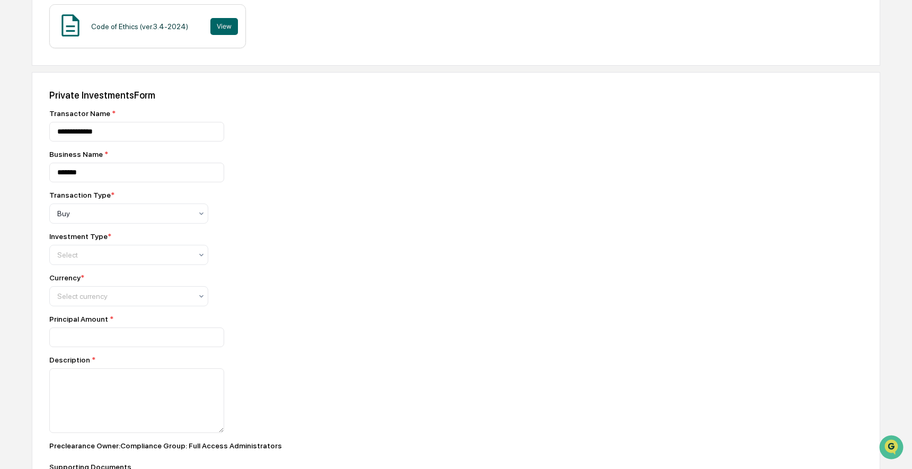
scroll to position [256, 0]
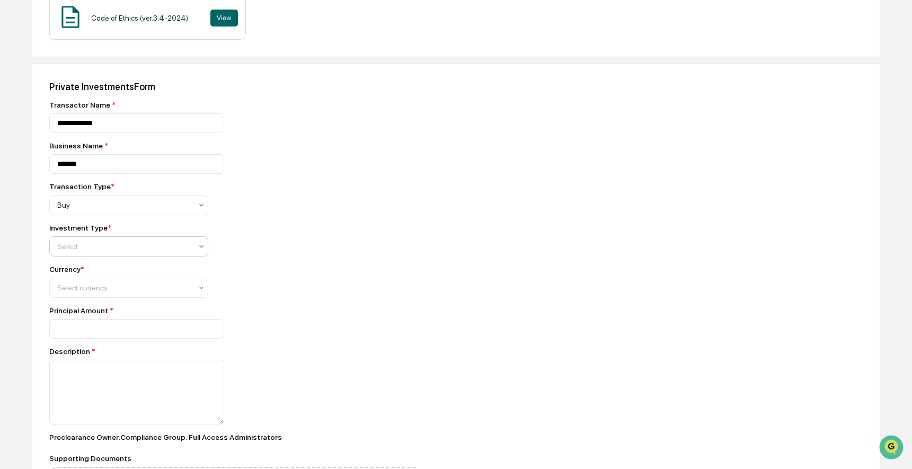
click at [164, 250] on div at bounding box center [124, 246] width 135 height 11
click at [162, 363] on div "Other" at bounding box center [129, 359] width 158 height 21
click at [148, 289] on div at bounding box center [124, 287] width 135 height 11
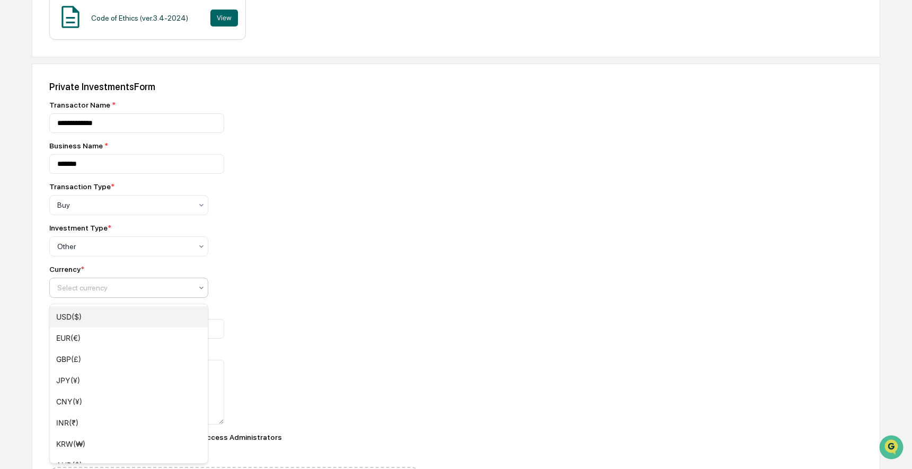
click at [152, 318] on div "USD($)" at bounding box center [129, 316] width 158 height 21
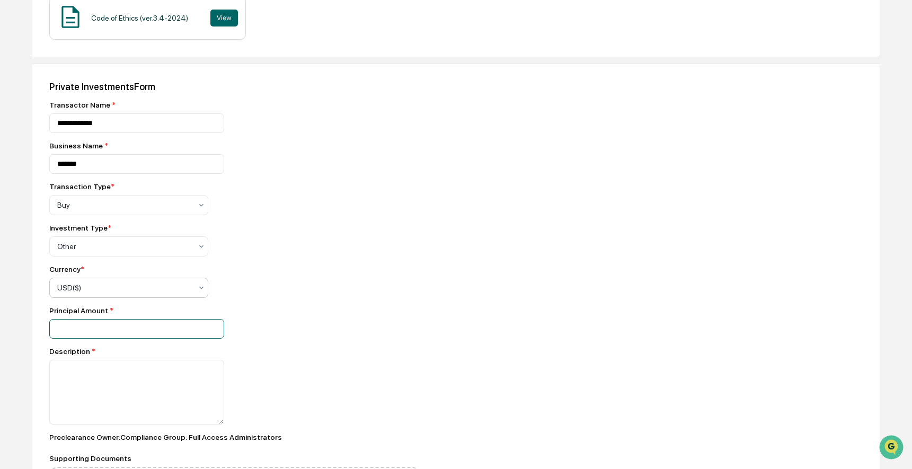
click at [151, 327] on input "number" at bounding box center [136, 329] width 175 height 20
type input "*****"
click at [147, 383] on textarea at bounding box center [136, 392] width 175 height 65
click at [61, 333] on input "*****" at bounding box center [136, 329] width 175 height 20
click at [64, 333] on input "*****" at bounding box center [136, 329] width 175 height 20
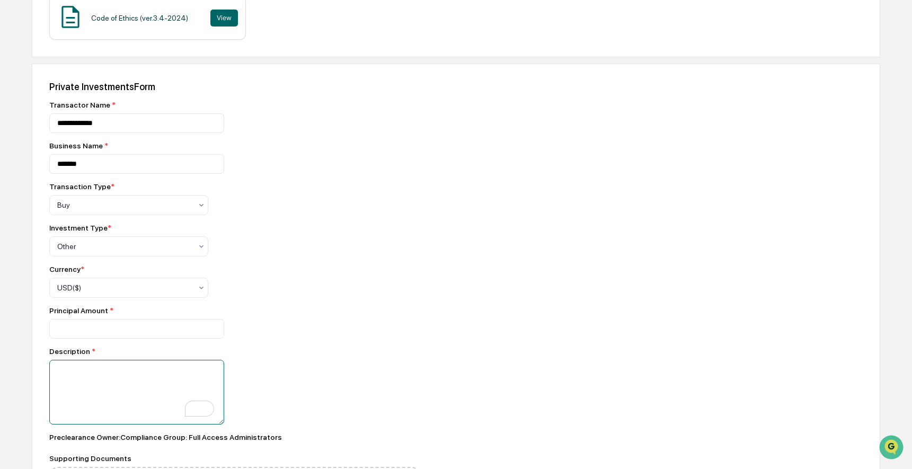
click at [77, 382] on textarea "To enrich screen reader interactions, please activate Accessibility in Grammarl…" at bounding box center [136, 392] width 175 height 65
type textarea "*"
type textarea "*******"
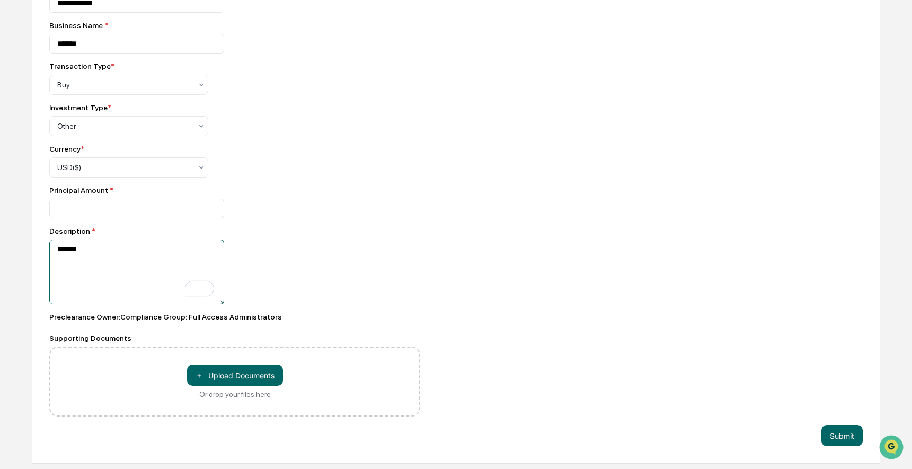
scroll to position [79, 0]
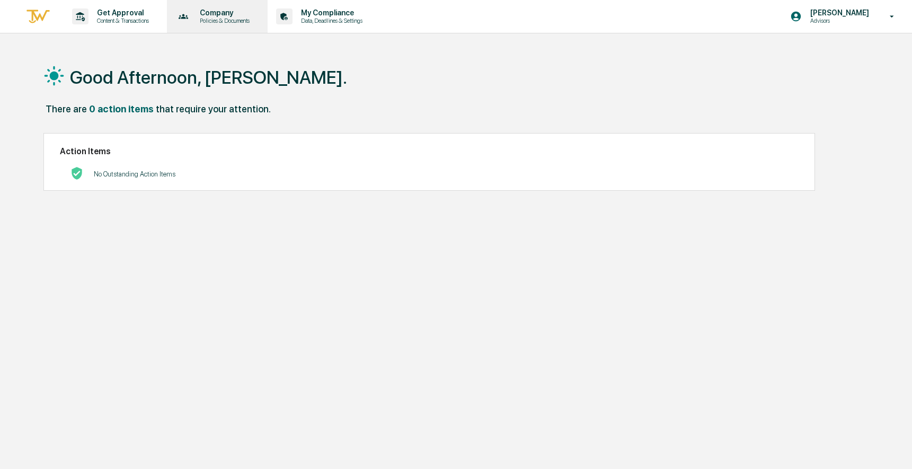
click at [234, 12] on p "Company" at bounding box center [223, 12] width 64 height 8
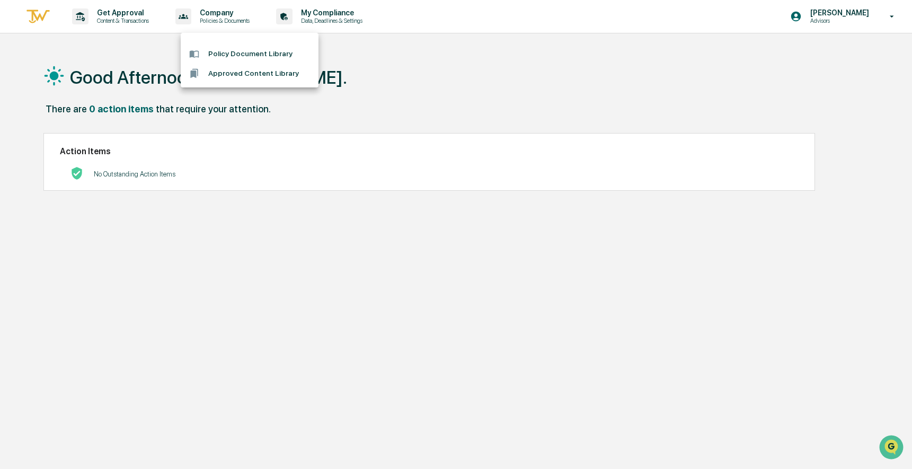
click at [148, 19] on div at bounding box center [456, 234] width 912 height 469
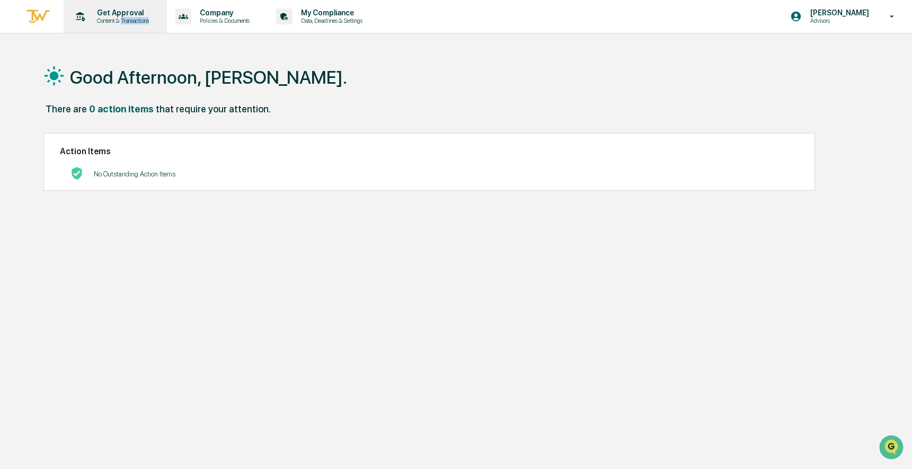
click at [148, 19] on p "Content & Transactions" at bounding box center [121, 20] width 66 height 7
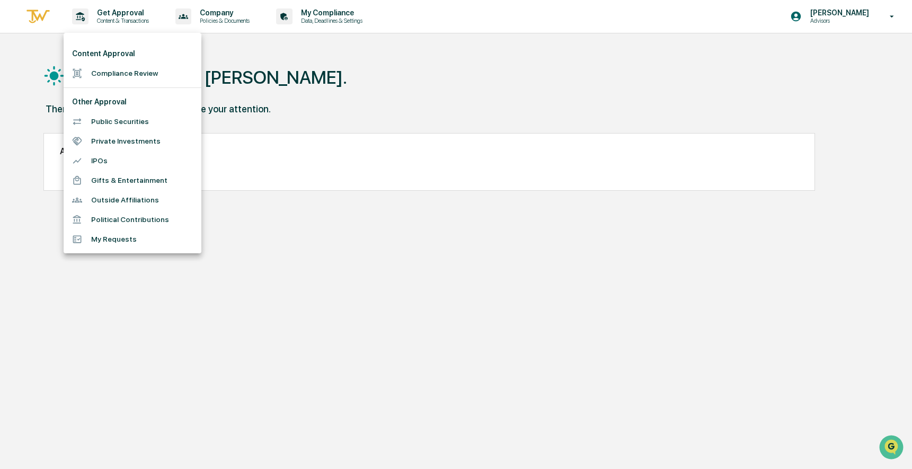
click at [325, 106] on div at bounding box center [456, 234] width 912 height 469
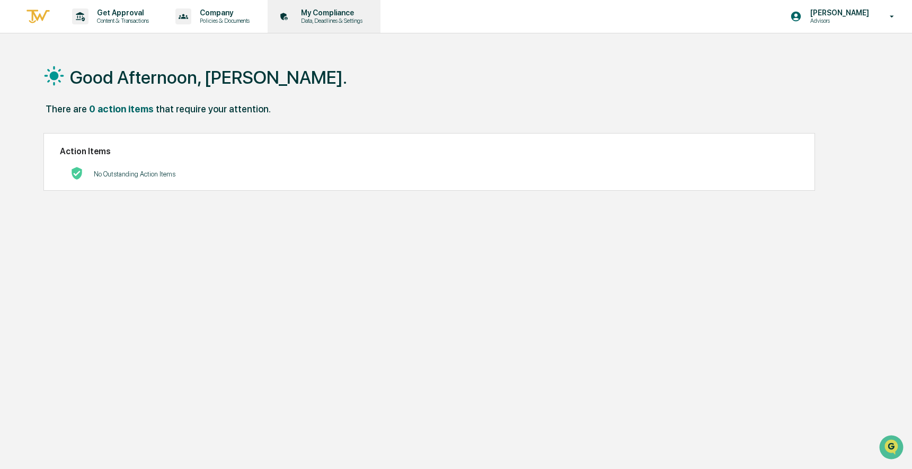
click at [368, 15] on p "My Compliance" at bounding box center [329, 12] width 75 height 8
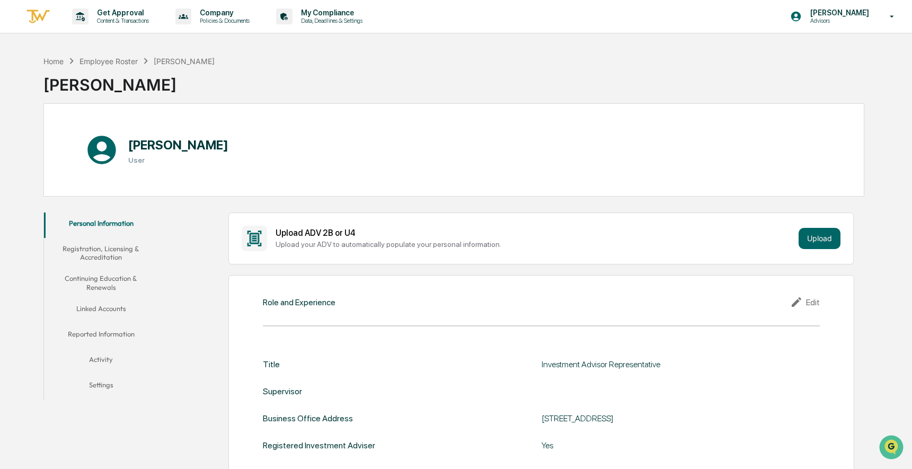
click at [114, 385] on button "Settings" at bounding box center [101, 386] width 114 height 25
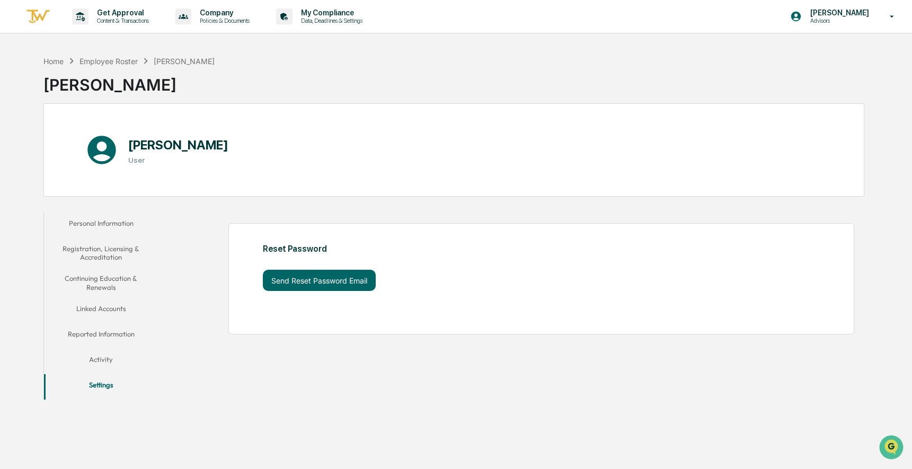
click at [102, 357] on button "Activity" at bounding box center [101, 361] width 114 height 25
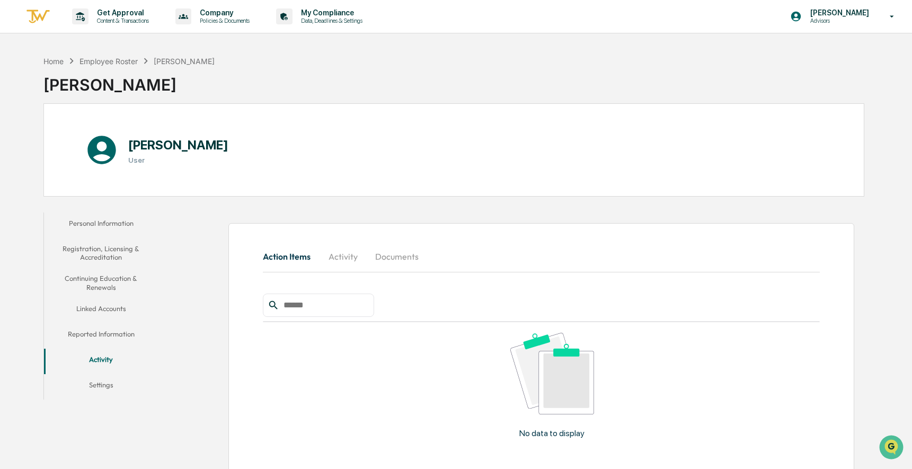
click at [111, 334] on button "Reported Information" at bounding box center [101, 335] width 114 height 25
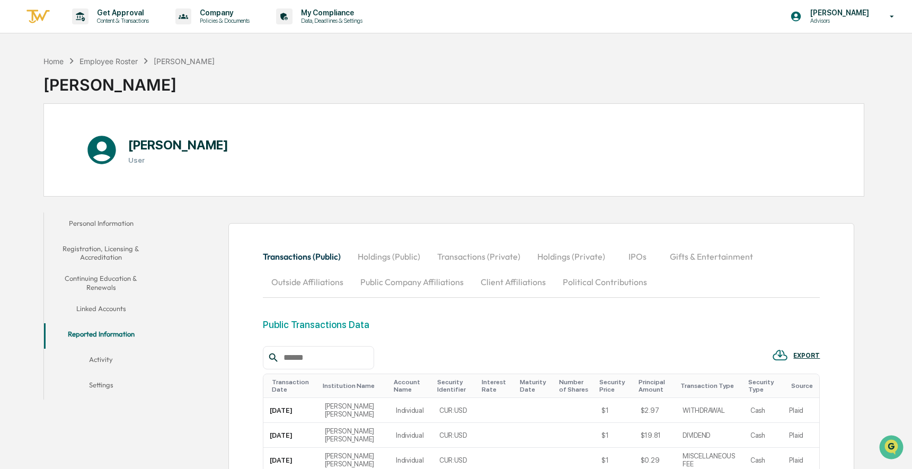
click at [118, 301] on button "Linked Accounts" at bounding box center [101, 310] width 114 height 25
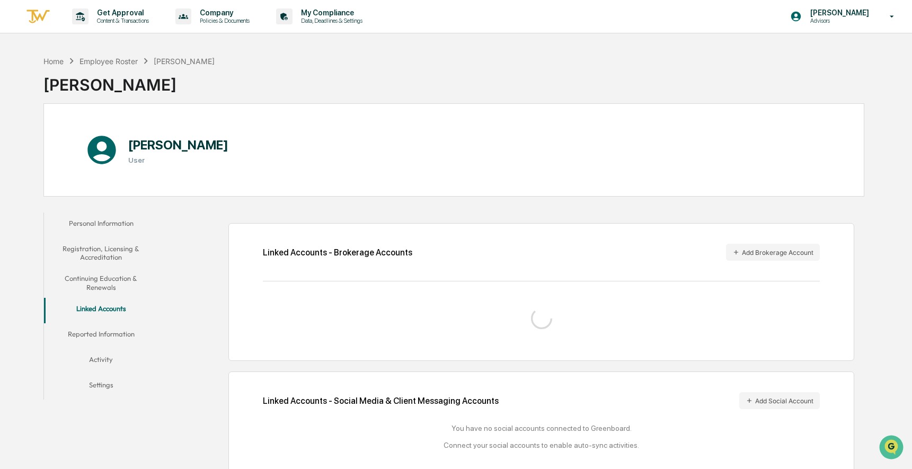
click at [117, 270] on button "Continuing Education & Renewals" at bounding box center [101, 283] width 114 height 30
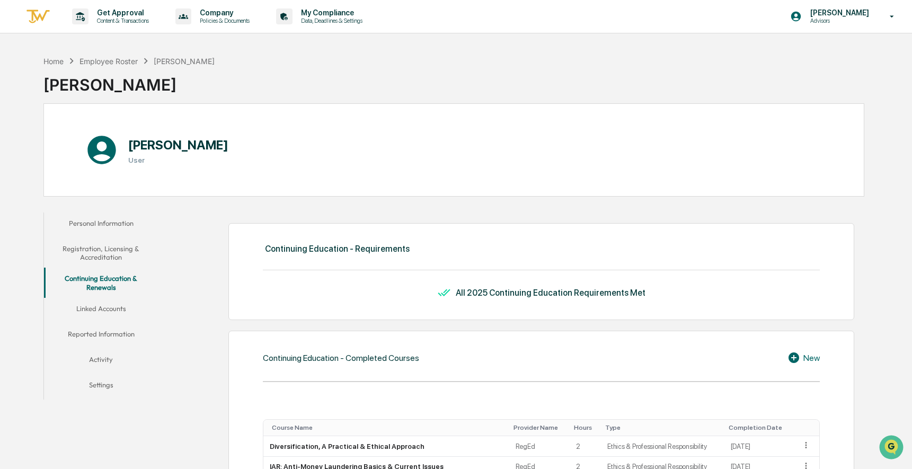
click at [113, 249] on button "Registration, Licensing & Accreditation" at bounding box center [101, 253] width 114 height 30
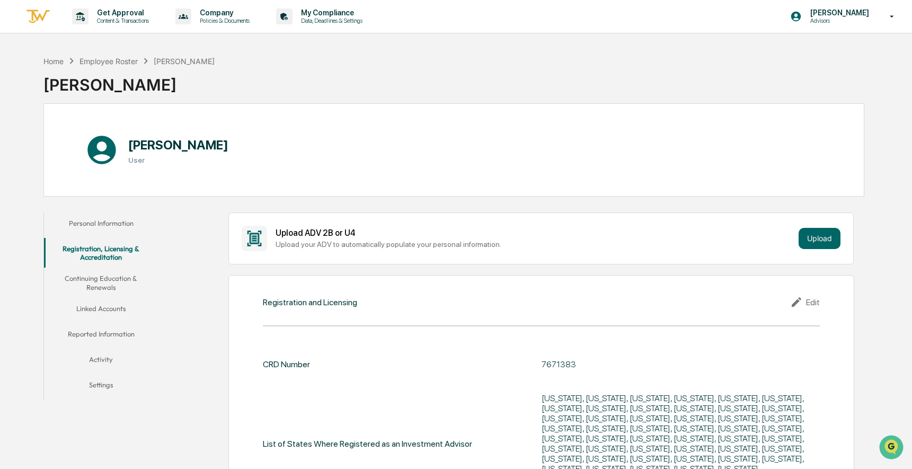
scroll to position [1, 0]
click at [128, 19] on p "Content & Transactions" at bounding box center [121, 19] width 66 height 7
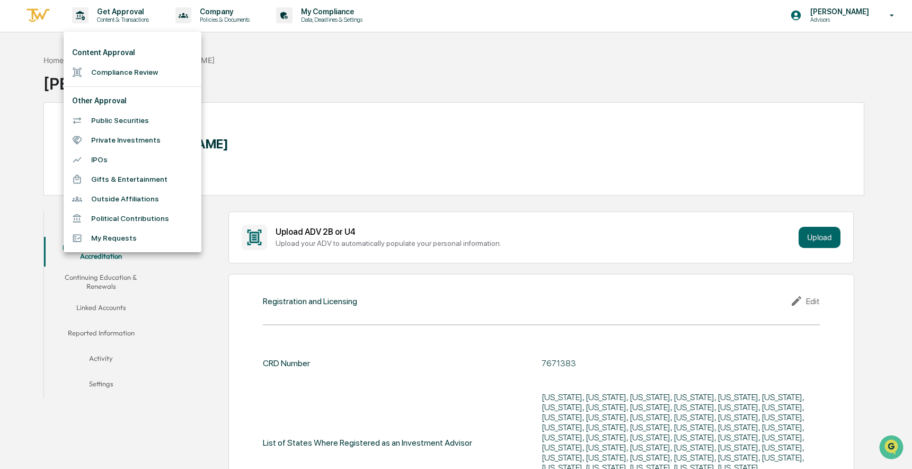
click at [600, 166] on div at bounding box center [456, 234] width 912 height 469
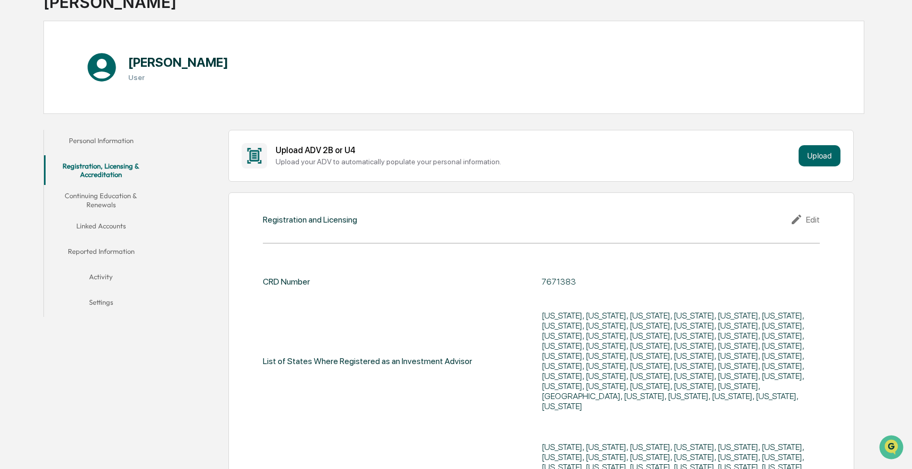
scroll to position [0, 0]
